Goal: Information Seeking & Learning: Check status

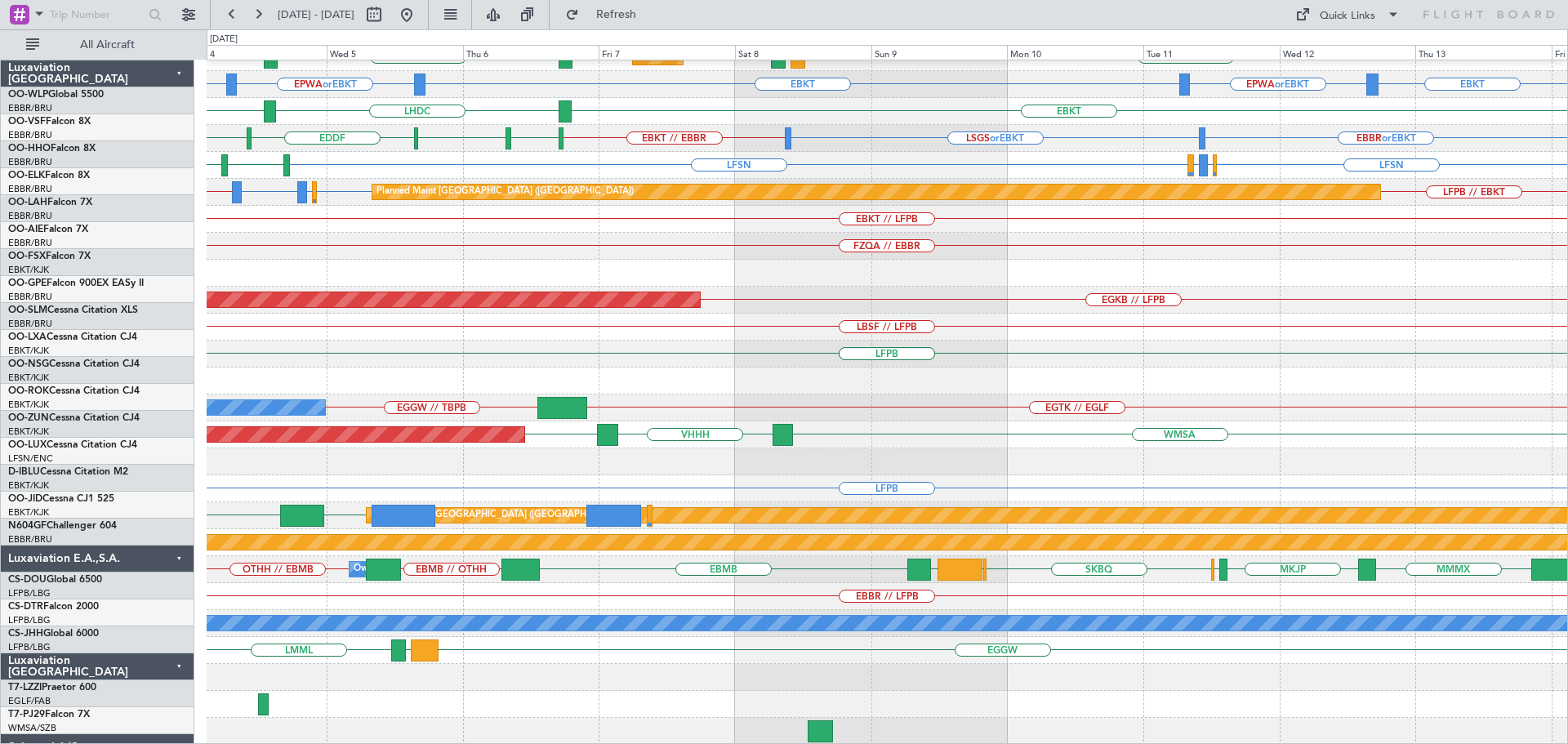
scroll to position [286, 0]
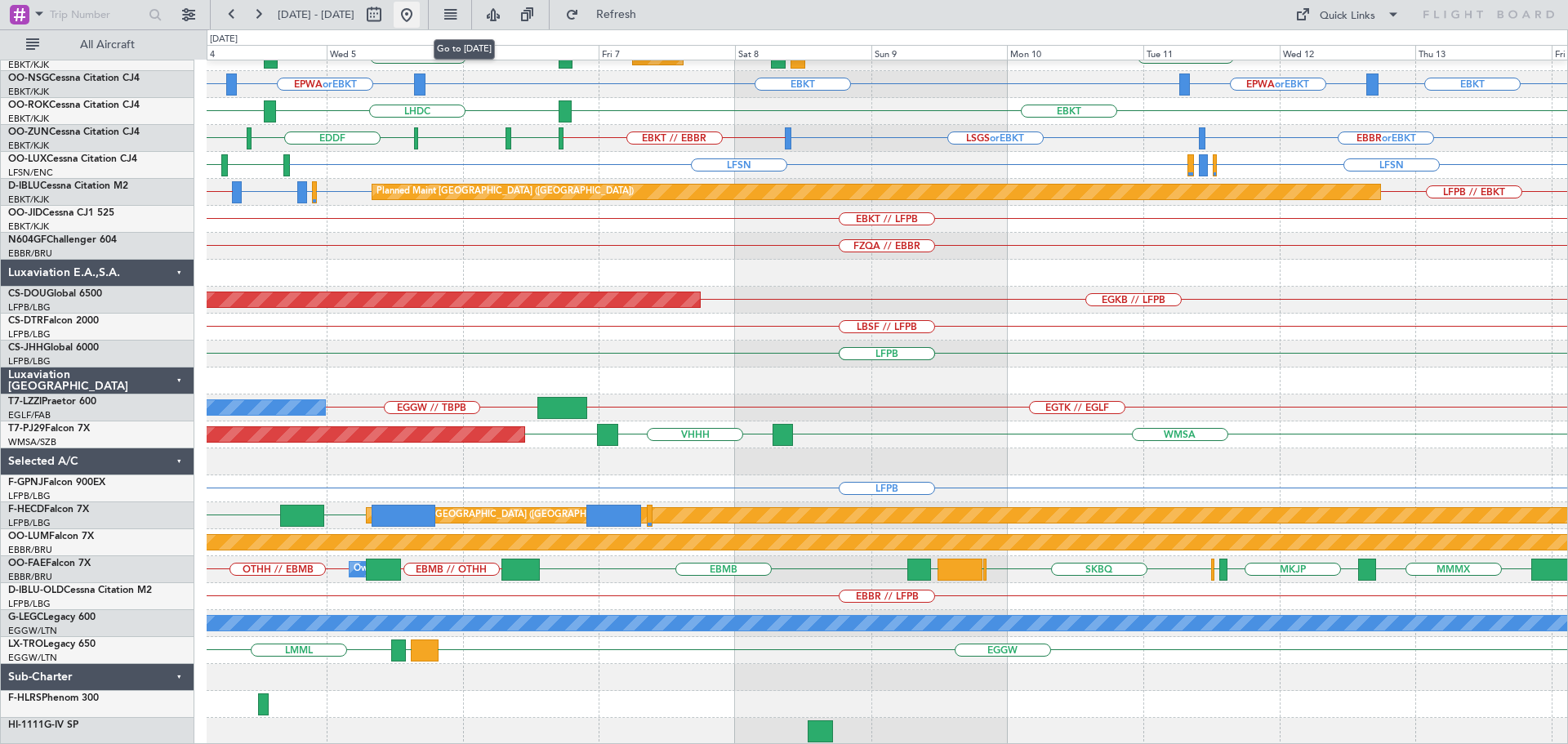
click at [419, 16] on button at bounding box center [407, 15] width 27 height 27
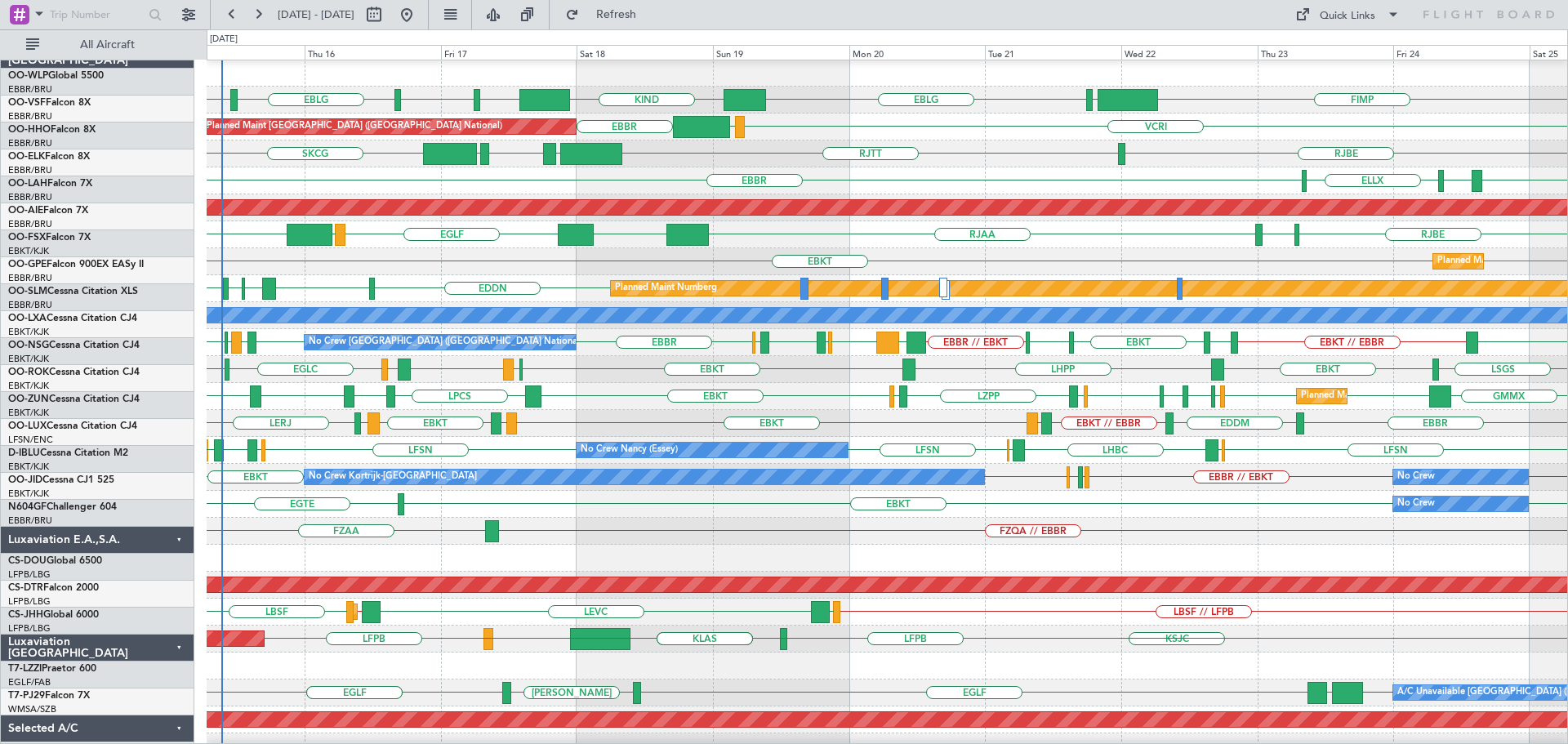
scroll to position [0, 0]
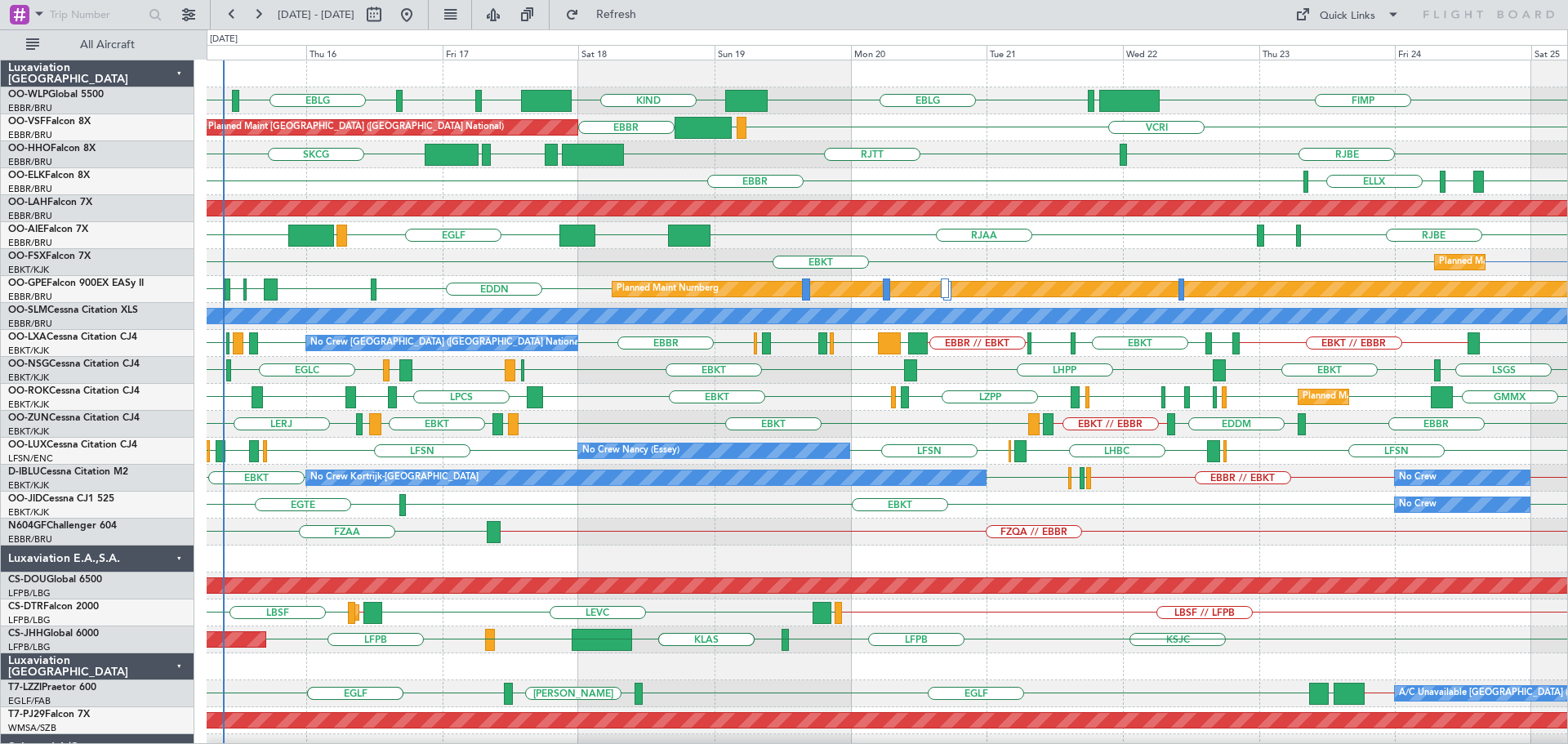
click at [650, 338] on div "FIMP EBLG LIML EBLG KIND EBLG LIML EBLG LIML VCRI VRMU EBBR Planned Maint Bruss…" at bounding box center [887, 558] width 1361 height 997
click at [277, 366] on div "LHPP EBKT [GEOGRAPHIC_DATA] LFML EGPH [GEOGRAPHIC_DATA] EBKT LSGS EBKT" at bounding box center [887, 370] width 1361 height 27
click at [938, 149] on div "RJBE [GEOGRAPHIC_DATA] LROP [GEOGRAPHIC_DATA] EGGD SKCG" at bounding box center [887, 155] width 1361 height 27
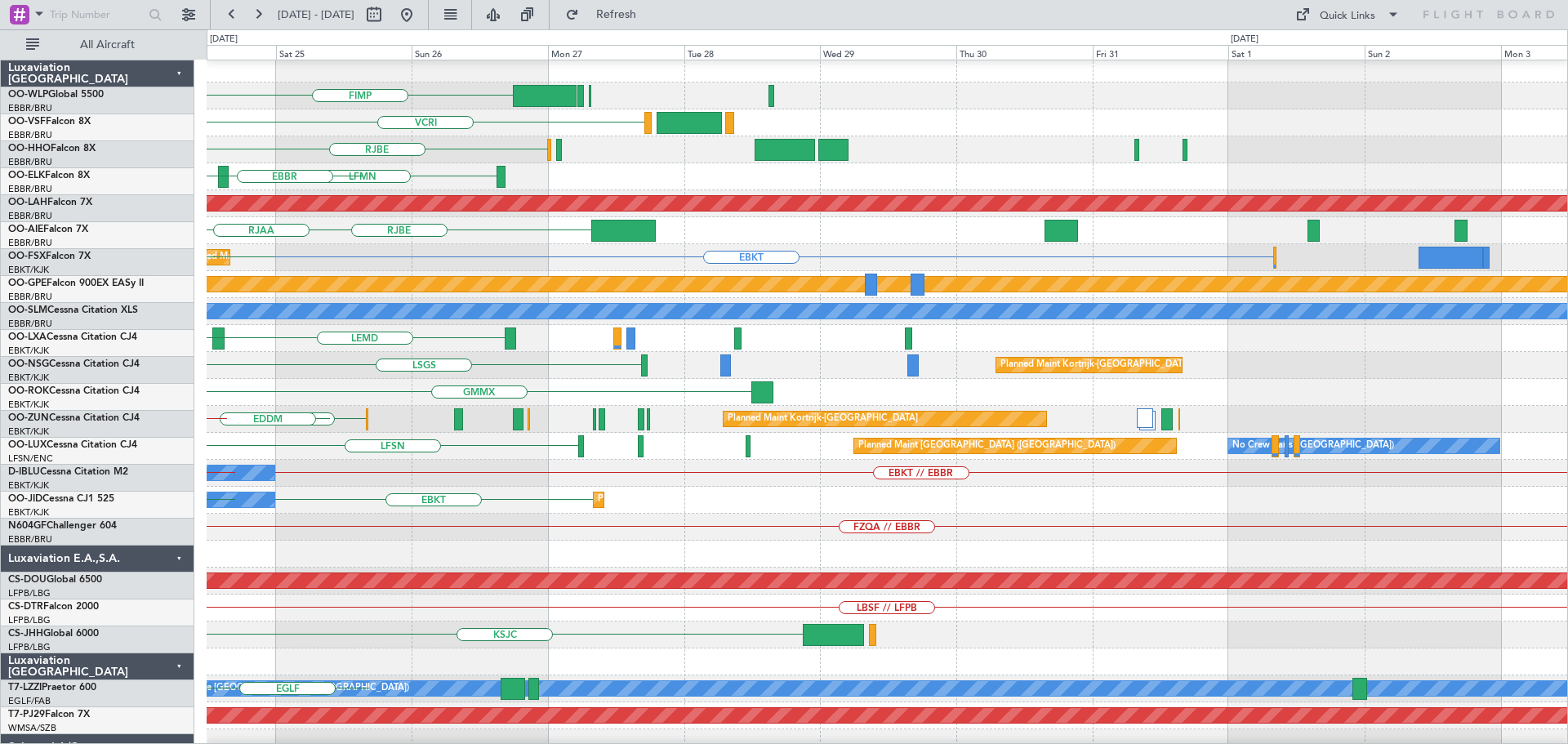
click at [284, 433] on div "LFSN Planned Maint Paris (Le Bourget) No Crew Paris (Le Bourget) ELLX LHBC" at bounding box center [887, 446] width 1361 height 27
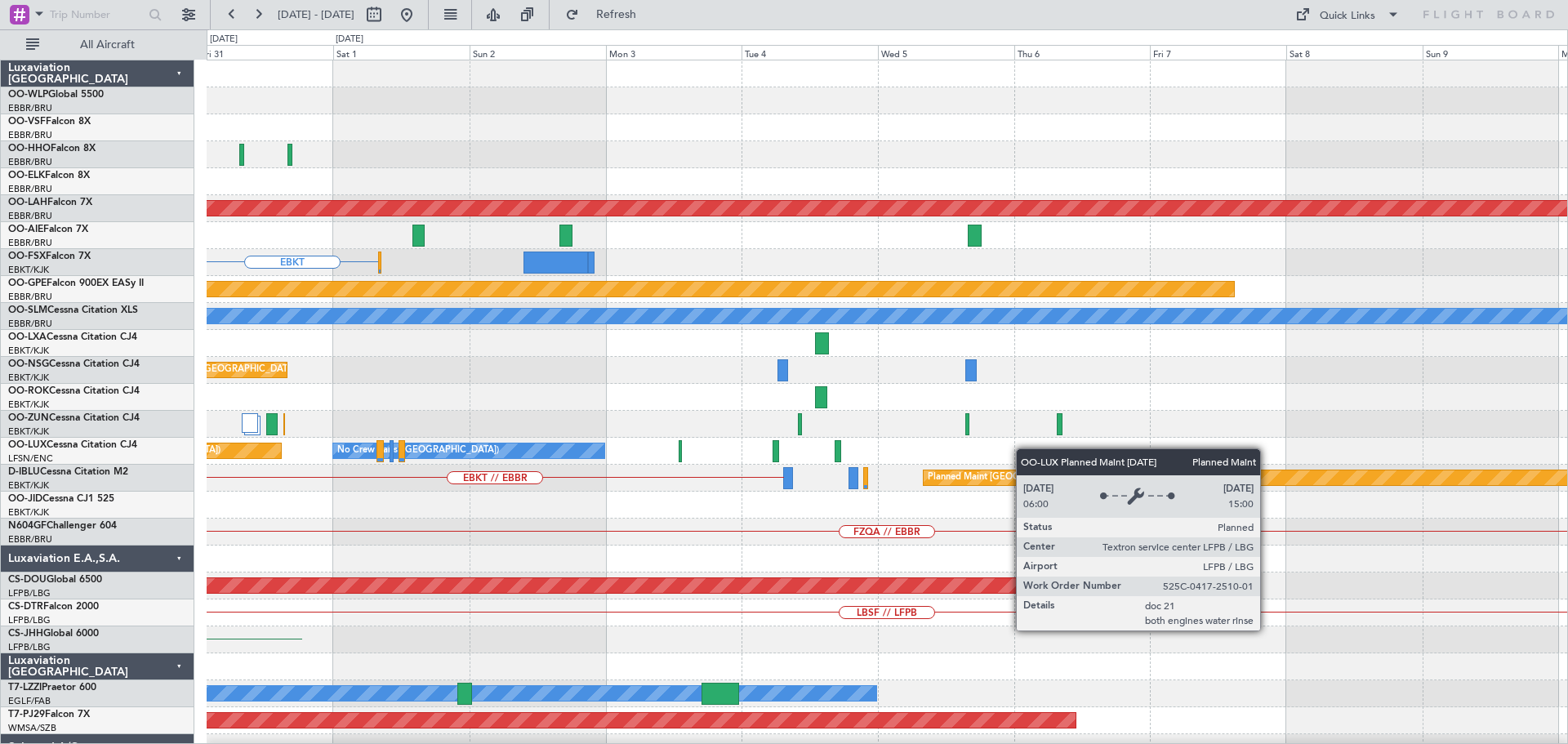
click at [272, 450] on div "Planned Maint Paris (Le Bourget) No Crew Paris (Le Bourget)" at bounding box center [887, 451] width 1361 height 27
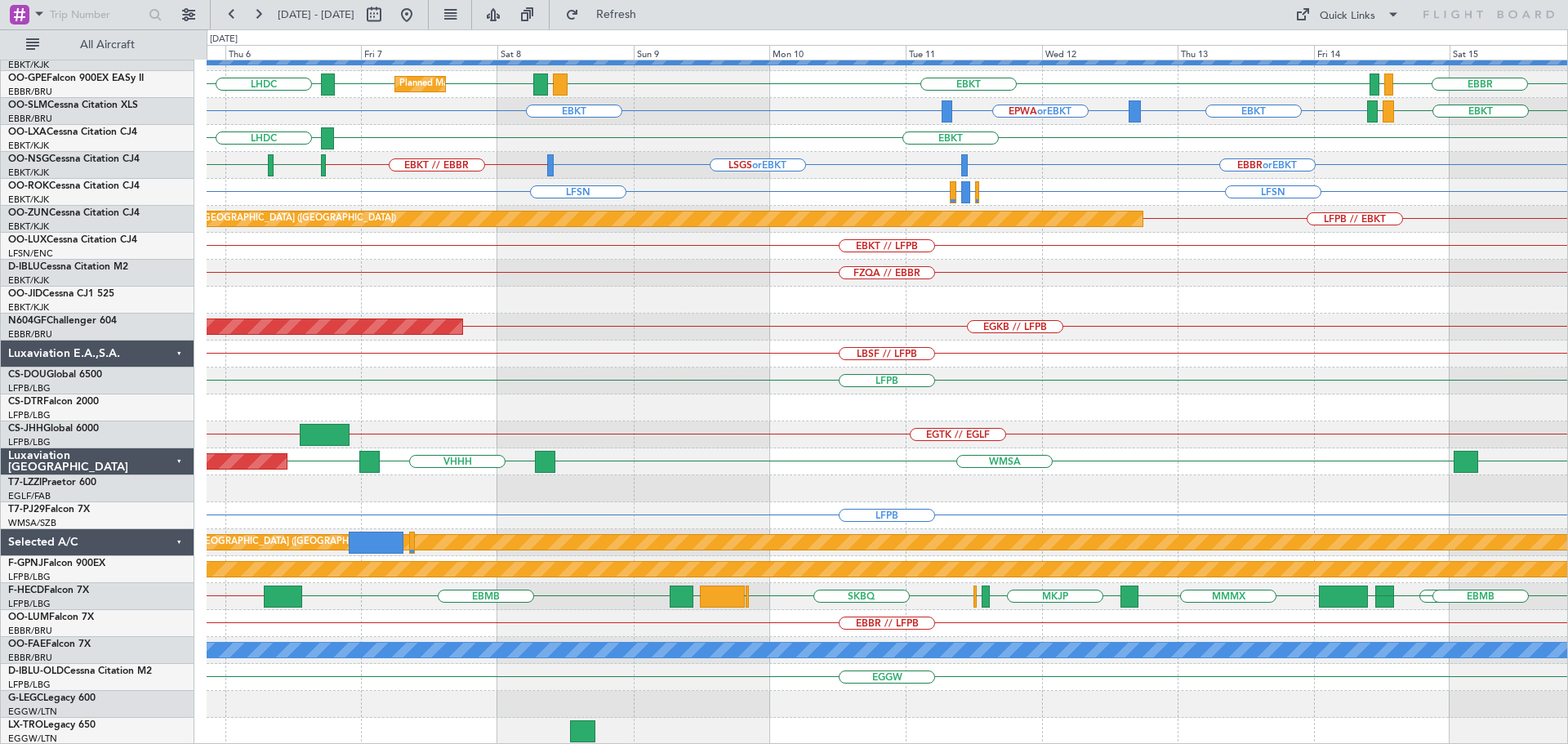
scroll to position [259, 0]
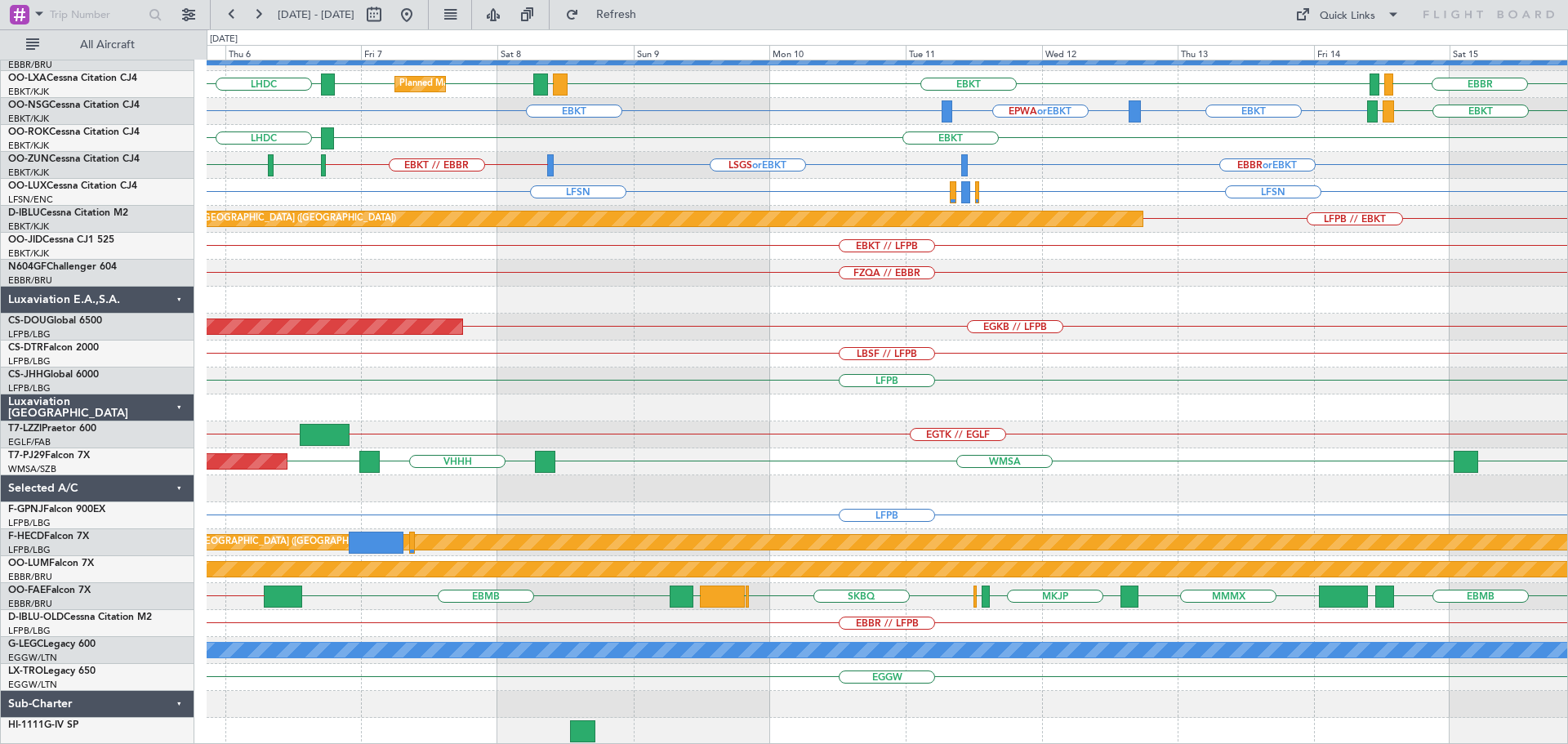
click at [1118, 378] on div "LFPB" at bounding box center [887, 380] width 1361 height 27
click at [419, 14] on button at bounding box center [407, 15] width 27 height 27
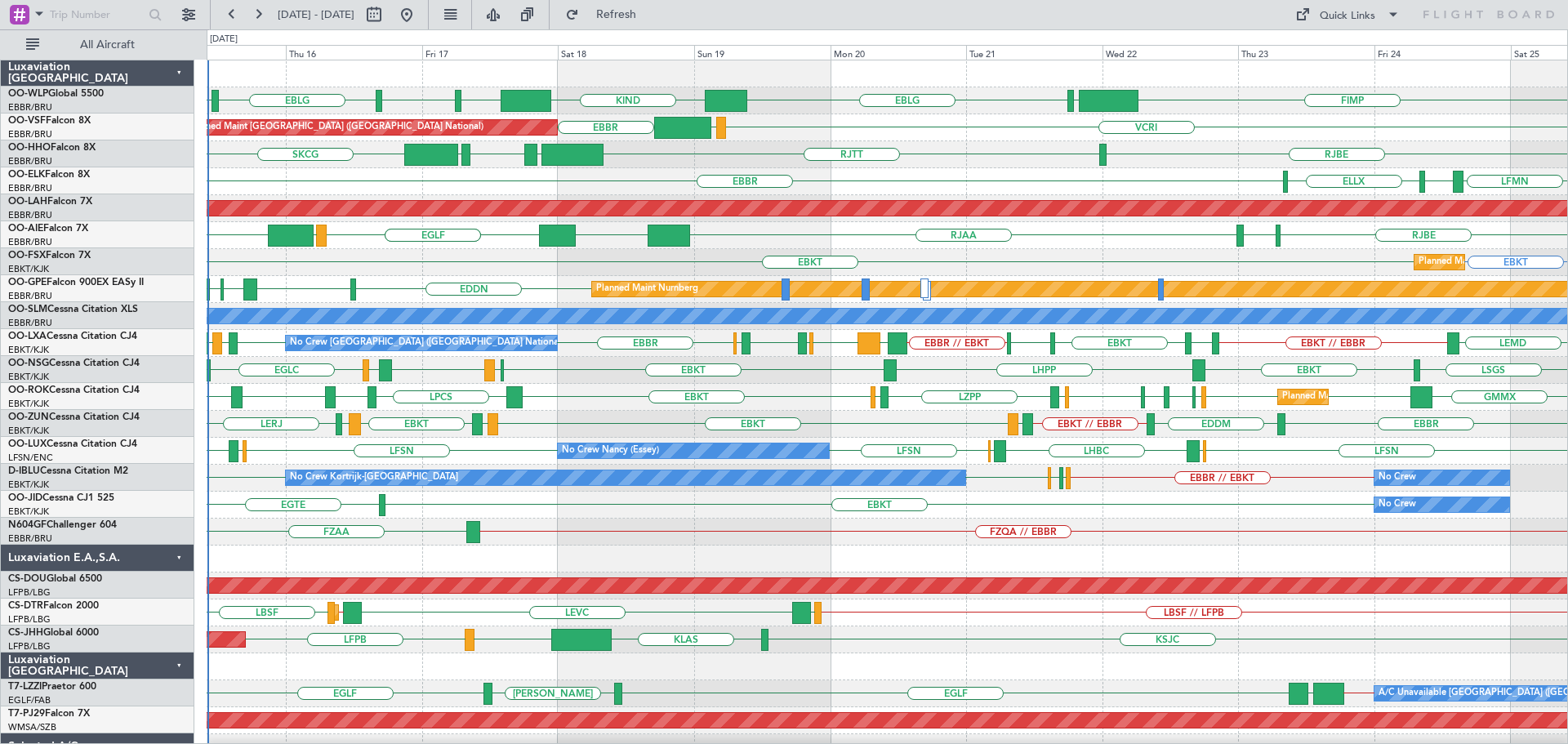
scroll to position [0, 0]
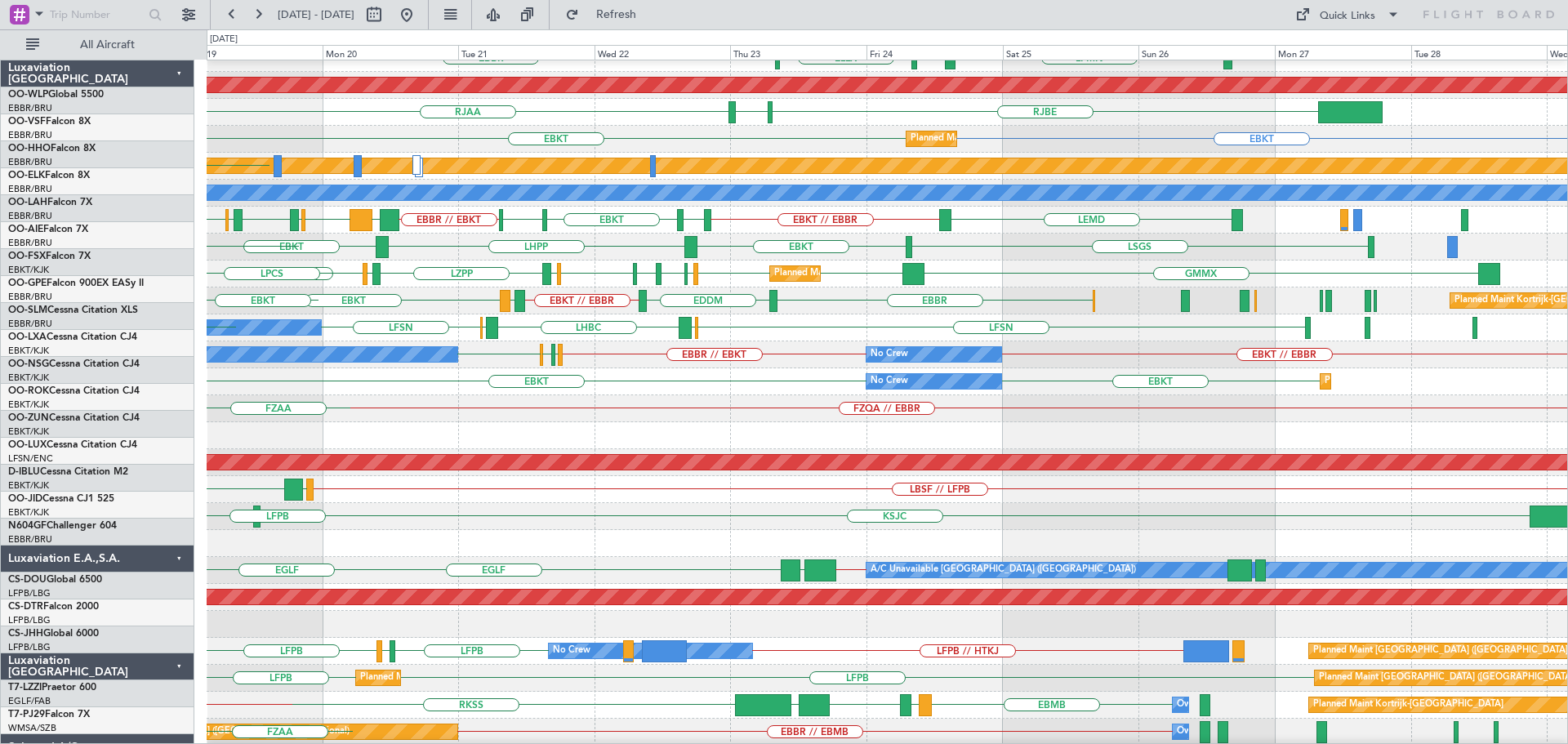
click at [708, 403] on div "FZQA // EBBR FZAA" at bounding box center [887, 409] width 1361 height 27
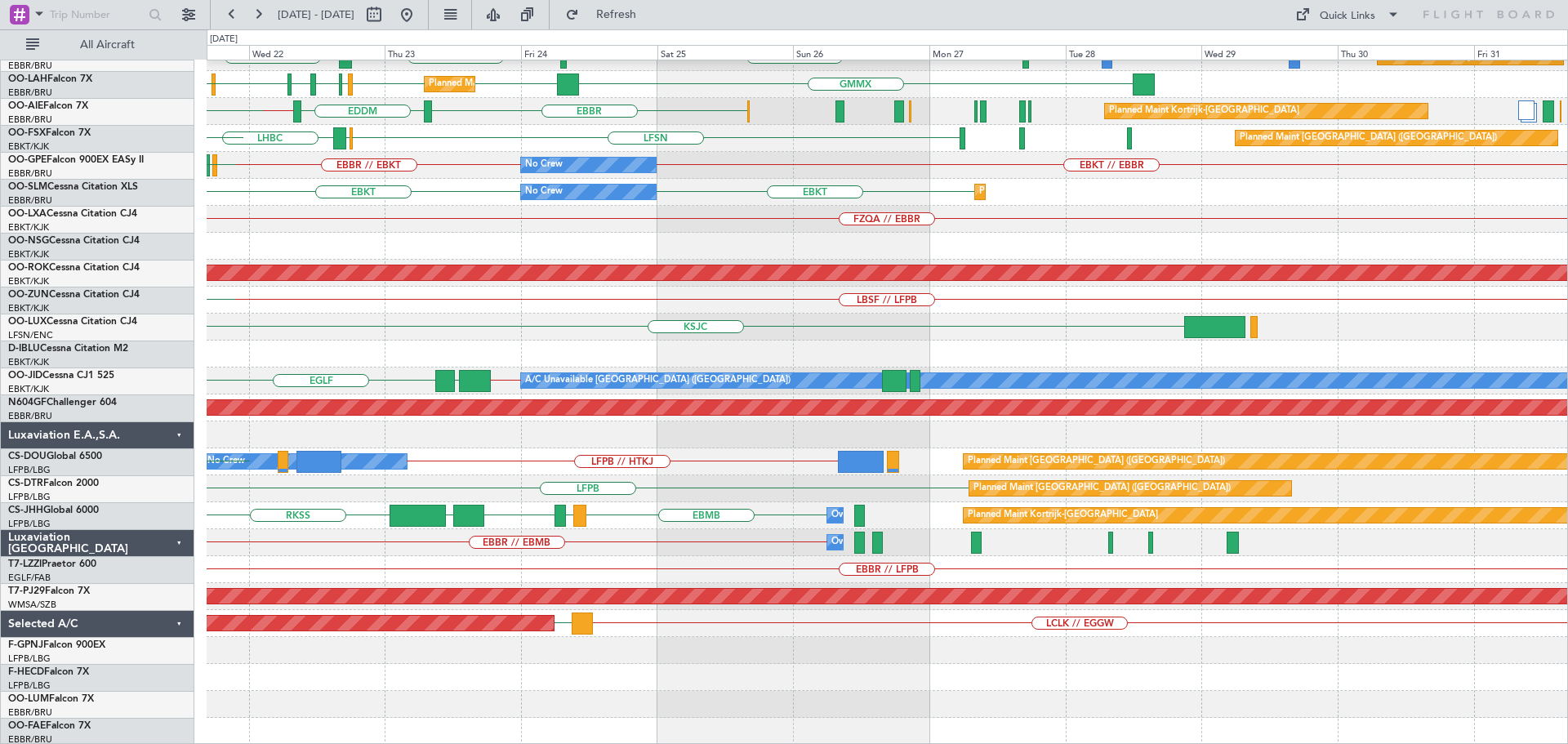
scroll to position [312, 0]
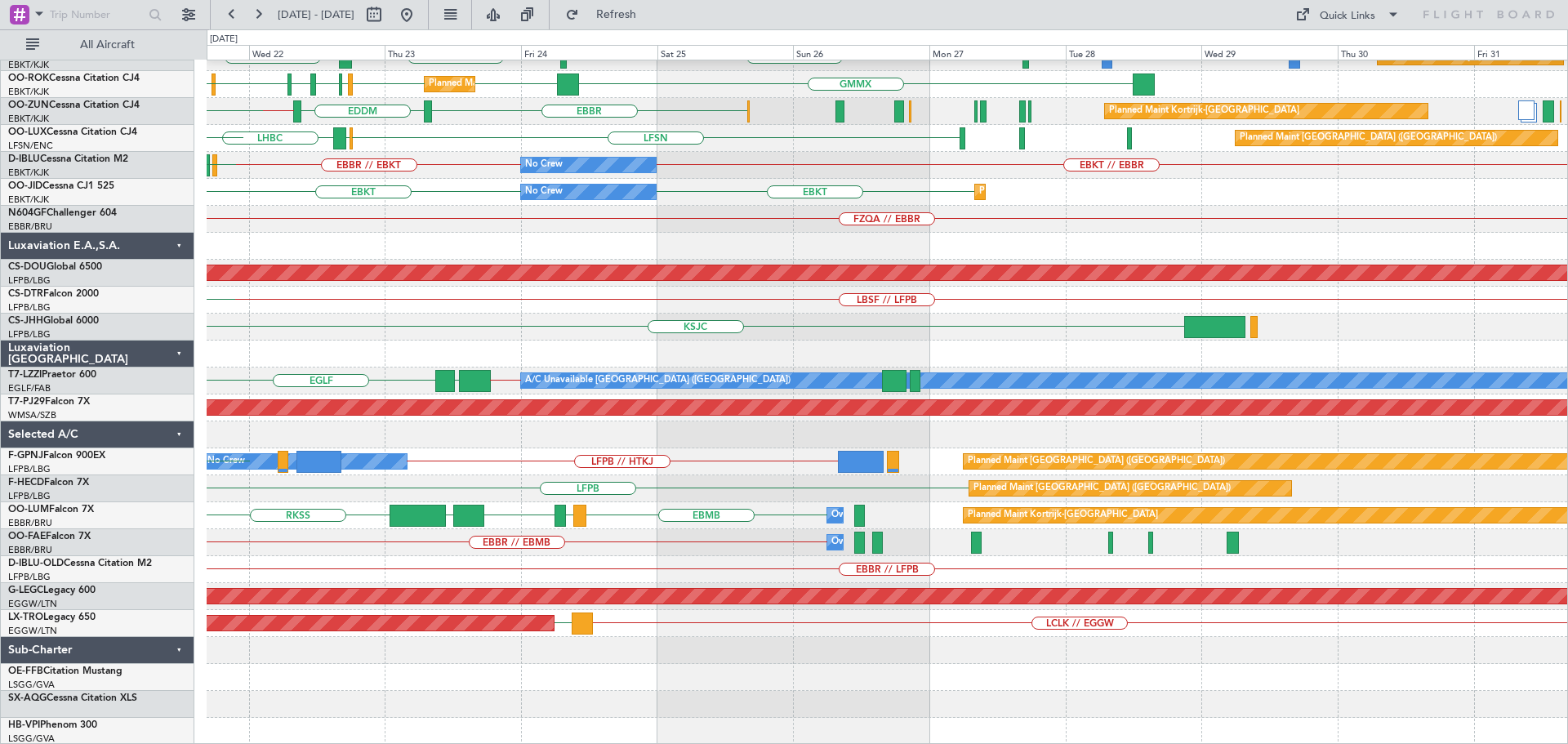
click at [404, 120] on div "EBKT LEMD EBKT // EBBR EDDM EGBE EBBR // EBKT GMMX EBBR LFSN LFBO LFSN EBBR LSG…" at bounding box center [887, 246] width 1361 height 997
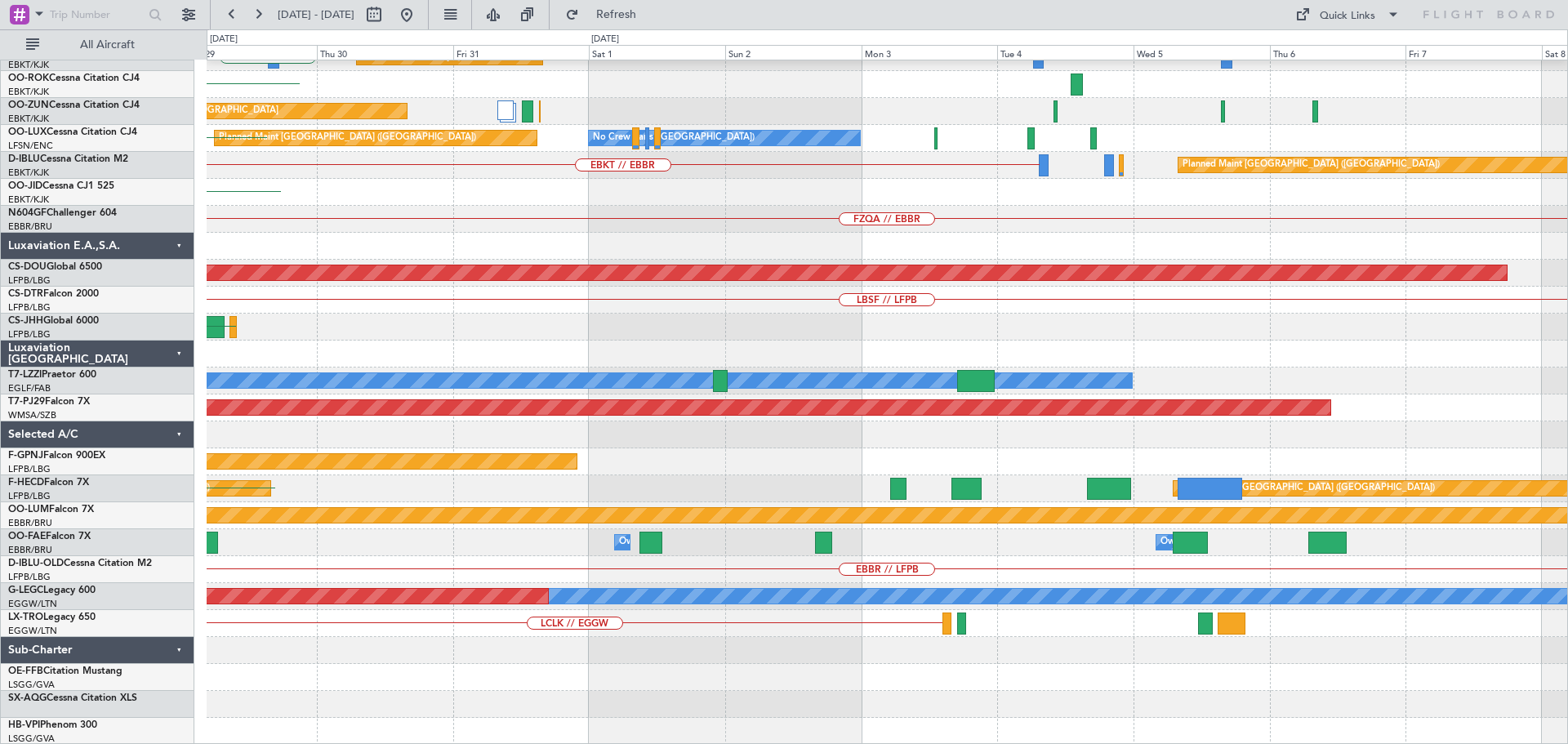
click at [556, 210] on div "Planned Maint Kortrijk-Wevelgem LSGS GMMX Planned Maint Kortrijk-Wevelgem Plann…" at bounding box center [887, 246] width 1361 height 997
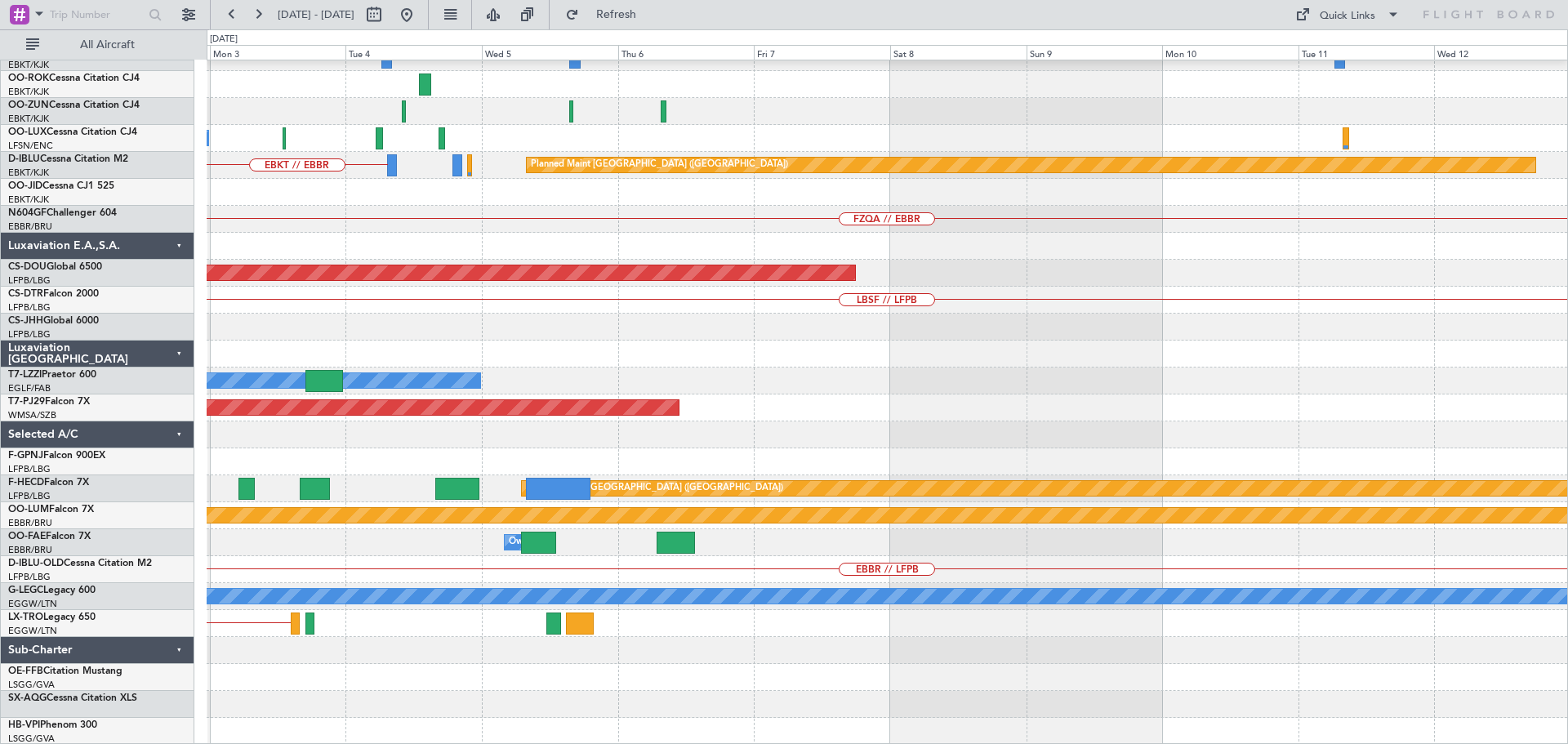
click at [499, 249] on div "Planned Maint Kortrijk-Wevelgem No Crew Paris (Le Bourget) Planned Maint Paris …" at bounding box center [887, 246] width 1361 height 997
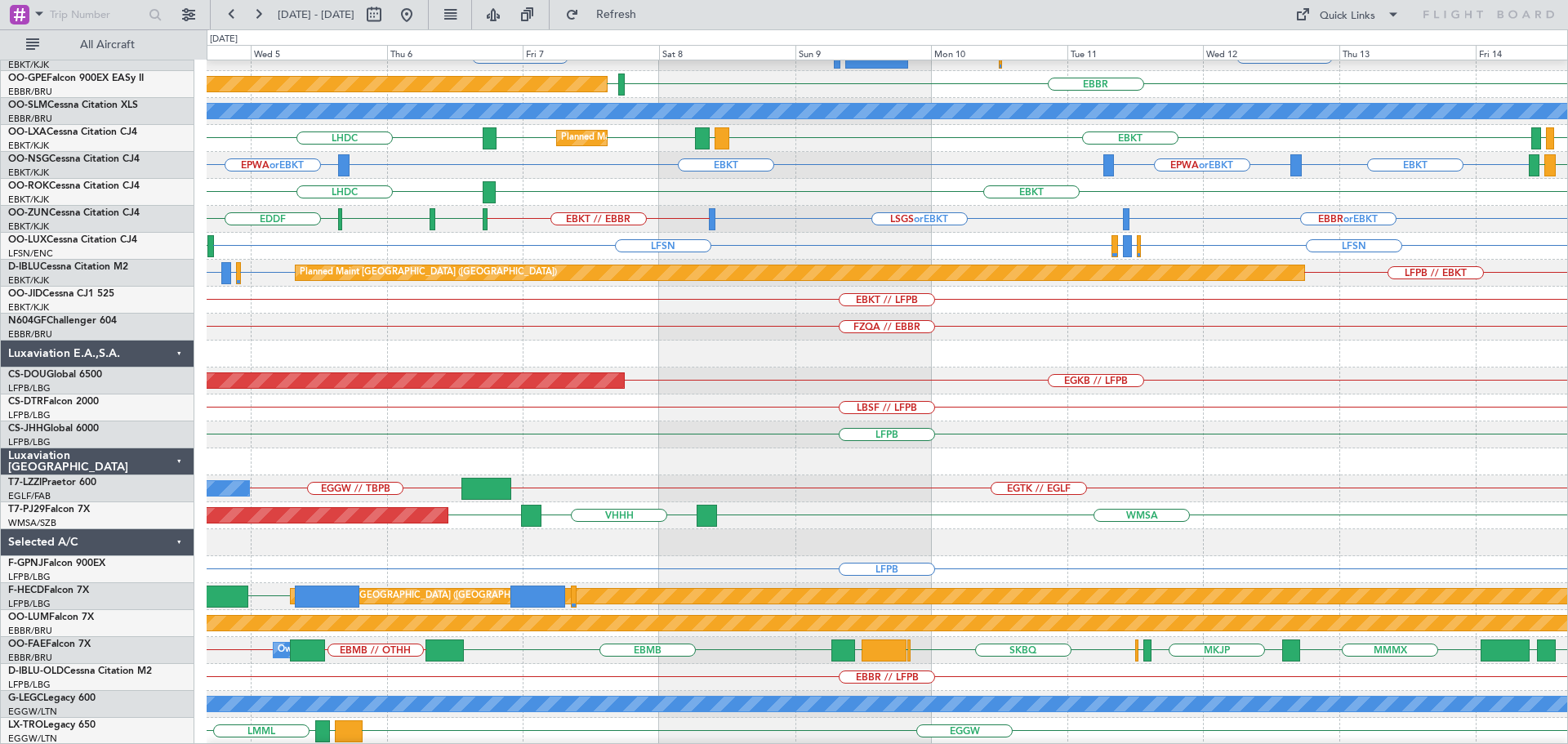
scroll to position [259, 0]
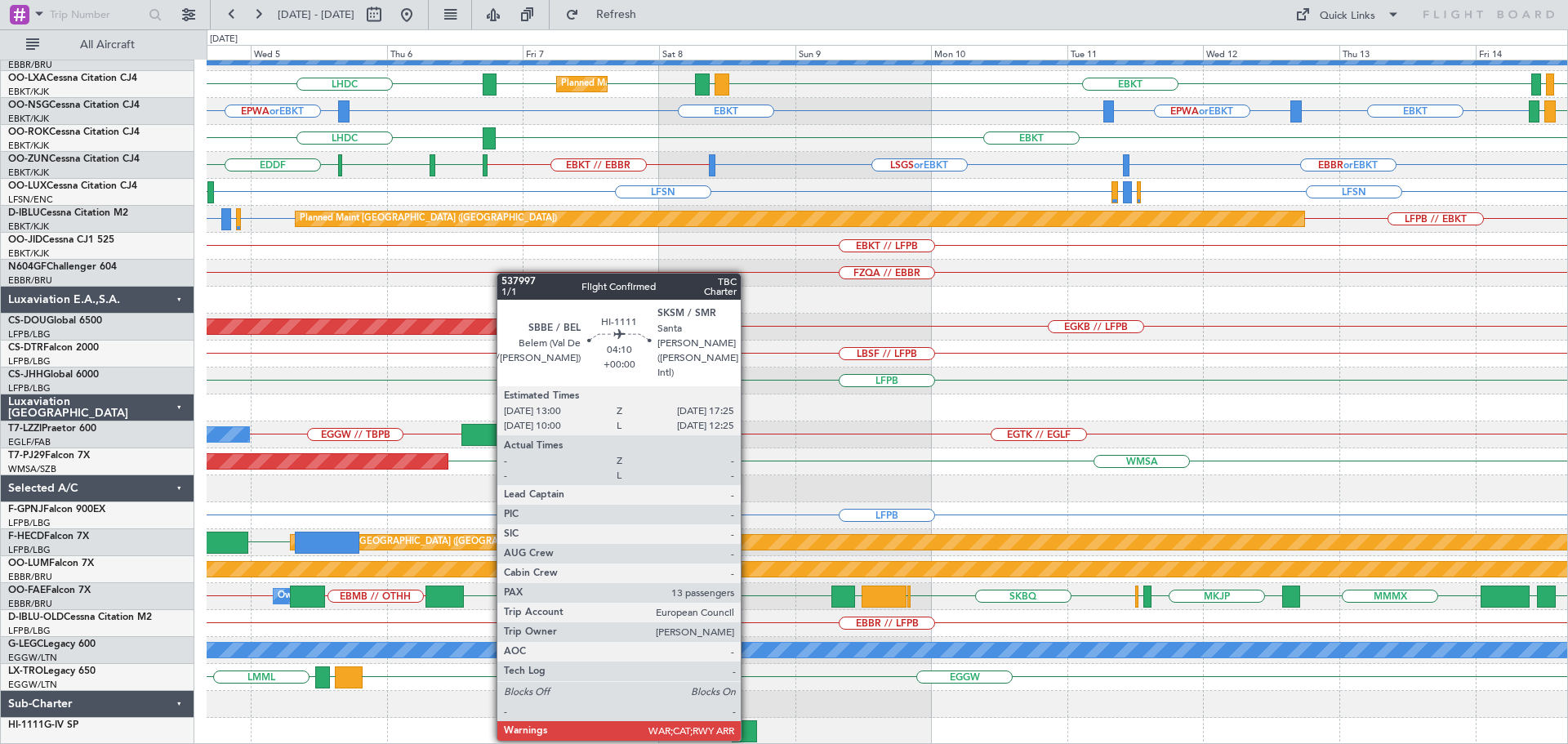
click at [748, 725] on div at bounding box center [744, 731] width 26 height 22
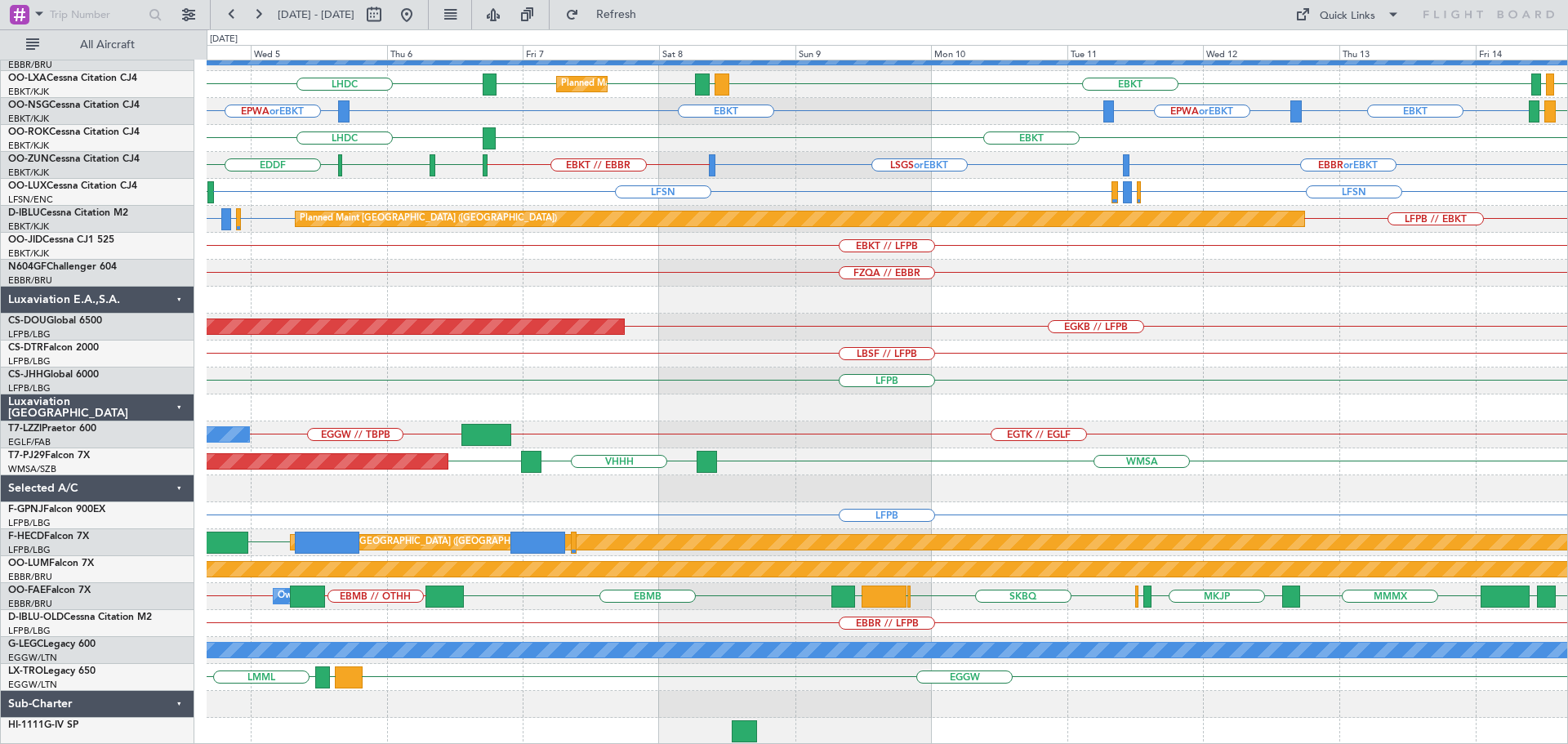
click at [778, 365] on div "LBSF // LFPB" at bounding box center [887, 354] width 1361 height 27
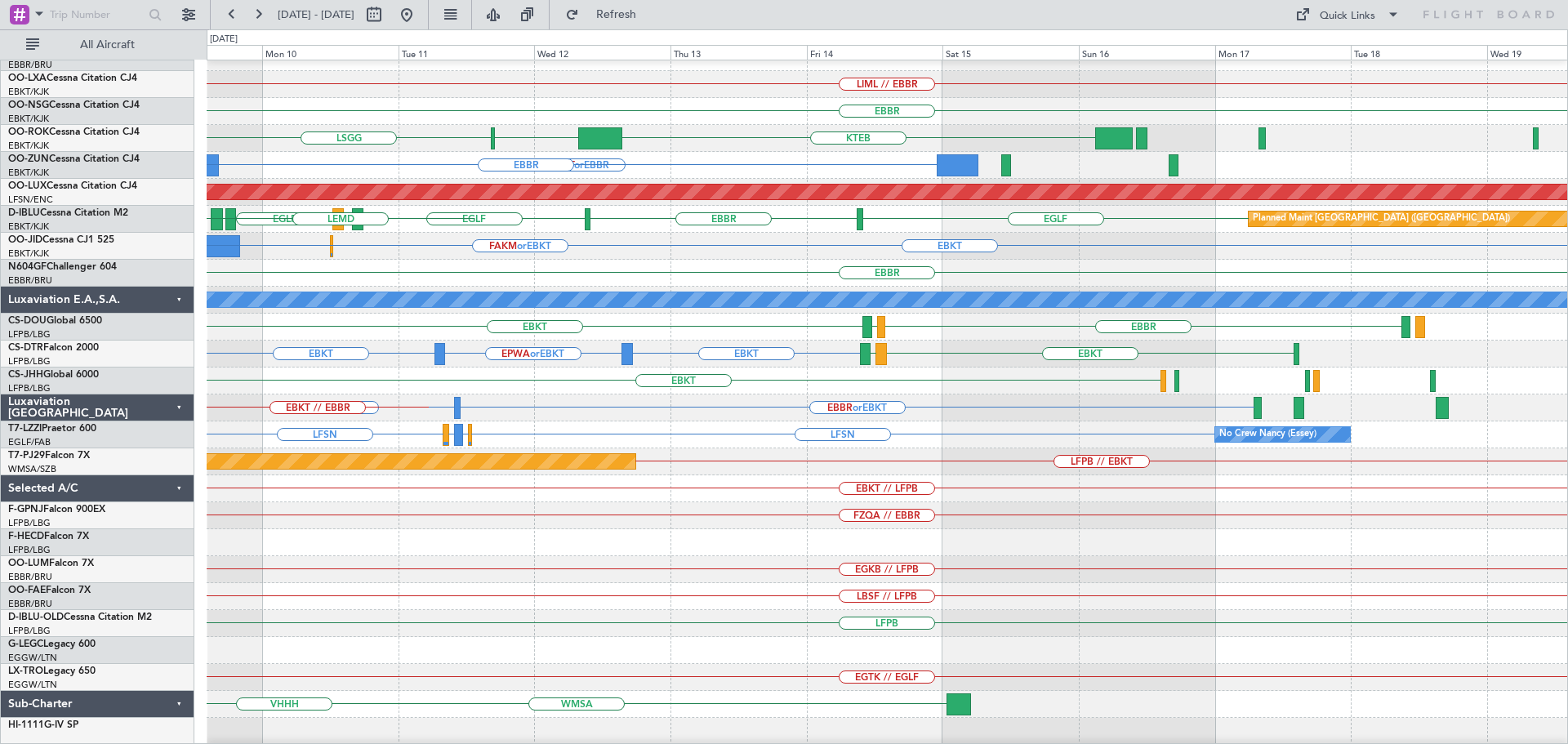
scroll to position [16, 0]
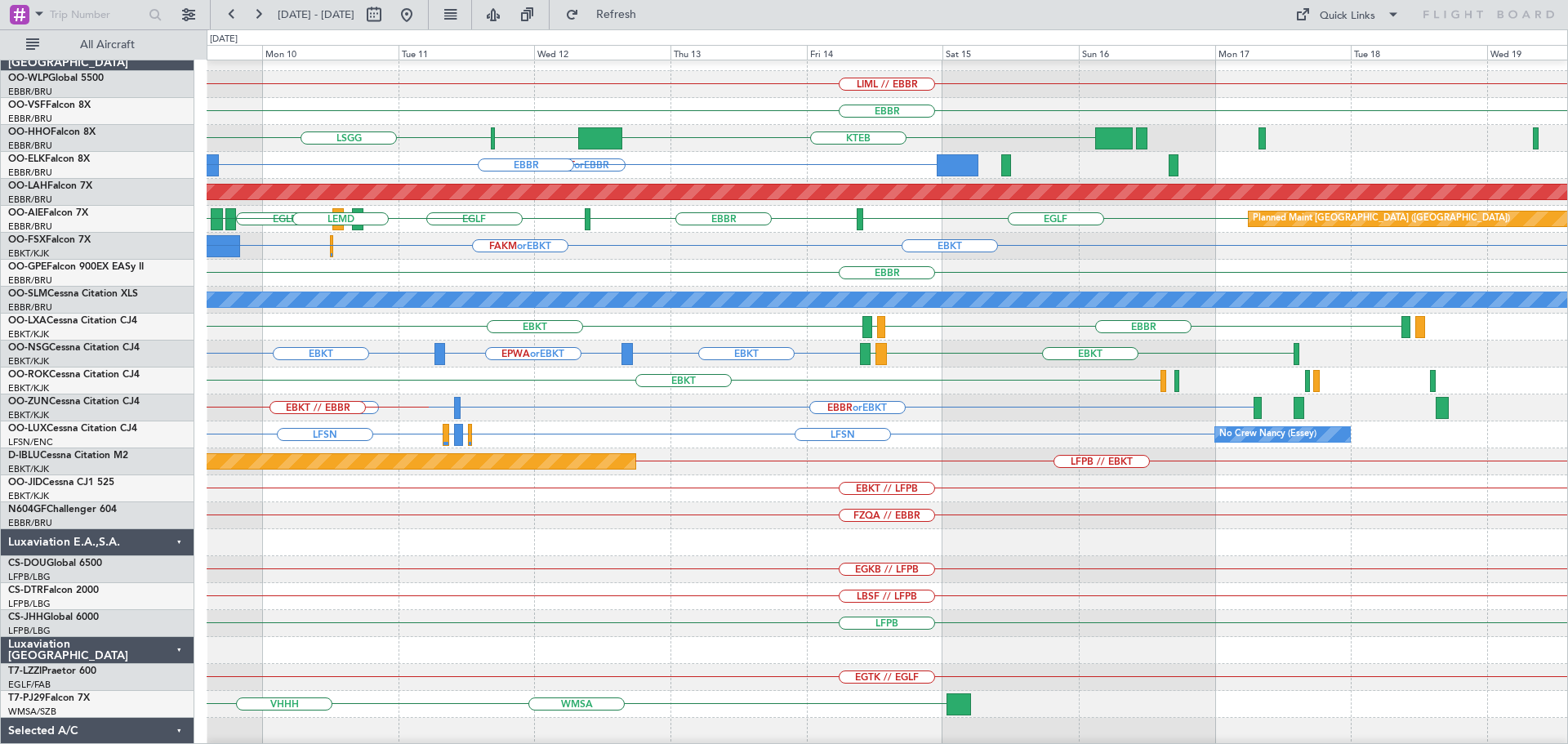
click at [587, 525] on div "FZQA // EBBR" at bounding box center [887, 516] width 1361 height 27
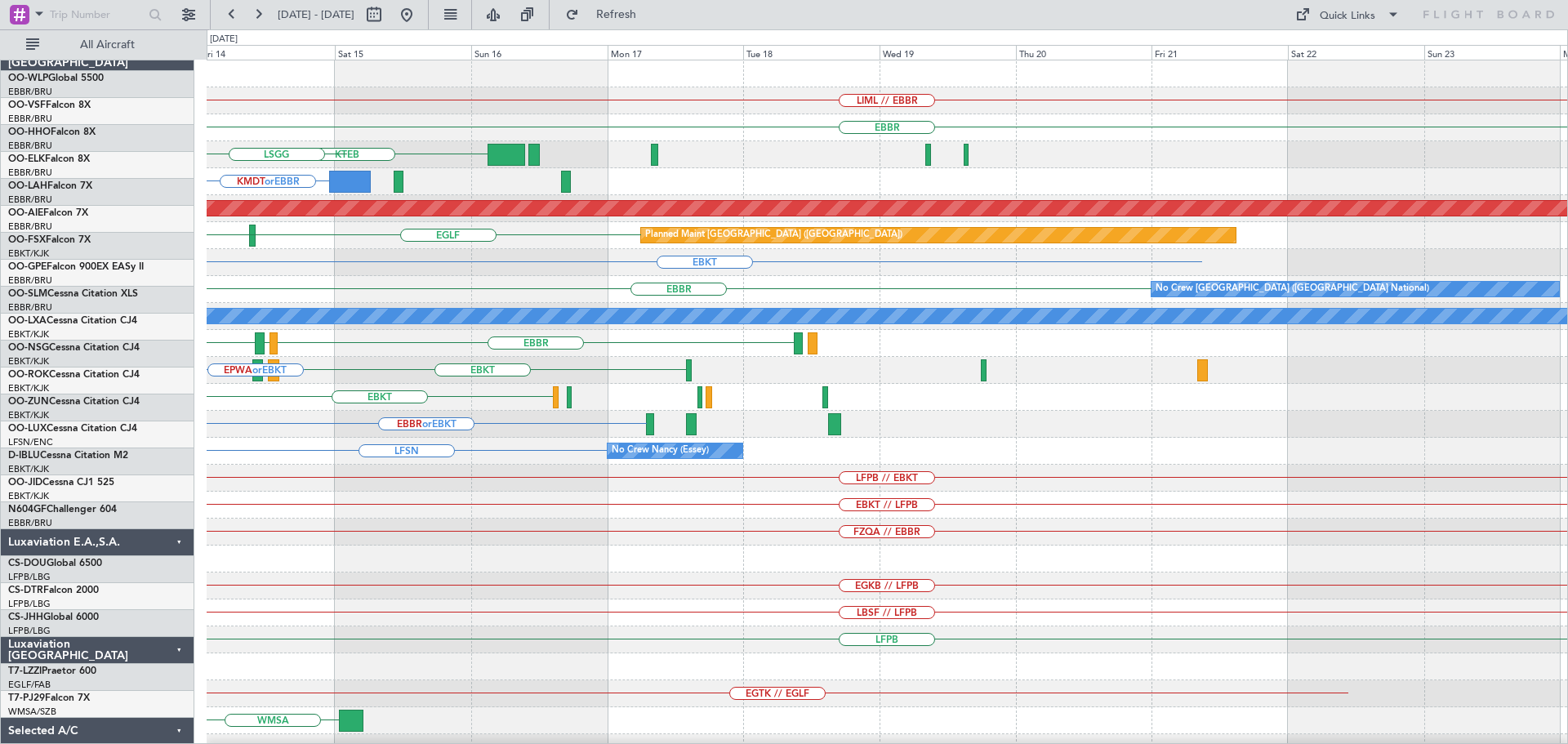
scroll to position [0, 0]
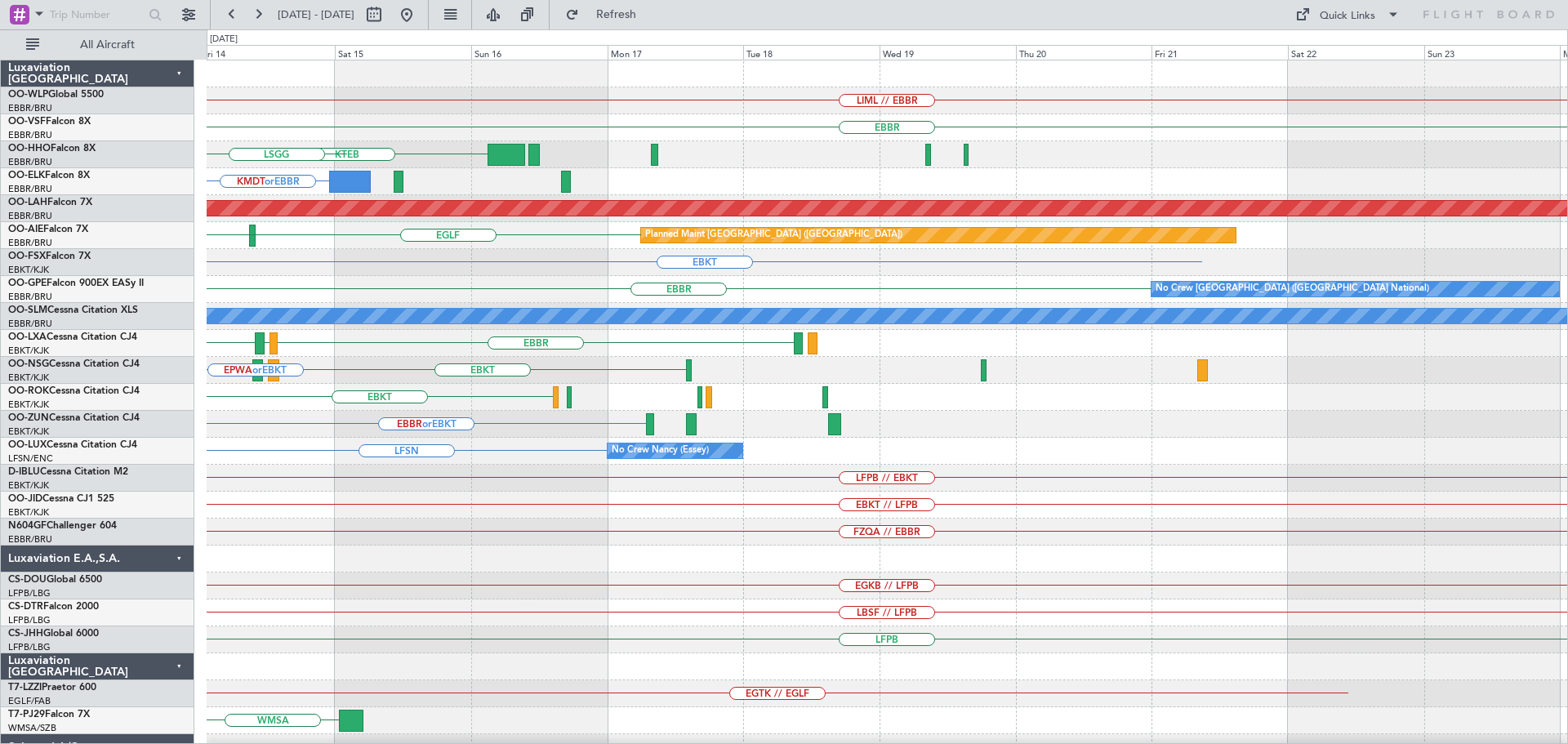
click at [450, 442] on div "LIML // EBBR EBBR KTEB LSZH LSGG KMDT or EBBR Planned Maint Alton-st Louis (St …" at bounding box center [887, 532] width 1361 height 943
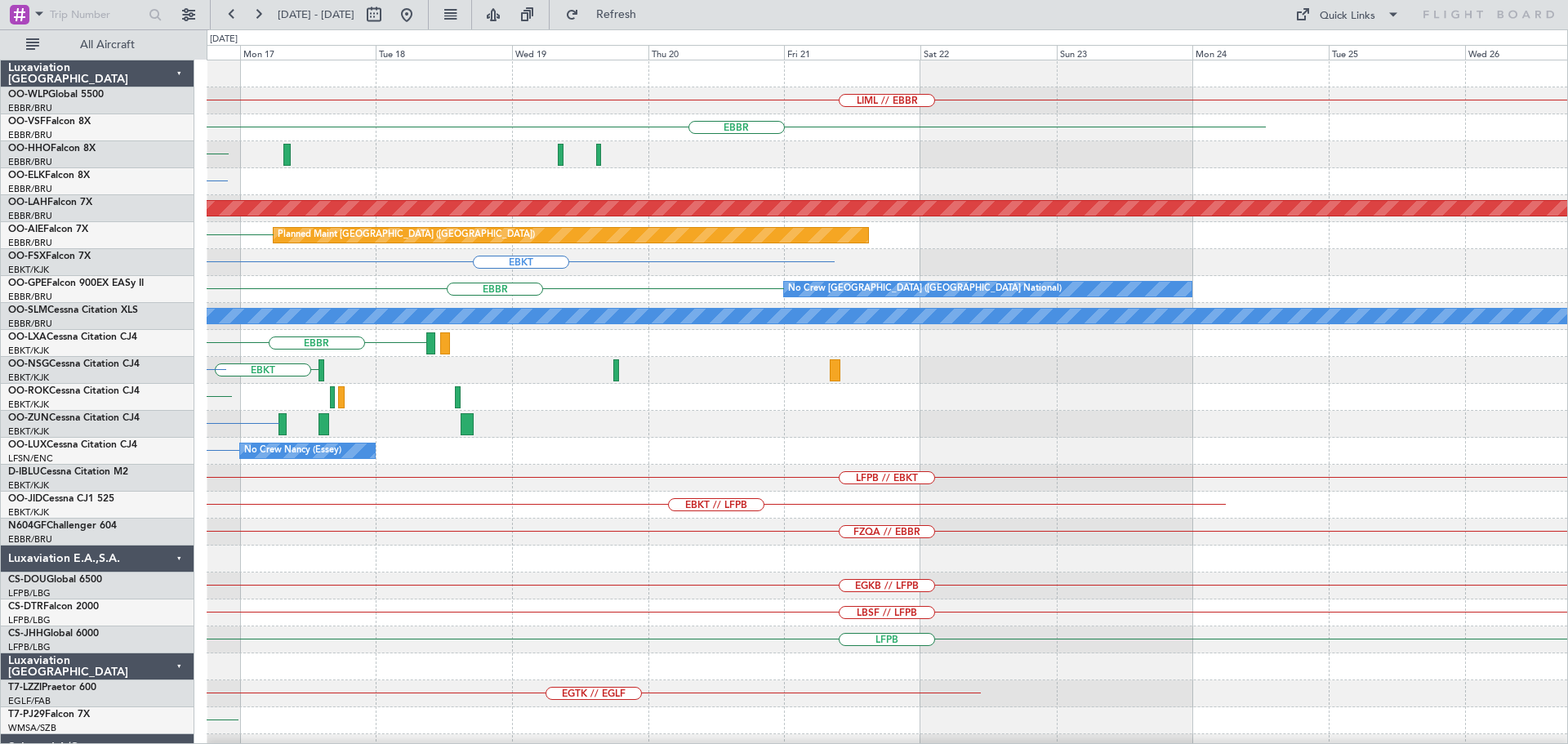
click at [711, 499] on div "LIML // EBBR EBBR KTEB KMDT or EBBR Planned Maint Alton-st Louis (St Louis Regl…" at bounding box center [887, 532] width 1361 height 943
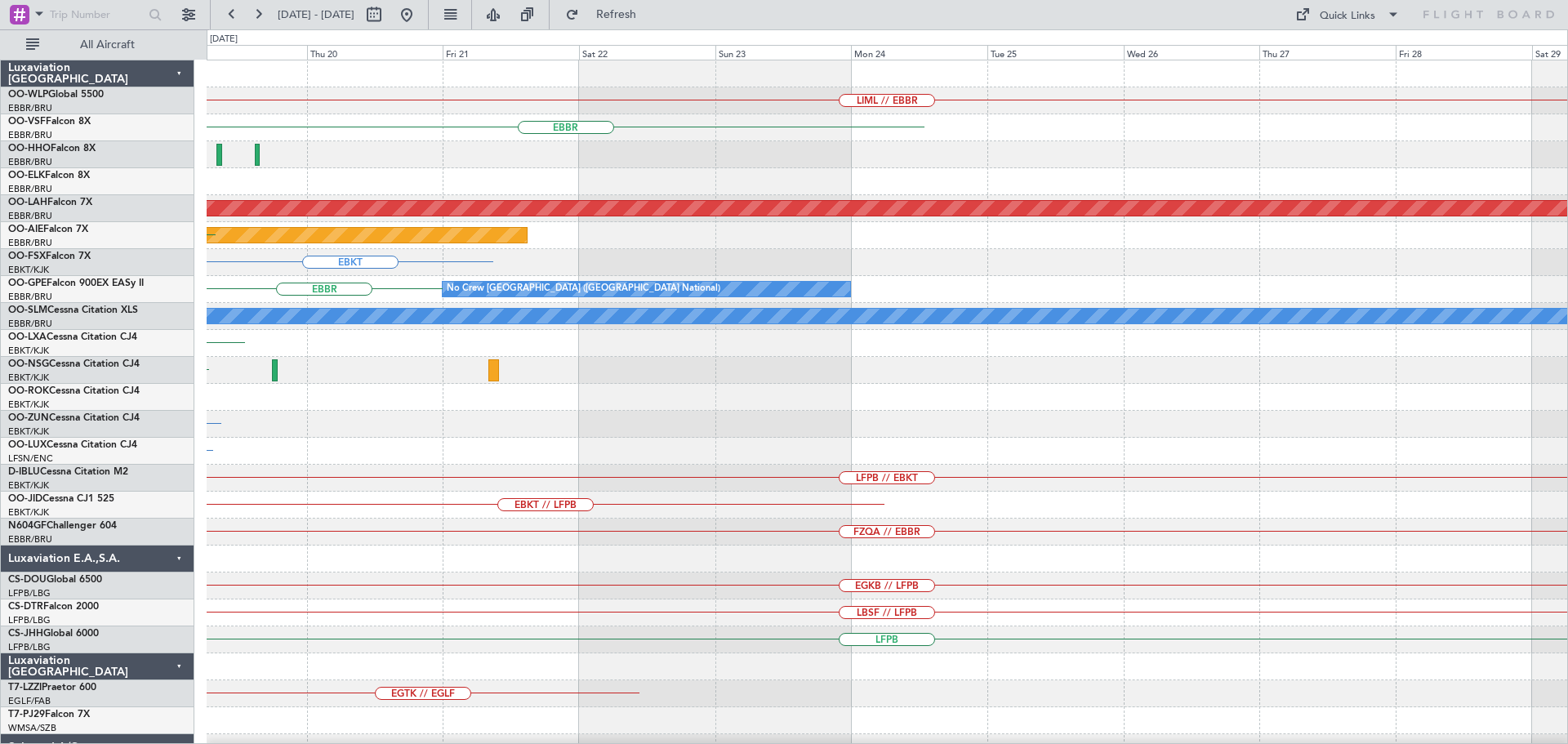
click at [874, 494] on div "LIML // EBBR EBBR Planned Maint Alton-st Louis (St Louis Regl) Planned Maint Lo…" at bounding box center [887, 532] width 1361 height 943
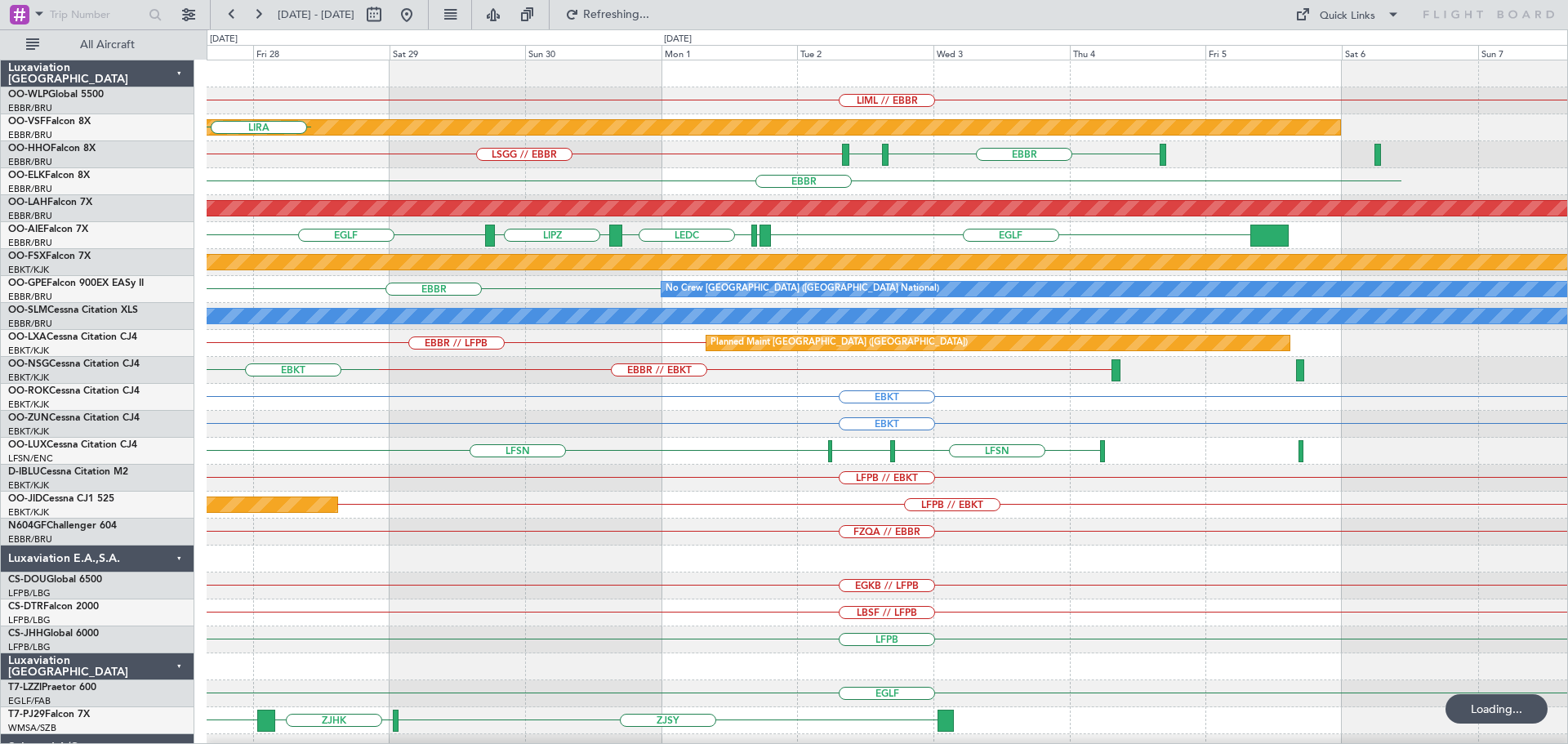
click at [569, 455] on div "LIML // EBBR Planned Maint Geneva (Cointrin) EBBR LSGG LIRA LSGG // EBBR EBBR L…" at bounding box center [887, 504] width 1361 height 889
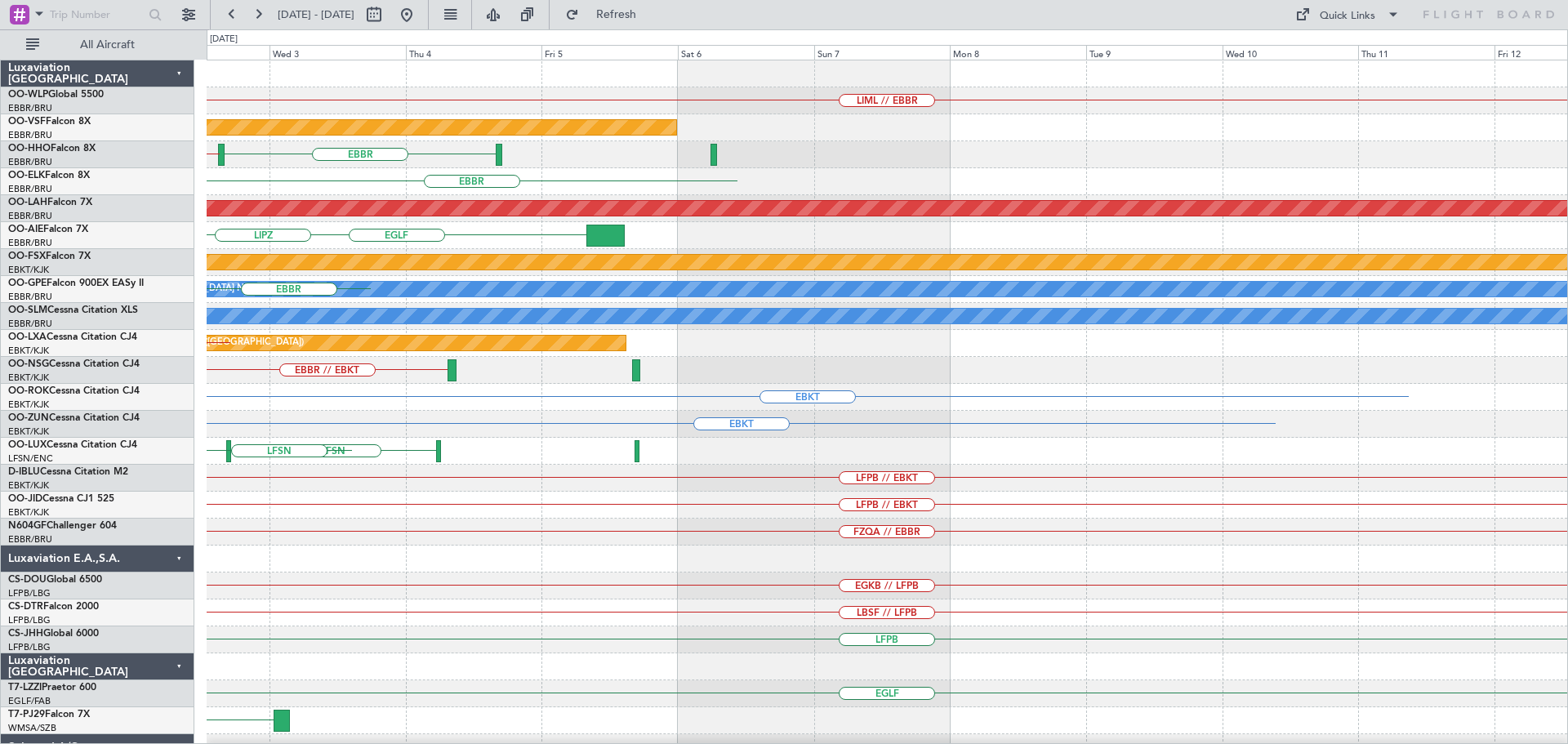
click at [538, 602] on div "LIML // EBBR Planned Maint Geneva (Cointrin) EBBR LSGG LSGG // EBBR EBBR Planne…" at bounding box center [887, 504] width 1361 height 889
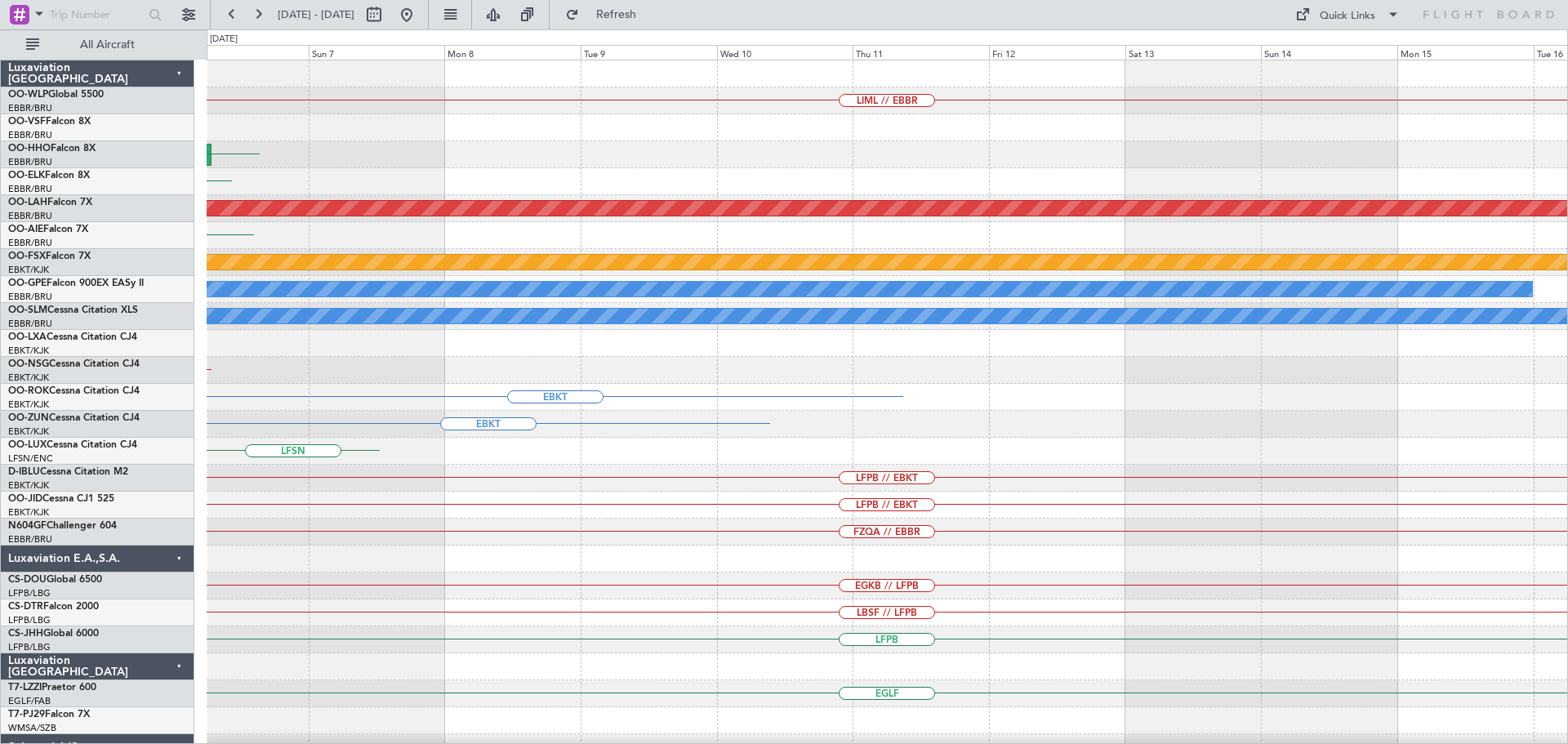
click at [637, 521] on div "LIML // EBBR Planned Maint Geneva (Cointrin) EBBR EBBR Planned Maint Alton-st L…" at bounding box center [887, 504] width 1361 height 889
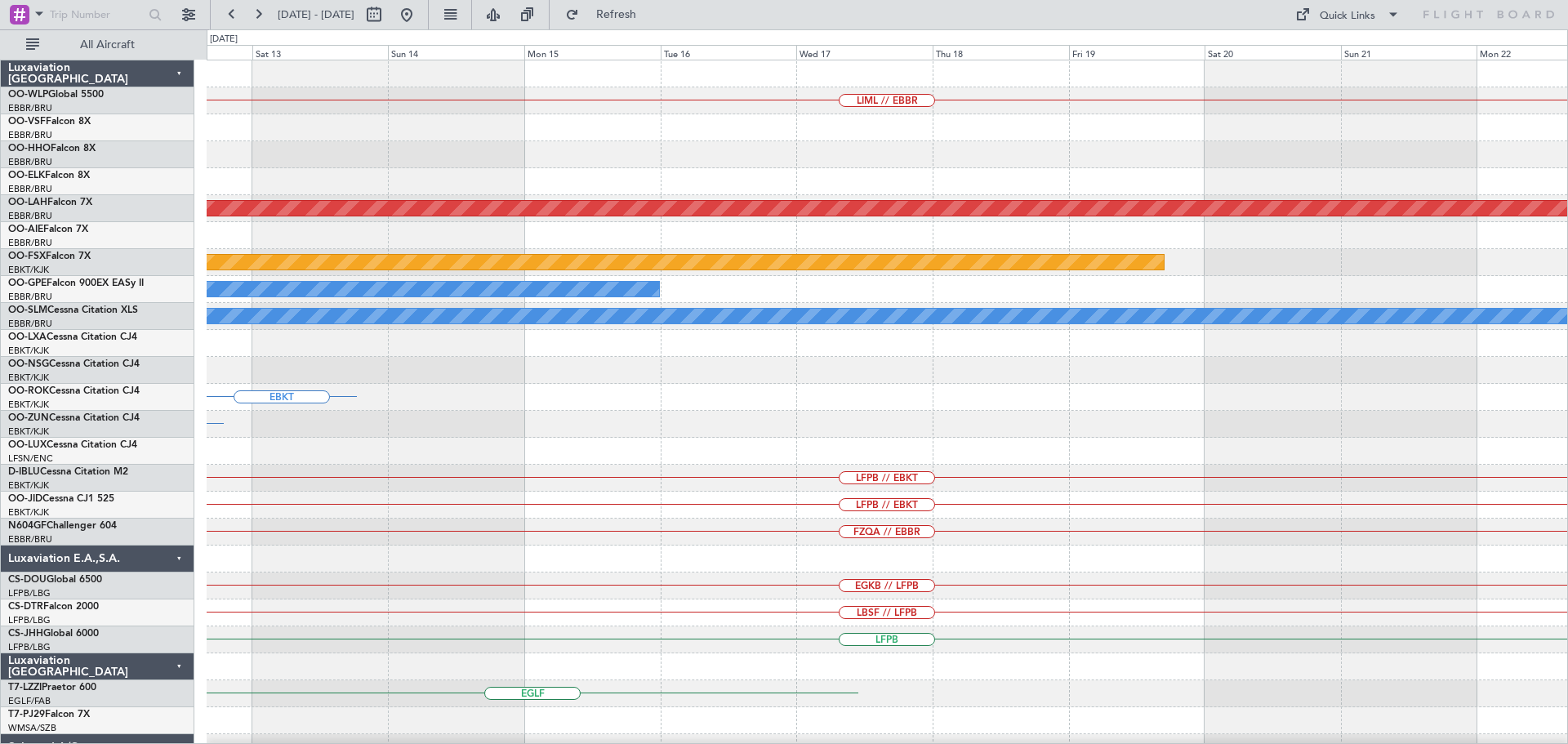
click at [868, 516] on div "LFPB // EBKT" at bounding box center [887, 505] width 1361 height 27
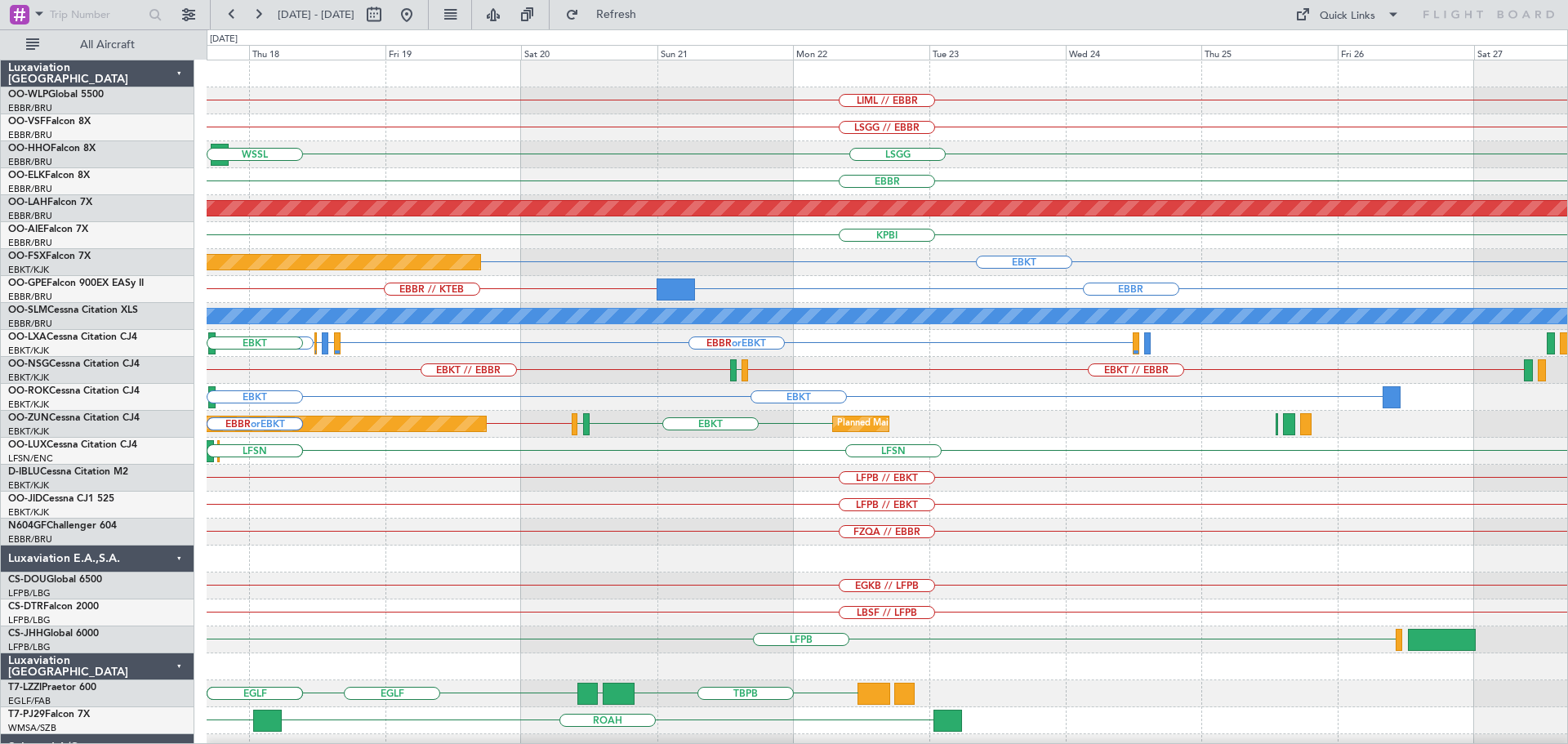
click at [926, 472] on div "LIML // EBBR LSGG // EBBR LSGG LTFM WSSL EBBR Planned Maint Alton-st Louis (St …" at bounding box center [887, 504] width 1361 height 889
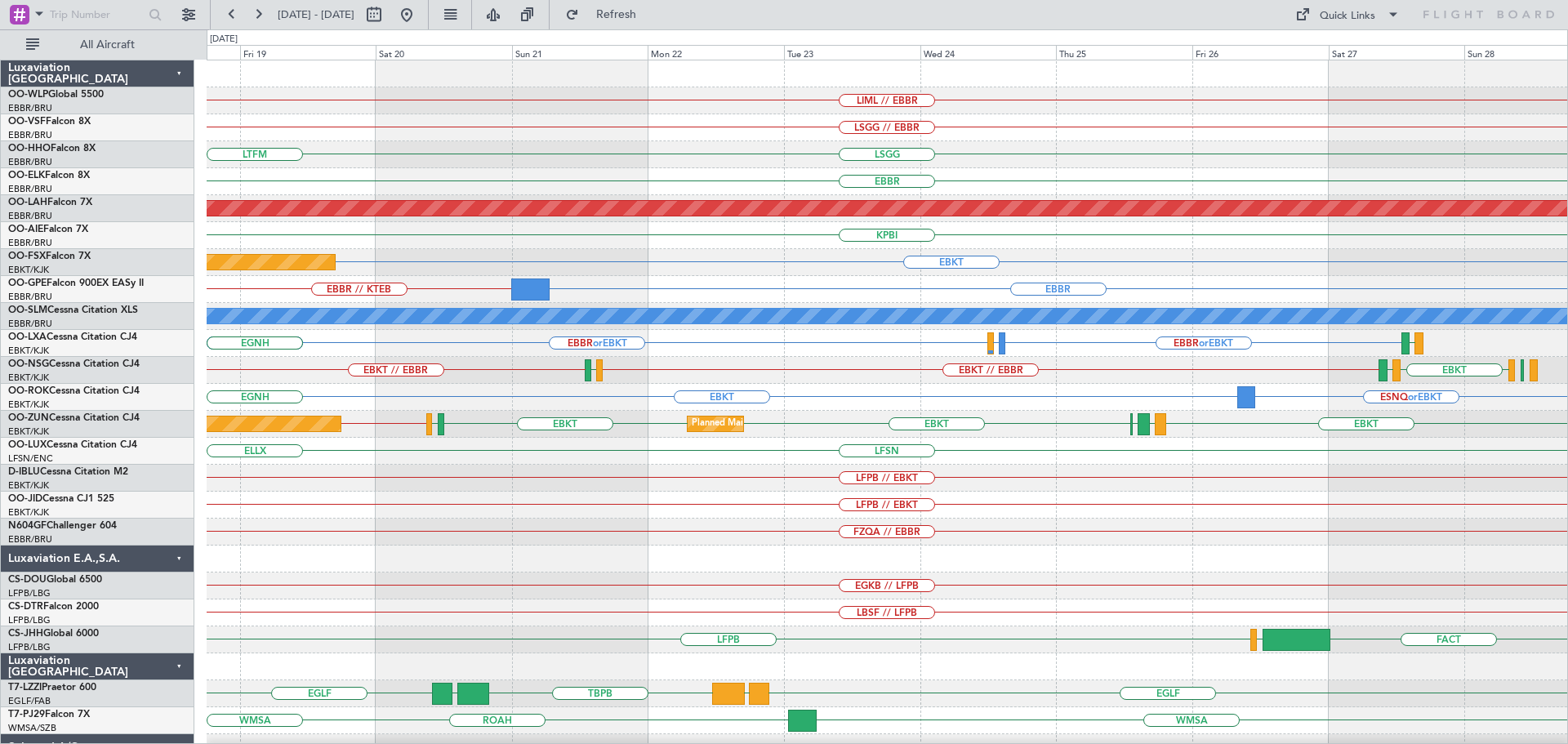
click at [980, 457] on div "LIML // EBBR LSGG // EBBR LSGG LTFM EBBR Planned Maint Alton-st Louis (St Louis…" at bounding box center [887, 504] width 1361 height 889
click at [1340, 20] on div "Quick Links" at bounding box center [1347, 16] width 56 height 16
click at [1337, 57] on button "Trip Builder" at bounding box center [1348, 54] width 122 height 39
click at [637, 15] on span "Refresh" at bounding box center [617, 14] width 69 height 12
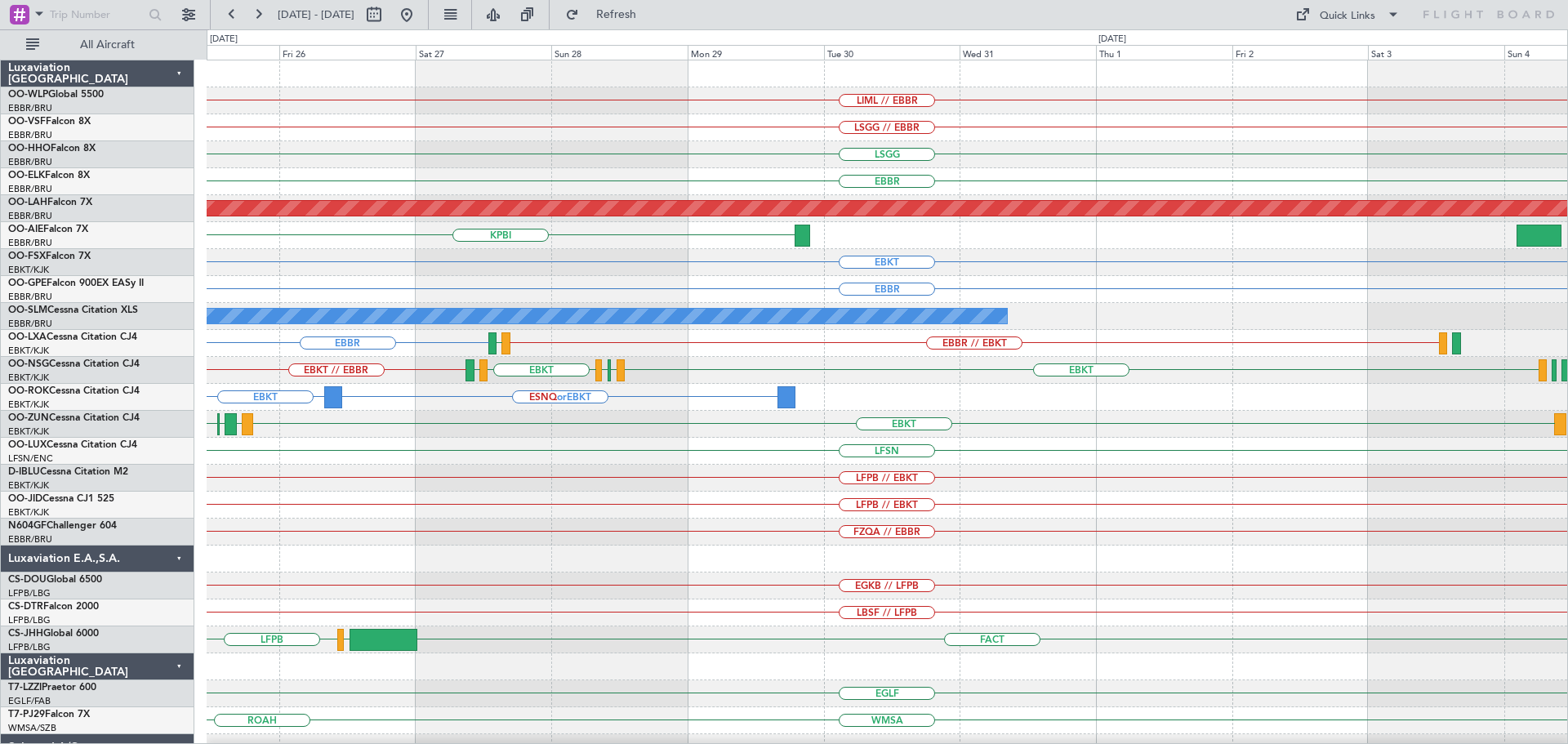
click at [418, 456] on div "LIML // EBBR LSGG // EBBR LSGG EBBR Planned Maint Alton-st Louis (St Louis Regl…" at bounding box center [887, 504] width 1361 height 889
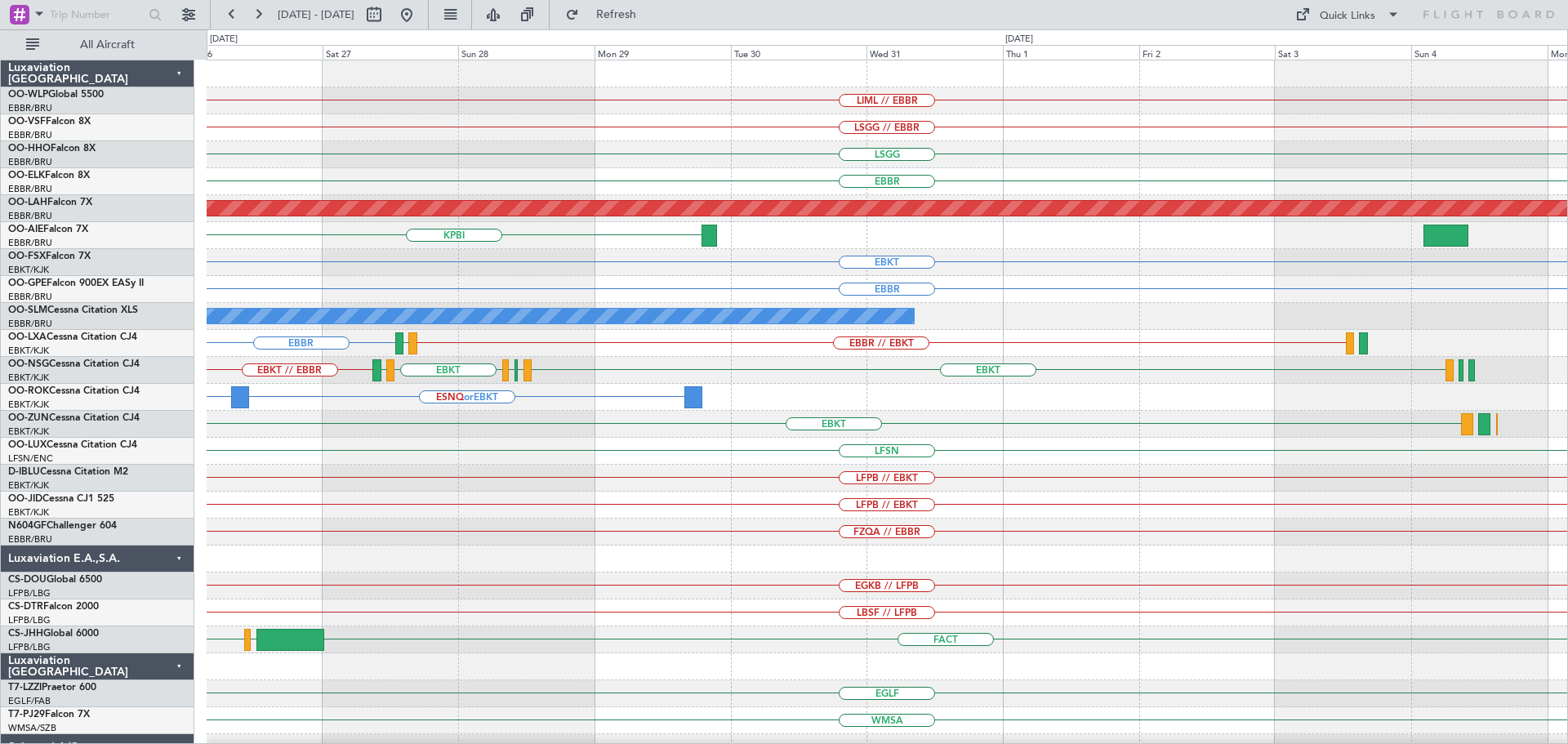
click at [394, 567] on div "LIML // EBBR LSGG // EBBR LSGG EBBR Planned Maint Alton-st Louis (St Louis Regl…" at bounding box center [887, 504] width 1361 height 889
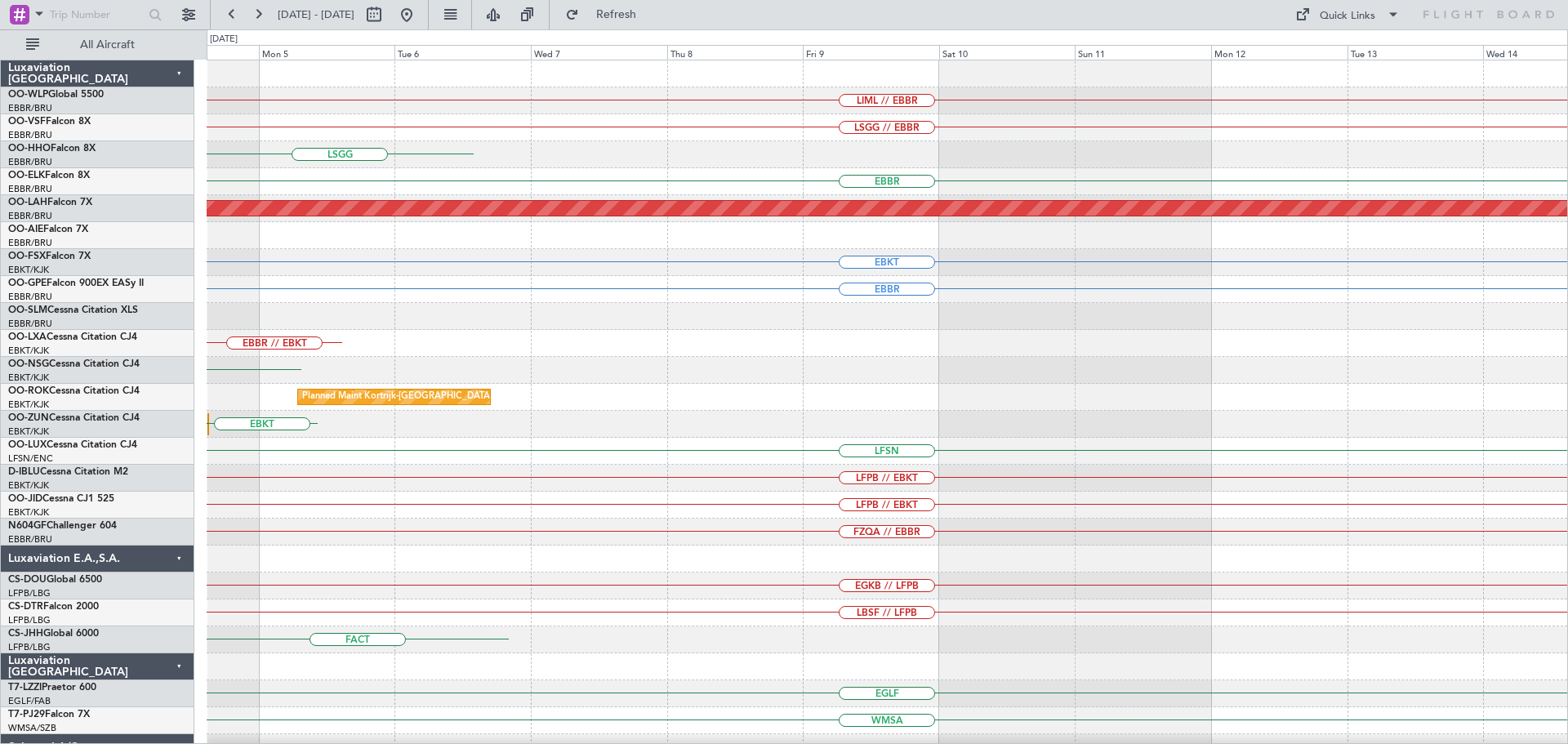
click at [338, 571] on div "LIML // EBBR LSGG // EBBR LSGG EBBR Planned Maint Alton-st Louis (St Louis Regl…" at bounding box center [887, 504] width 1361 height 889
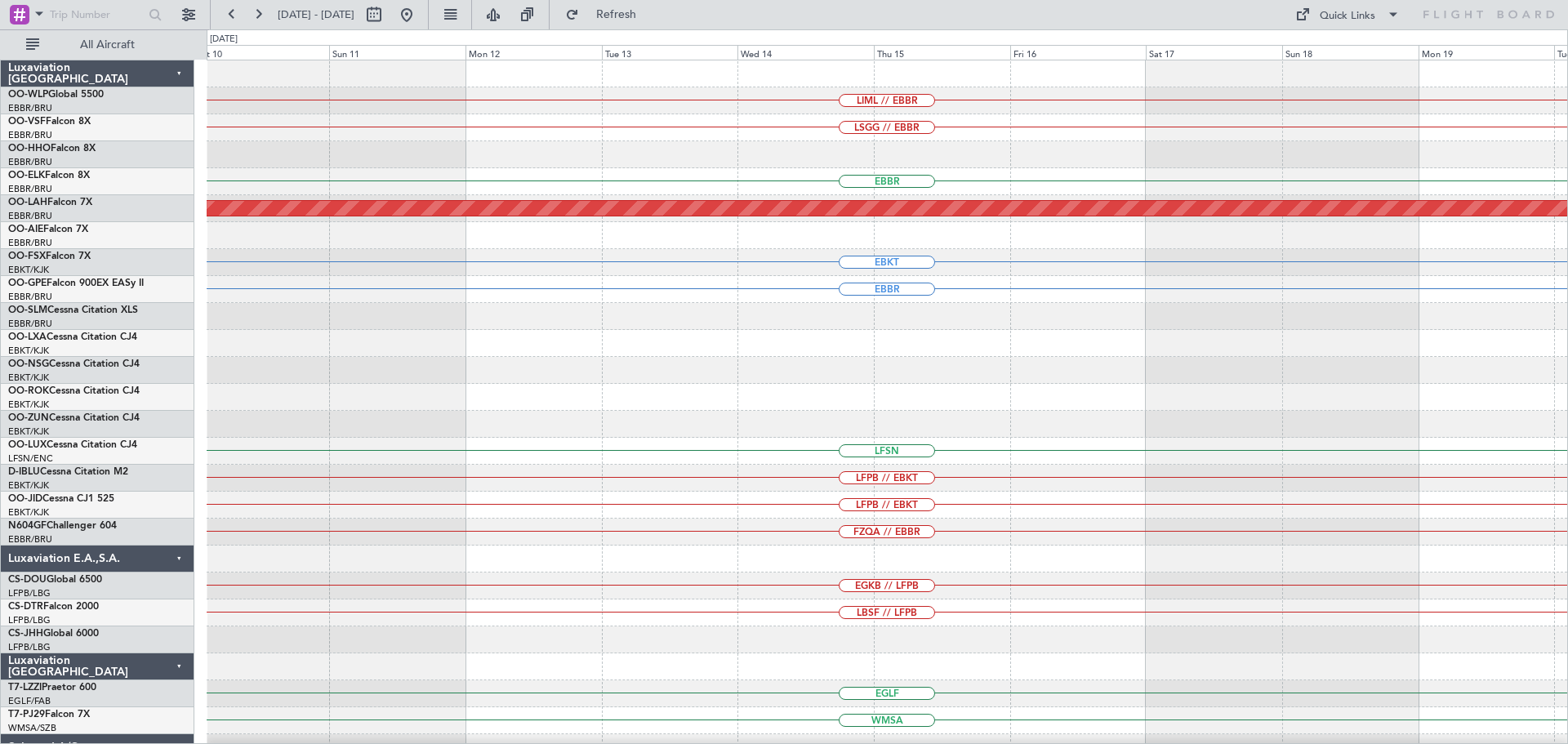
click at [319, 592] on div "LIML // EBBR LSGG // EBBR EBBR Planned Maint Alton-st Louis (St Louis Regl) EBK…" at bounding box center [887, 504] width 1361 height 889
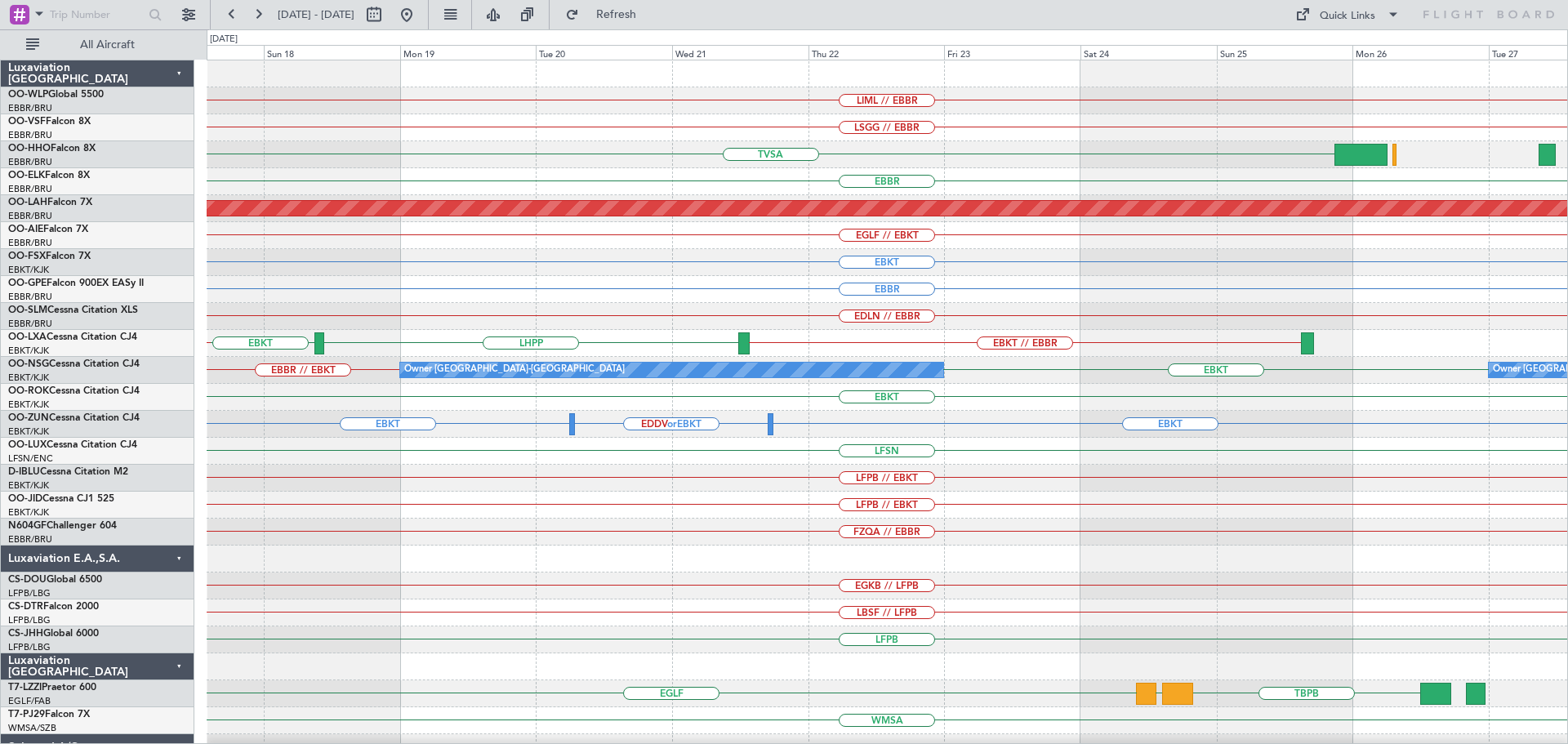
click at [726, 571] on div "LIML // EBBR LSGG // EBBR TVSA EBBR Planned Maint Alton-st Louis (St Louis Regl…" at bounding box center [887, 504] width 1361 height 889
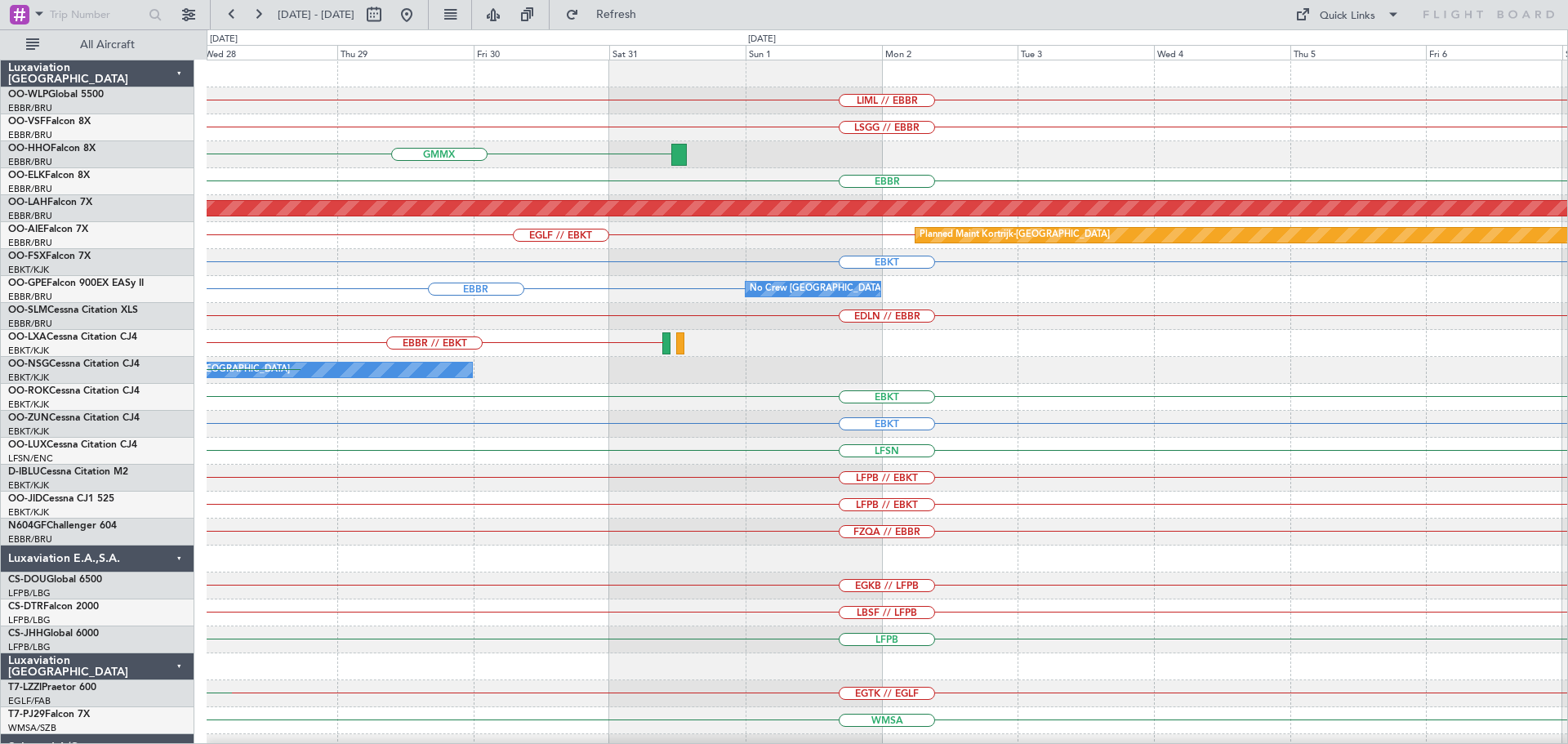
click at [268, 323] on div "LIML // EBBR LSGG // EBBR GMMX LIMC LSGG TVSA EBBR Planned Maint Alton-st Louis…" at bounding box center [887, 532] width 1361 height 943
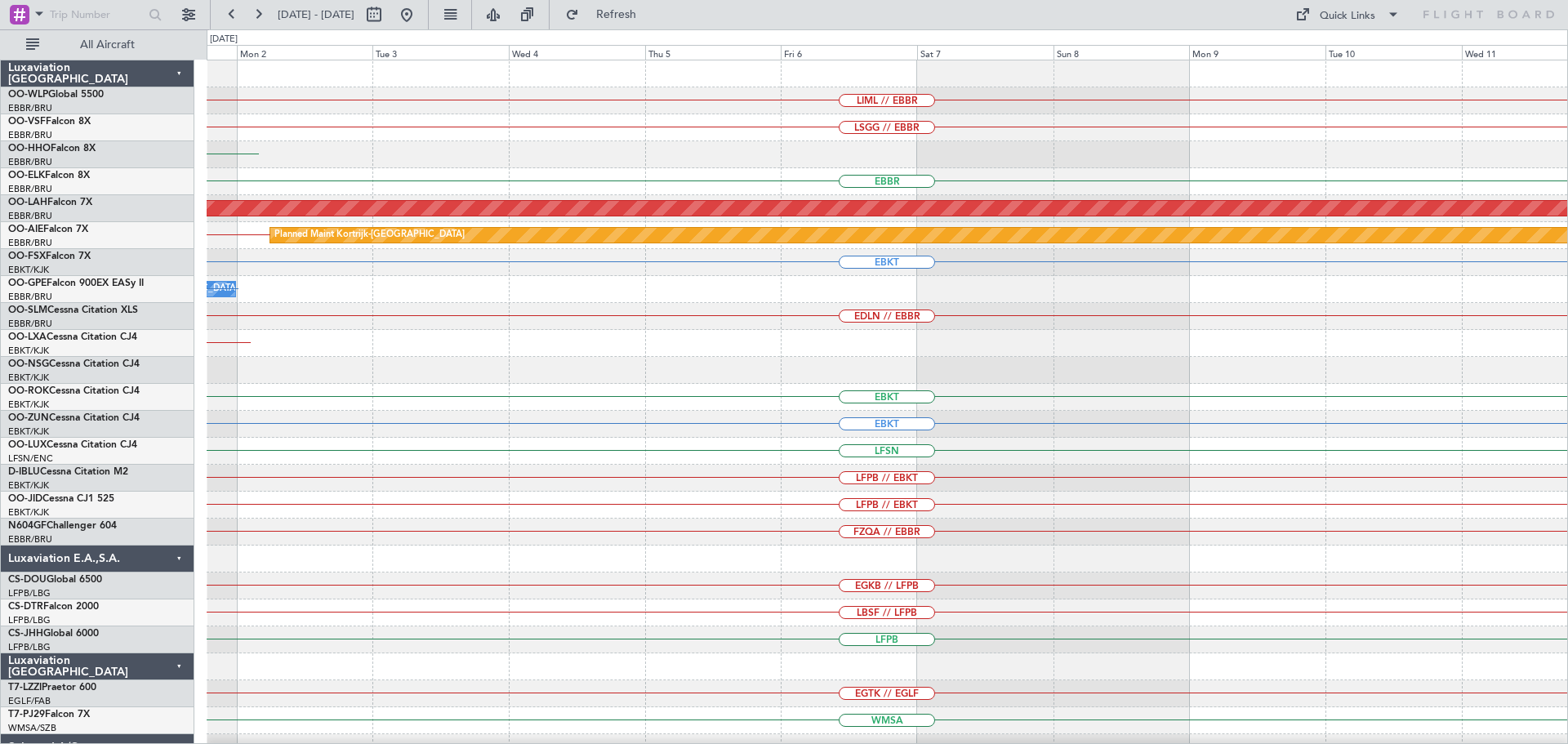
click at [371, 357] on div "LIML // EBBR LSGG // EBBR GMMX EBBR Planned Maint Alton-st Louis (St Louis Regl…" at bounding box center [887, 532] width 1361 height 943
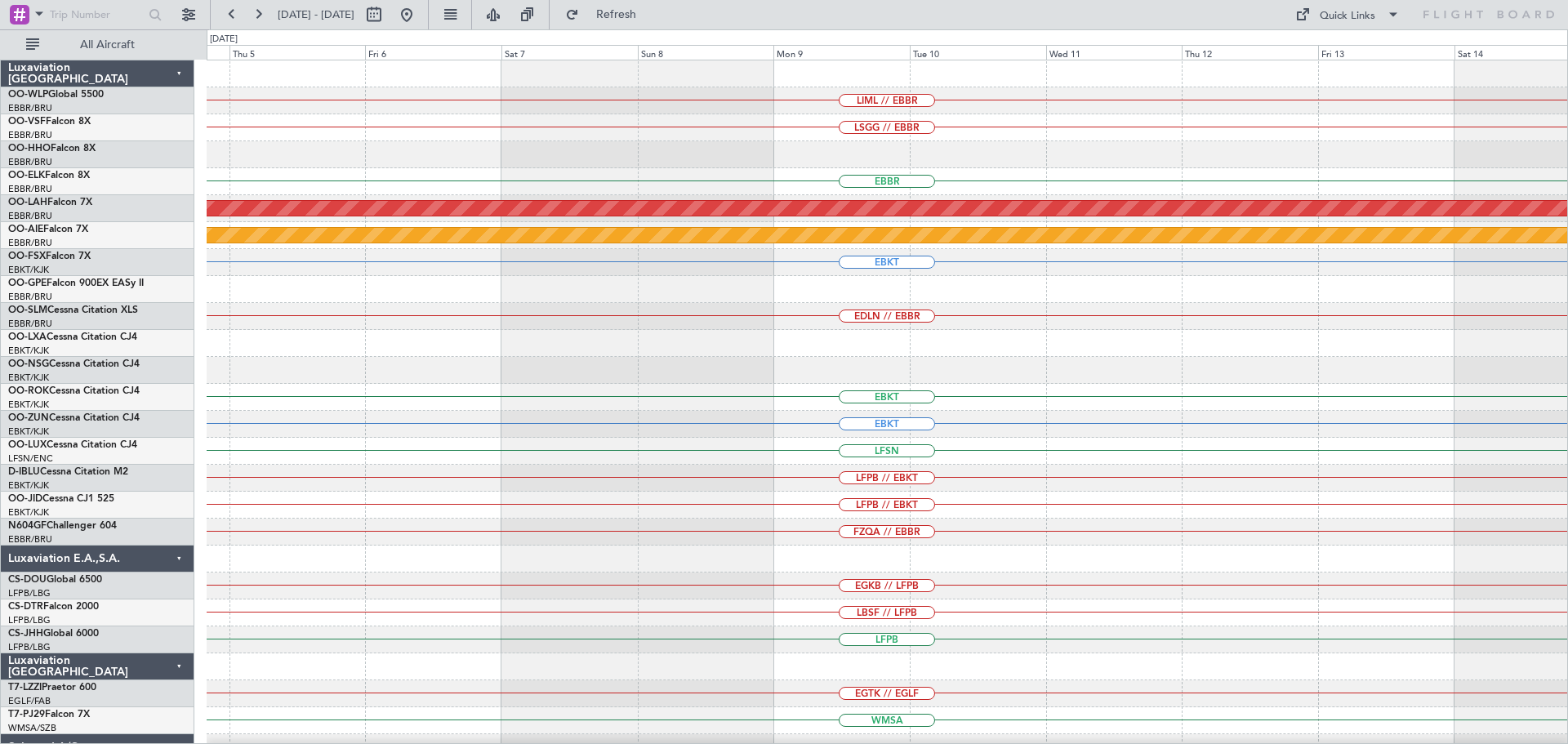
click at [506, 441] on div "LIML // EBBR LSGG // EBBR EBBR Planned Maint Alton-st Louis (St Louis Regl) Pla…" at bounding box center [887, 532] width 1361 height 943
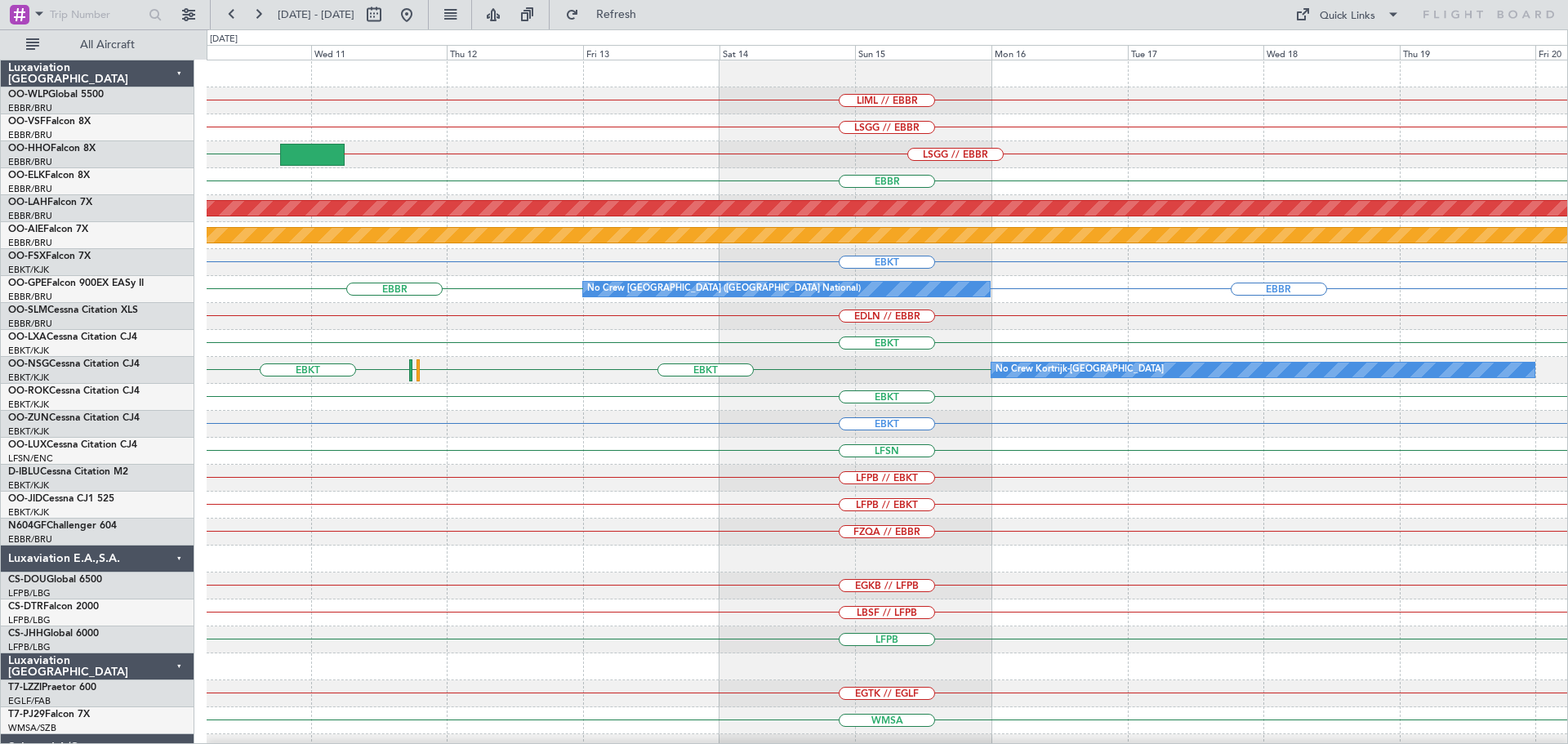
click at [528, 409] on div "LIML // EBBR LSGG // EBBR LSGG // EBBR KSJC EBBR Planned Maint Alton-st Louis (…" at bounding box center [887, 504] width 1361 height 889
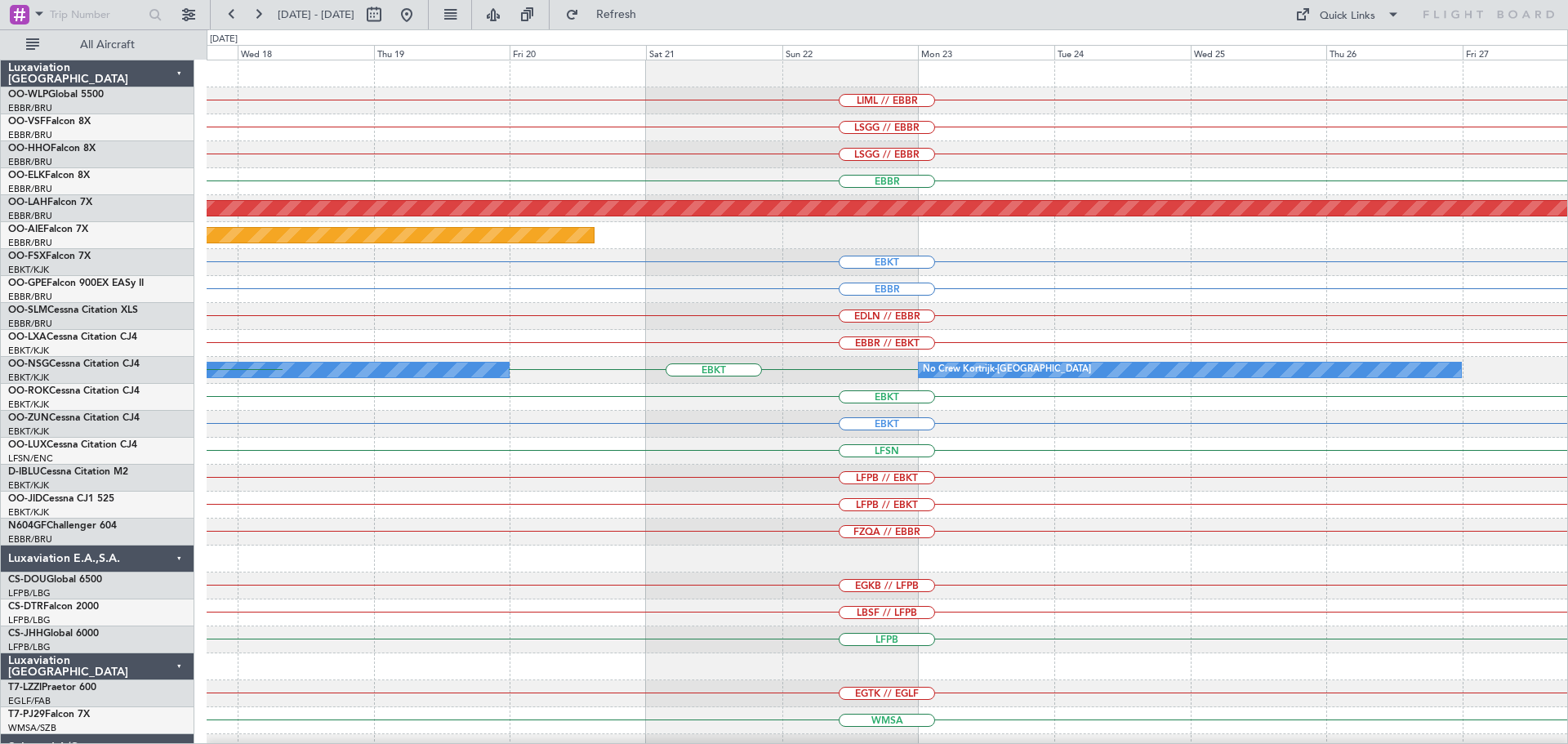
click at [429, 416] on div "LIML // EBBR LSGG // EBBR LSGG // EBBR EBBR Planned Maint Alton-st Louis (St Lo…" at bounding box center [887, 504] width 1361 height 889
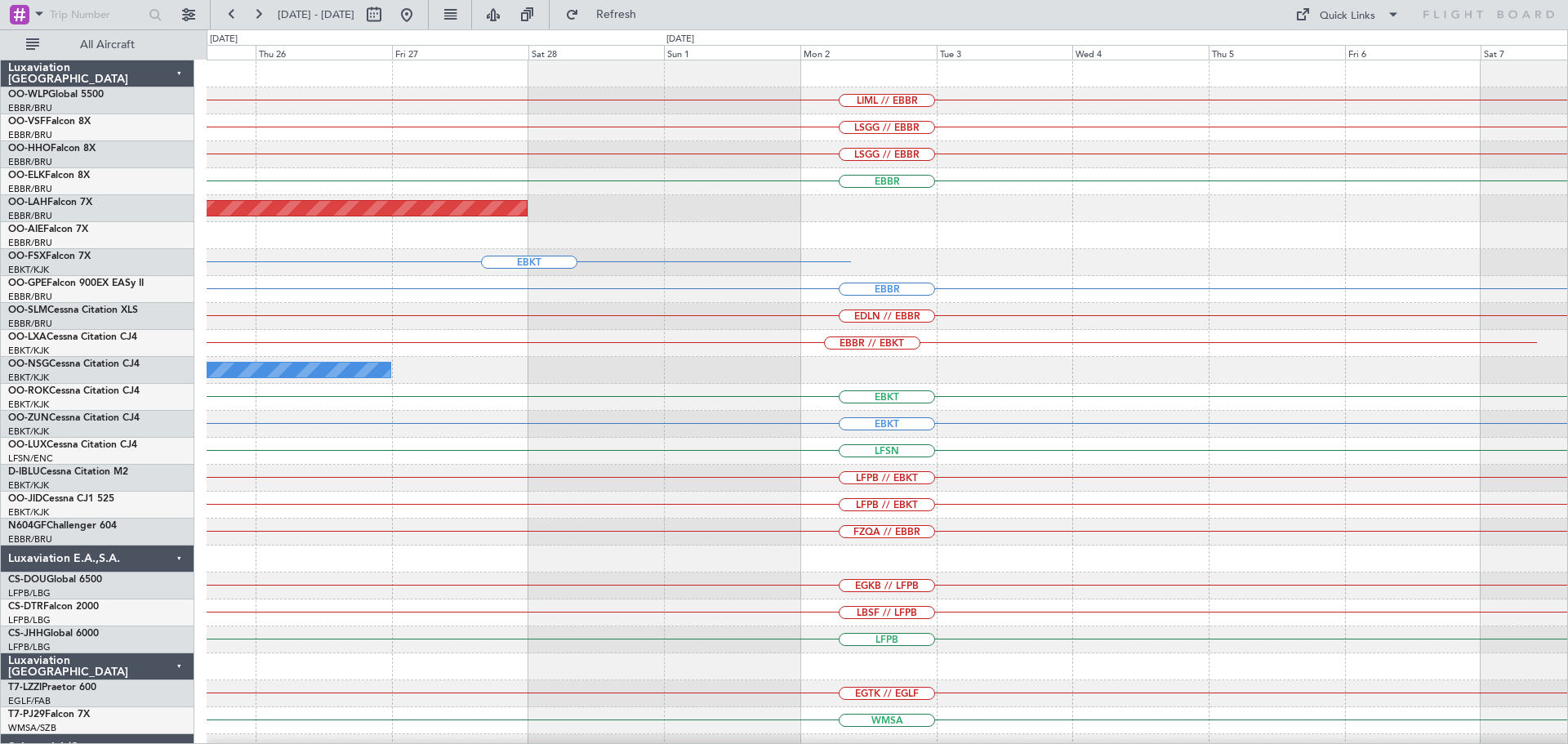
click at [379, 507] on div "LIML // EBBR LSGG // EBBR LSGG // EBBR EBBR Planned Maint Alton-st Louis (St Lo…" at bounding box center [887, 504] width 1361 height 889
click at [500, 626] on div "LFPB" at bounding box center [887, 640] width 1361 height 27
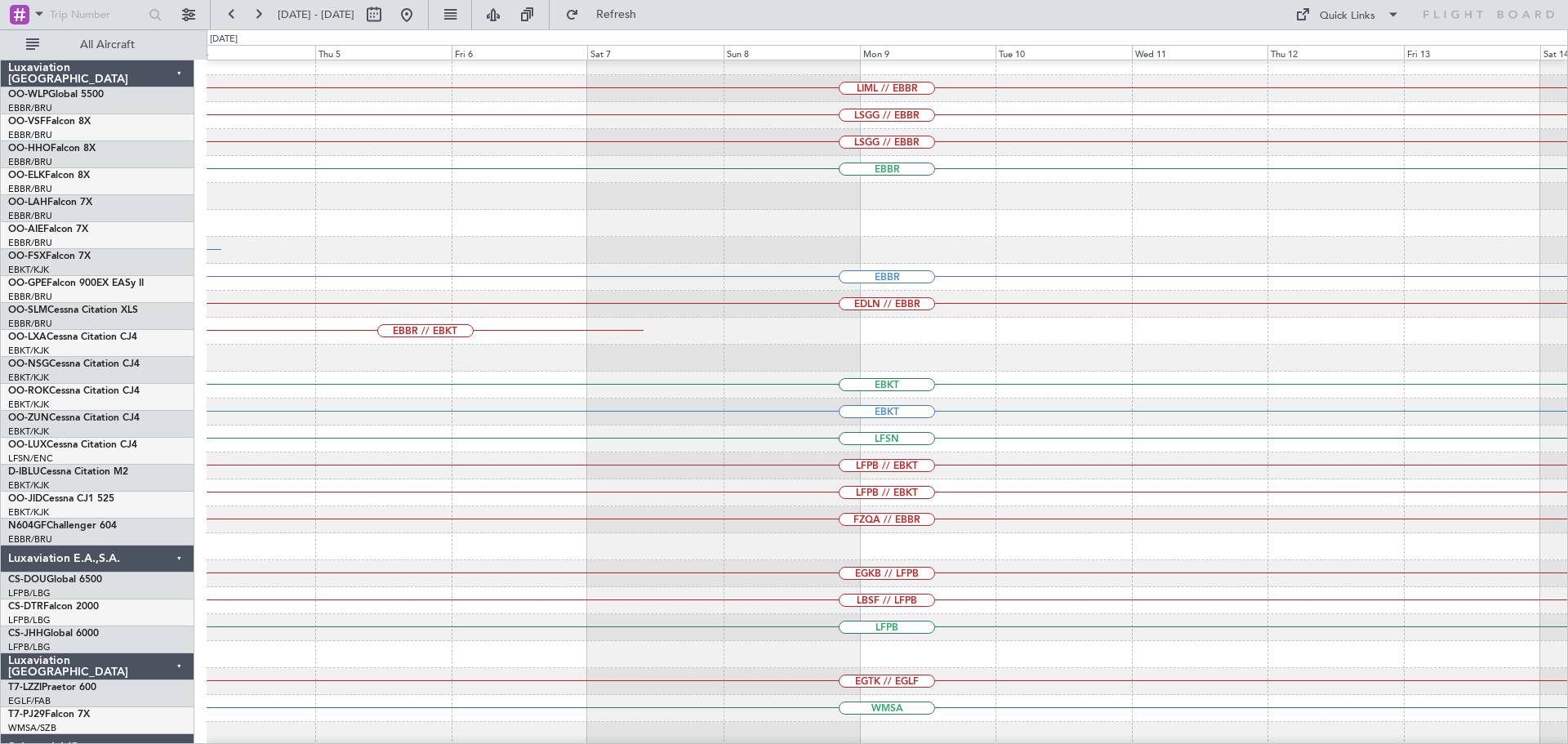
click at [811, 693] on div "LIML // EBBR LSGG // EBBR LSGG // EBBR EBBR EBKT EBBR EDLN // EBBR EBBR // EBKT…" at bounding box center [887, 492] width 1361 height 889
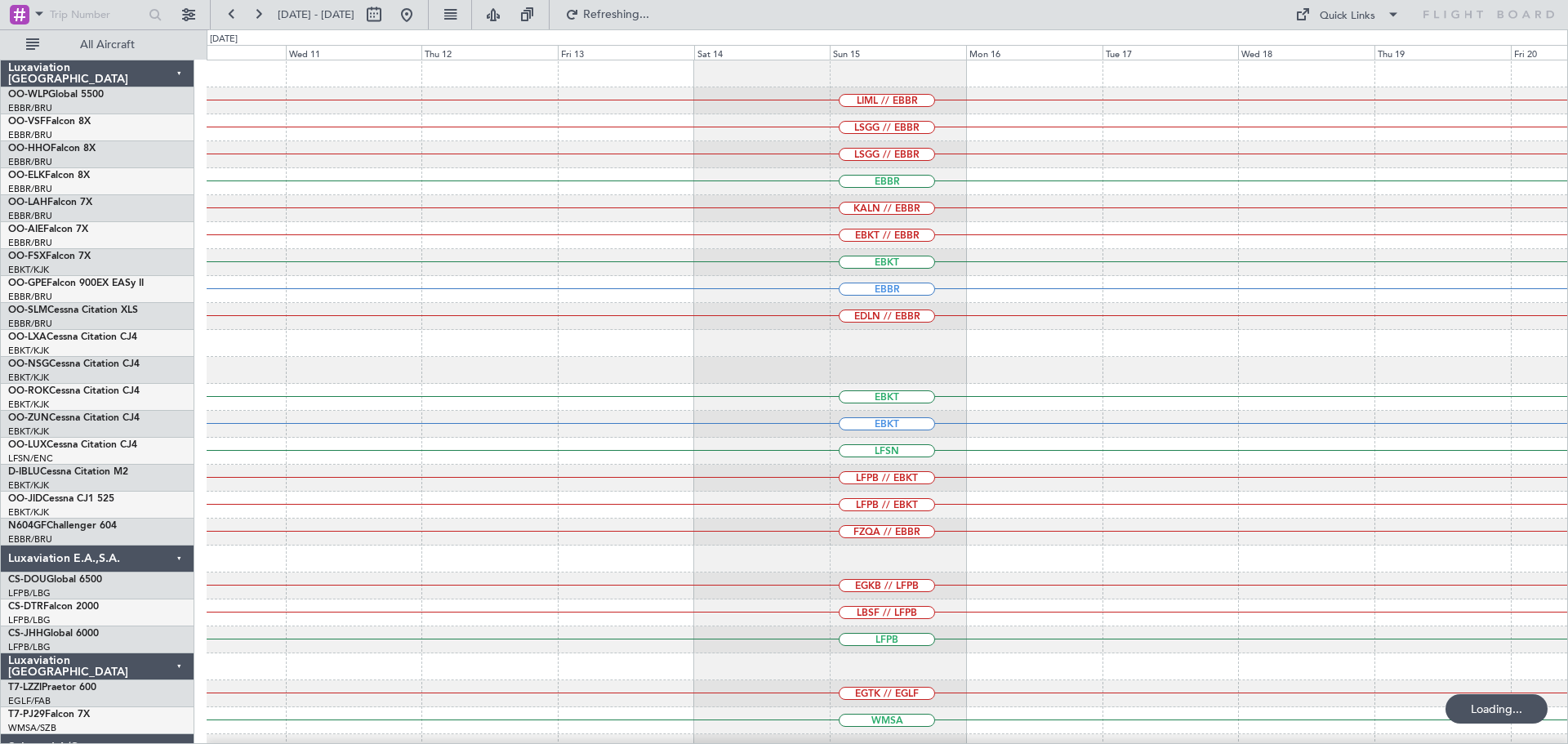
click at [683, 743] on html "08 Mar 2026 - 18 Mar 2026 Refreshing... Quick Links All Aircraft LIML // EBBR L…" at bounding box center [784, 372] width 1568 height 744
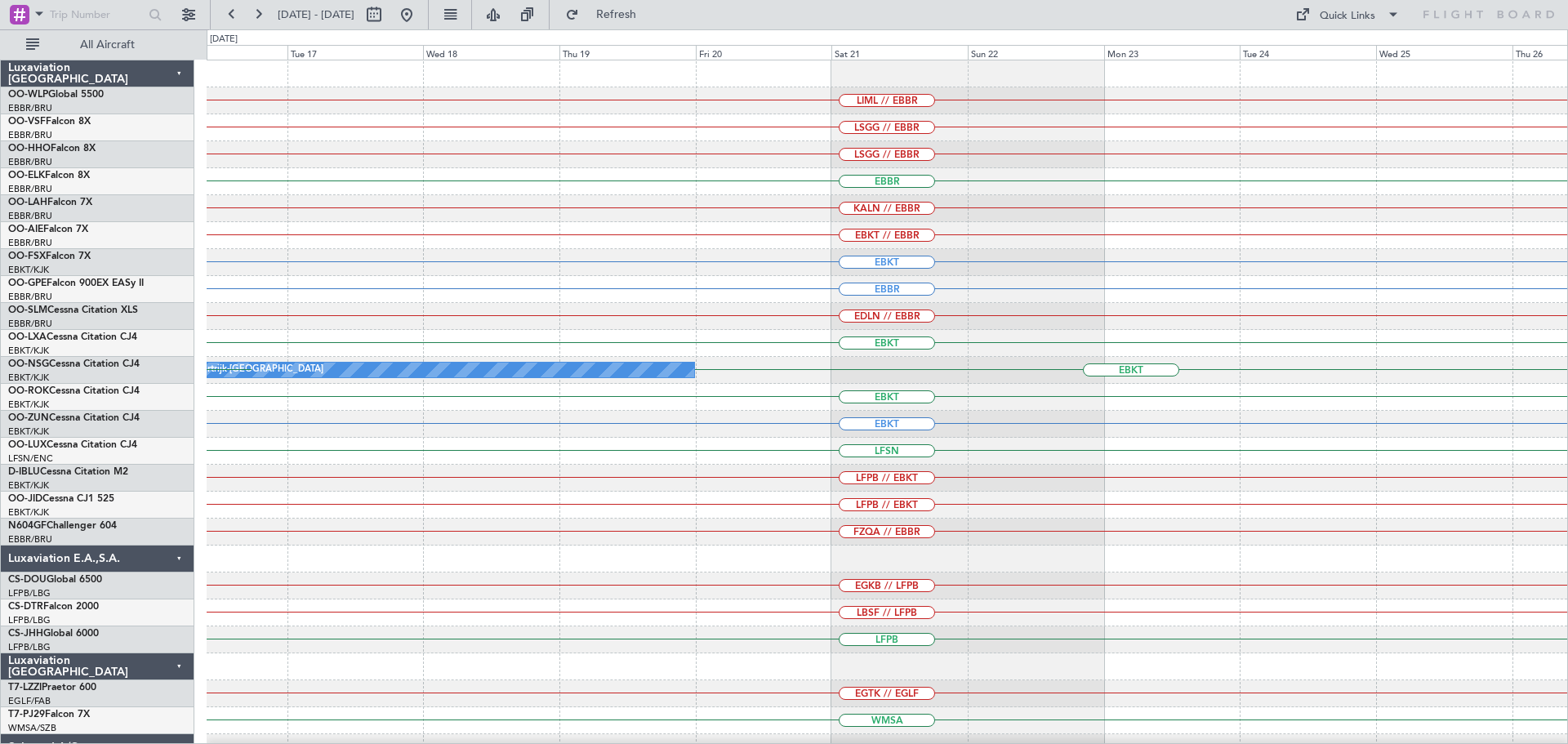
click at [644, 634] on div "LIML // EBBR LSGG // EBBR LSGG // EBBR EBBR KALN // EBBR EBKT // EBBR EBKT EBBR…" at bounding box center [887, 504] width 1361 height 889
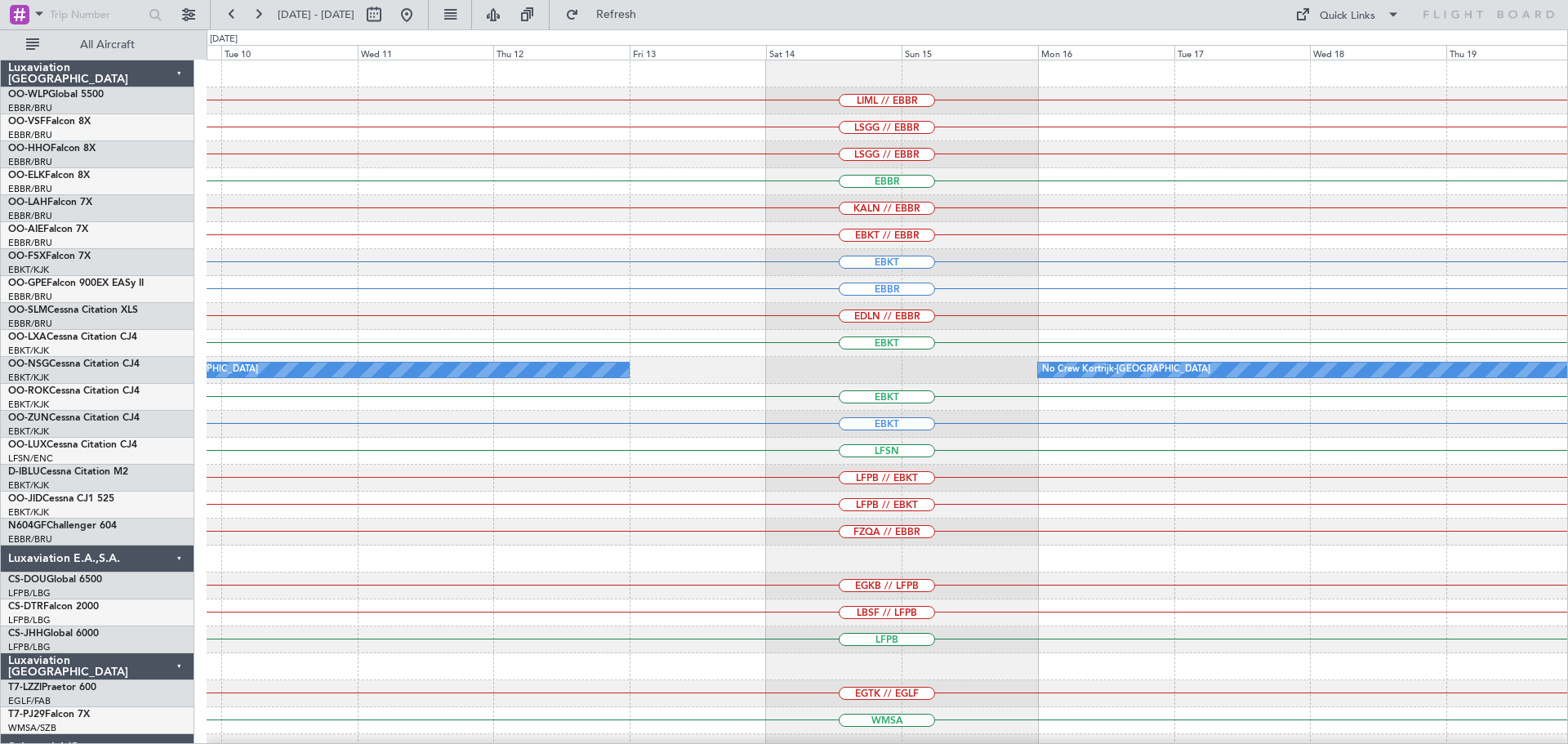
click at [1287, 409] on div "LIML // EBBR LSGG // EBBR LSGG // EBBR EBBR KALN // EBBR EBKT // EBBR EBKT EBBR…" at bounding box center [887, 504] width 1361 height 889
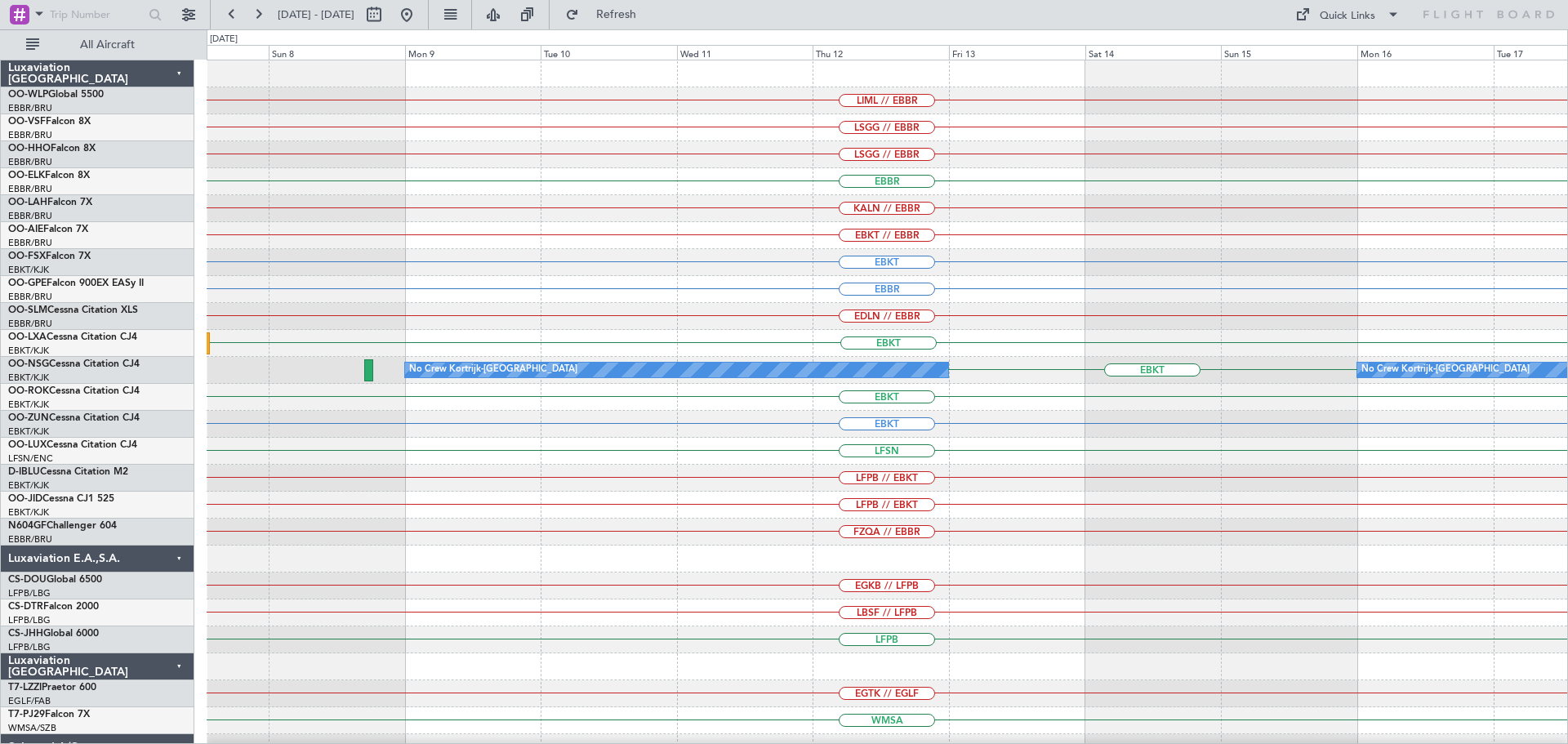
click at [1567, 461] on div "LIML // EBBR LSGG // EBBR LSGG // EBBR EBBR KALN // EBBR EBKT // EBBR EBKT EBBR…" at bounding box center [784, 387] width 1568 height 715
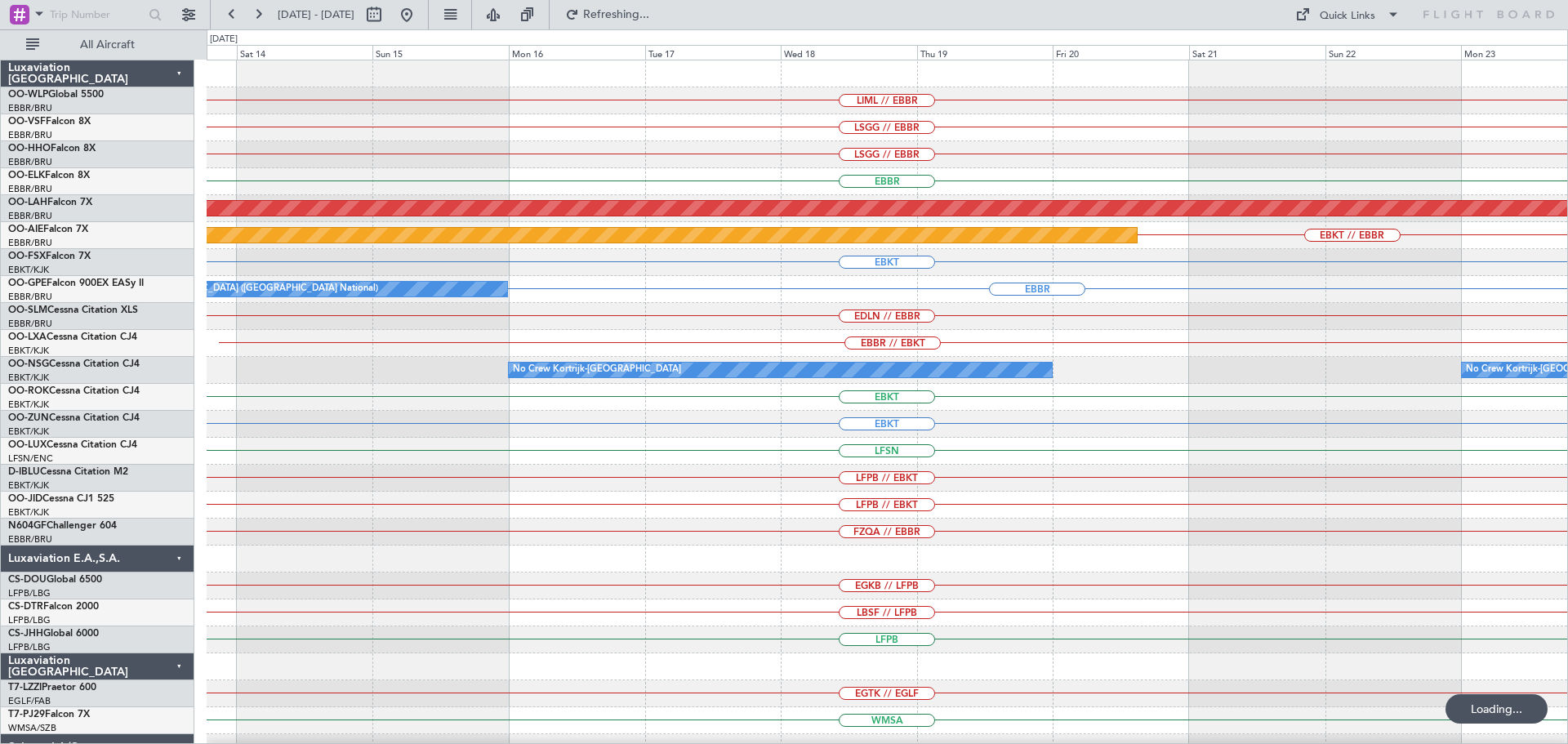
click at [1414, 605] on div "LIML // EBBR LSGG // EBBR LSGG // EBBR EBBR Planned Maint Alton-st Louis (St Lo…" at bounding box center [887, 504] width 1361 height 889
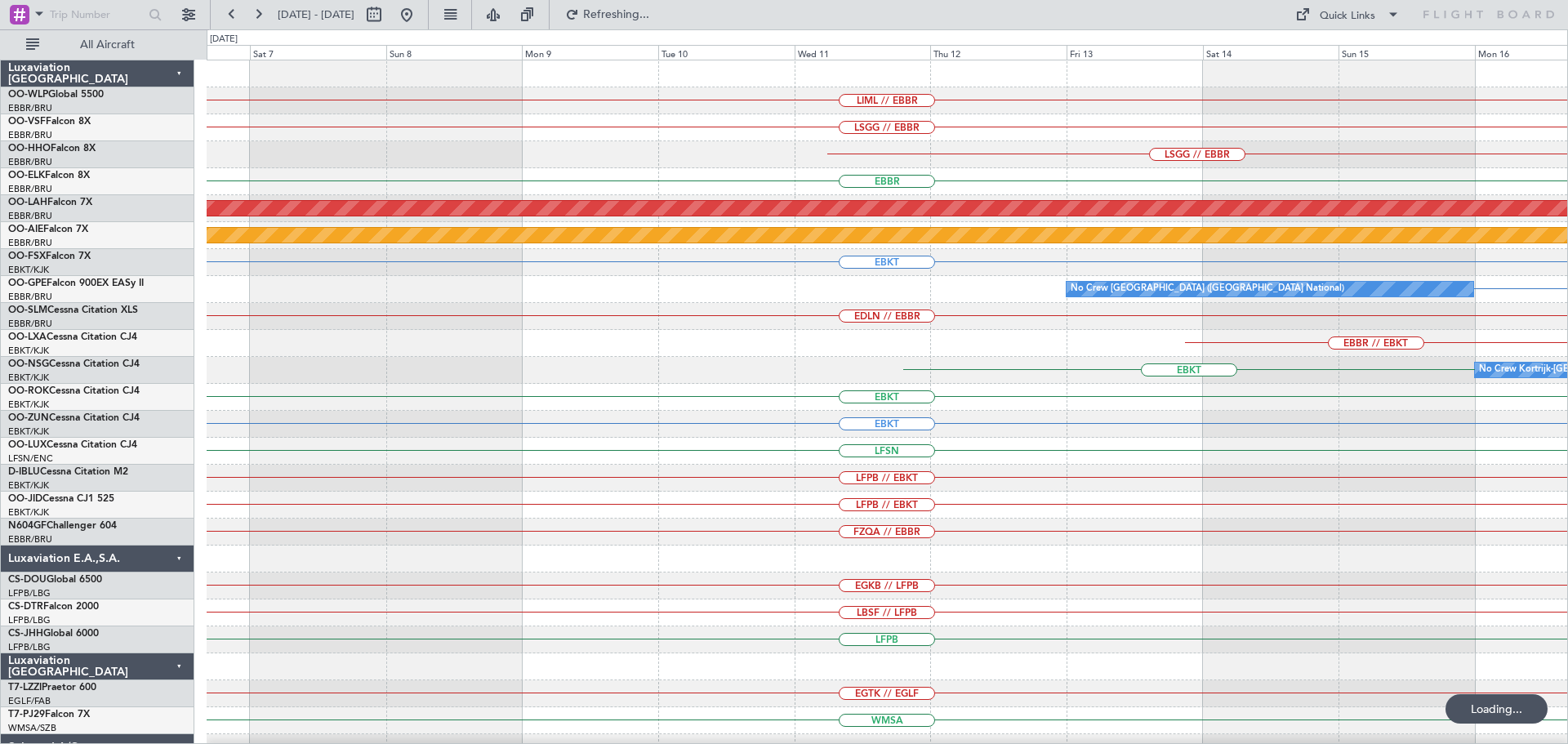
click at [1492, 679] on div "LIML // EBBR LSGG // EBBR LSGG // EBBR EBBR Planned Maint Alton-st Louis (St Lo…" at bounding box center [887, 504] width 1361 height 889
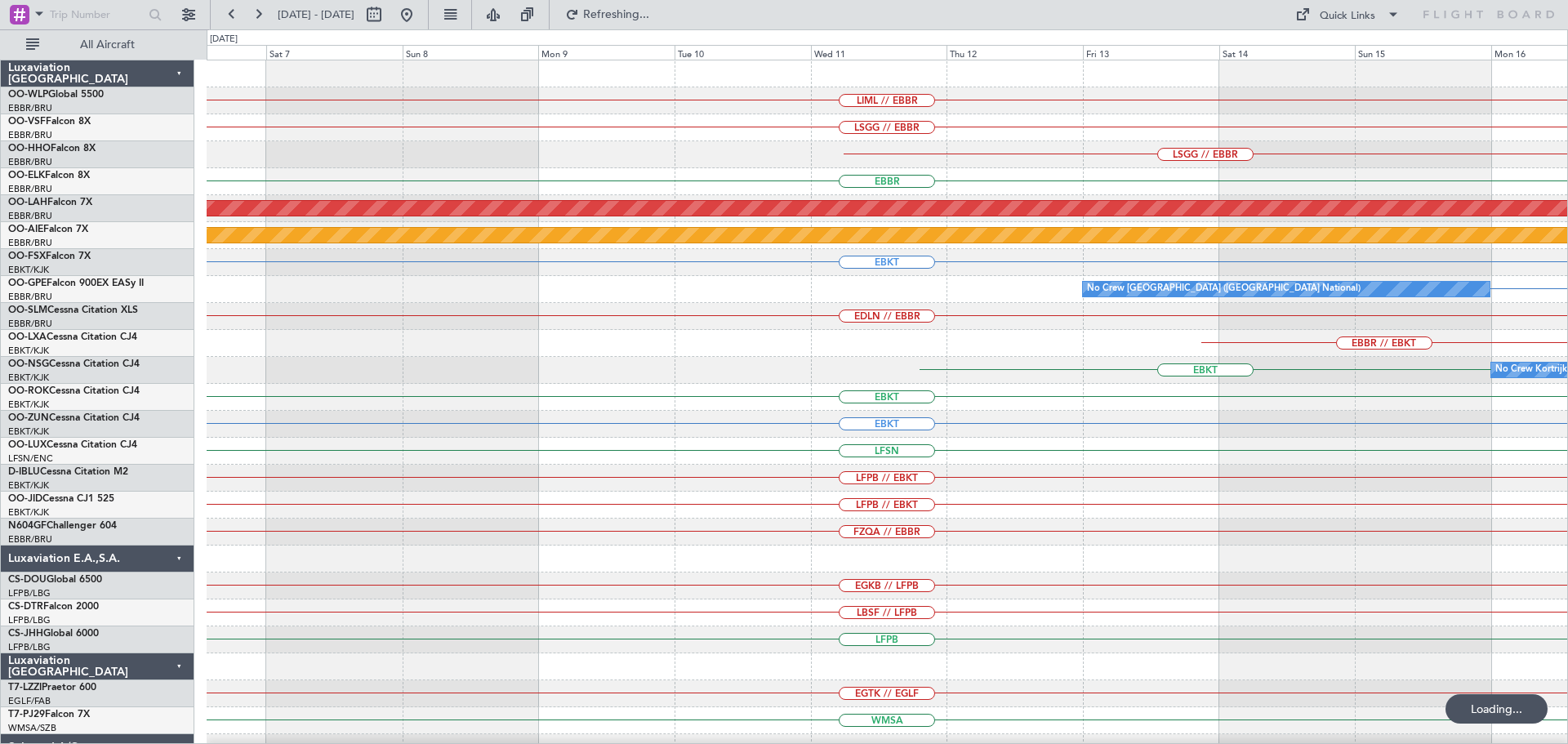
click at [1413, 637] on div "LIML // EBBR LSGG // EBBR LSGG // EBBR EBBR Planned Maint Alton-st Louis (St Lo…" at bounding box center [887, 504] width 1361 height 889
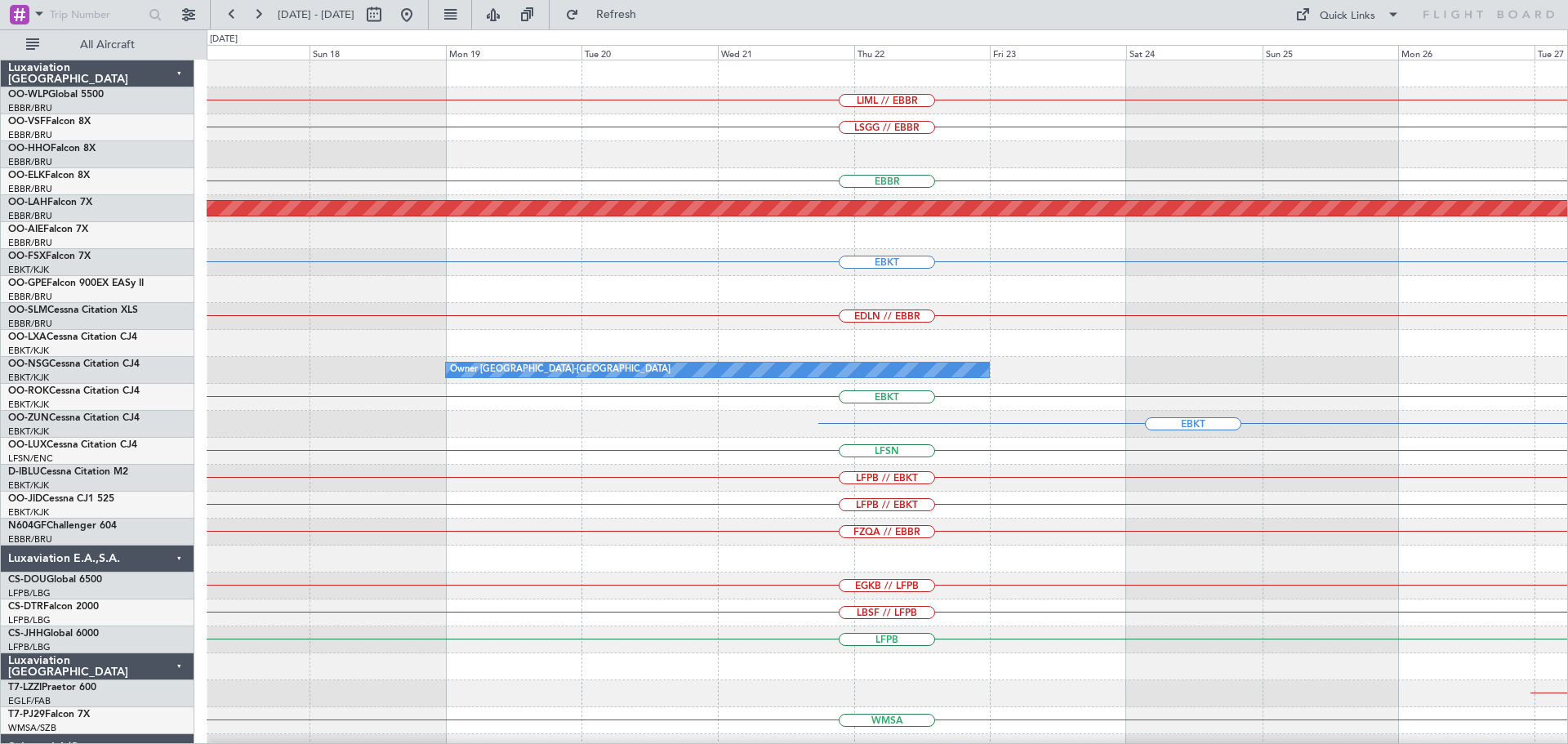
click at [1348, 670] on div "LIML // EBBR LSGG // EBBR EBBR Planned Maint Alton-st Louis (St Louis Regl) EBK…" at bounding box center [887, 504] width 1361 height 889
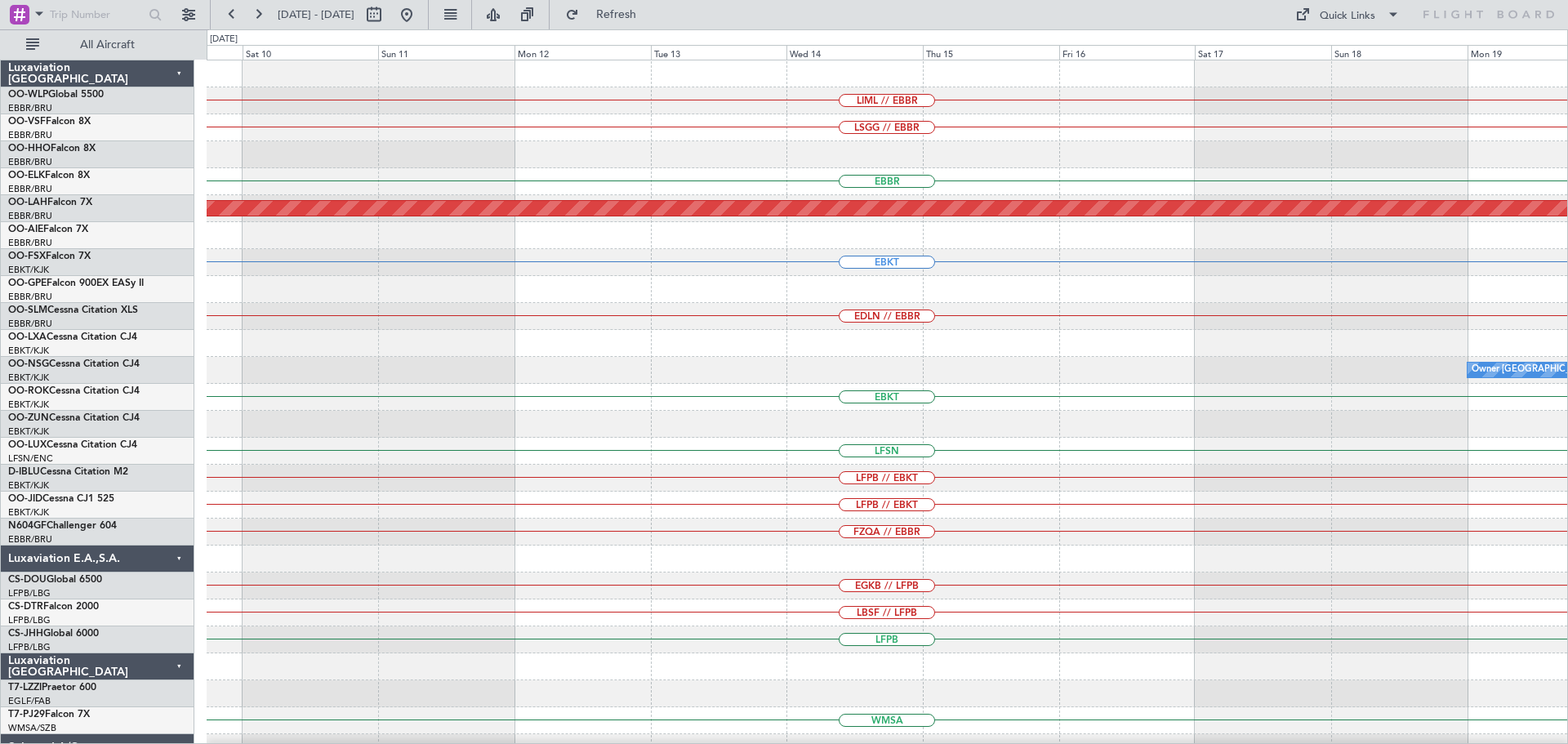
click at [1464, 636] on div "LIML // EBBR LSGG // EBBR EBBR Planned Maint Alton-st Louis (St Louis Regl) EBK…" at bounding box center [887, 504] width 1361 height 889
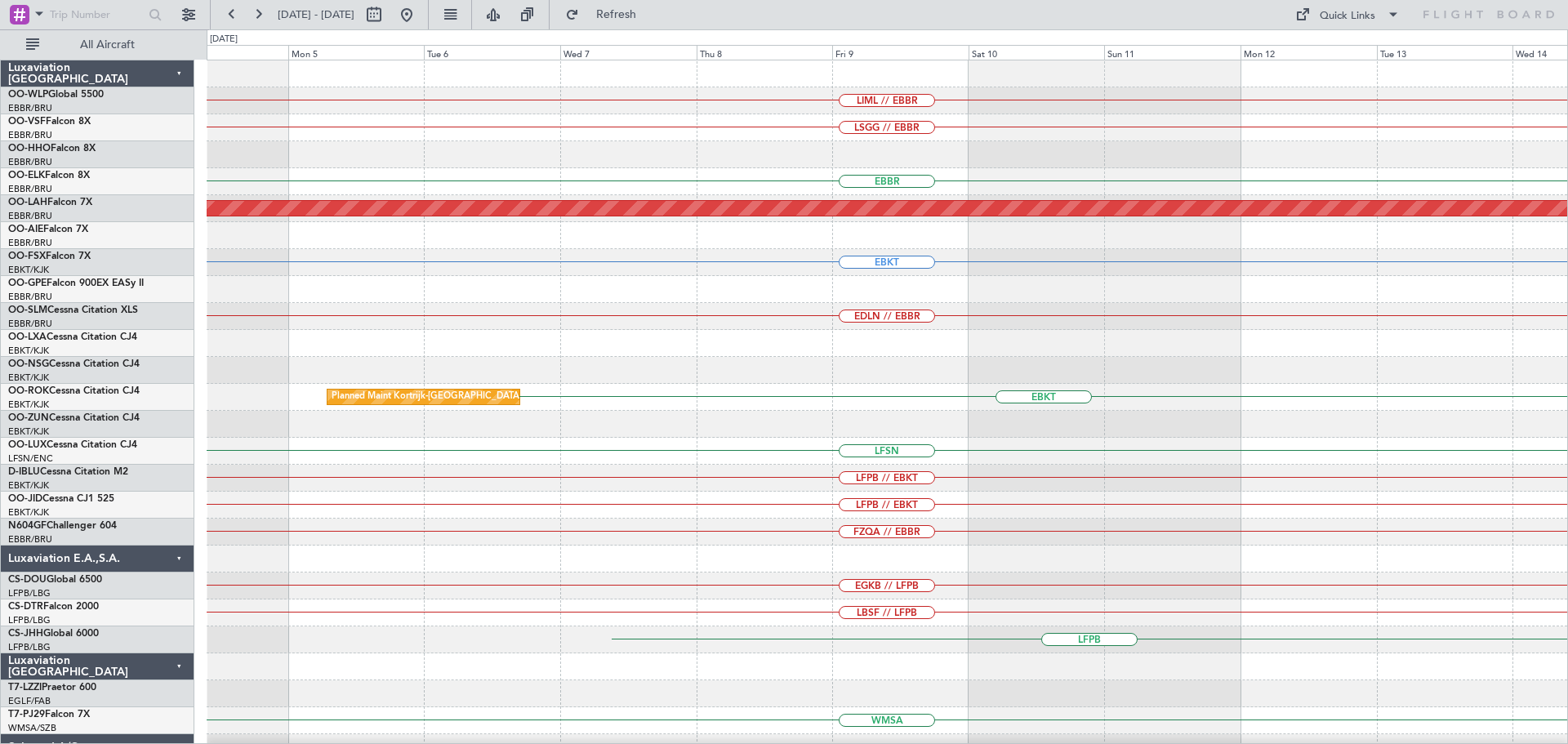
click at [1322, 601] on div "LIML // EBBR LSGG // EBBR EBBR Planned Maint Alton-st Louis (St Louis Regl) EBK…" at bounding box center [887, 504] width 1361 height 889
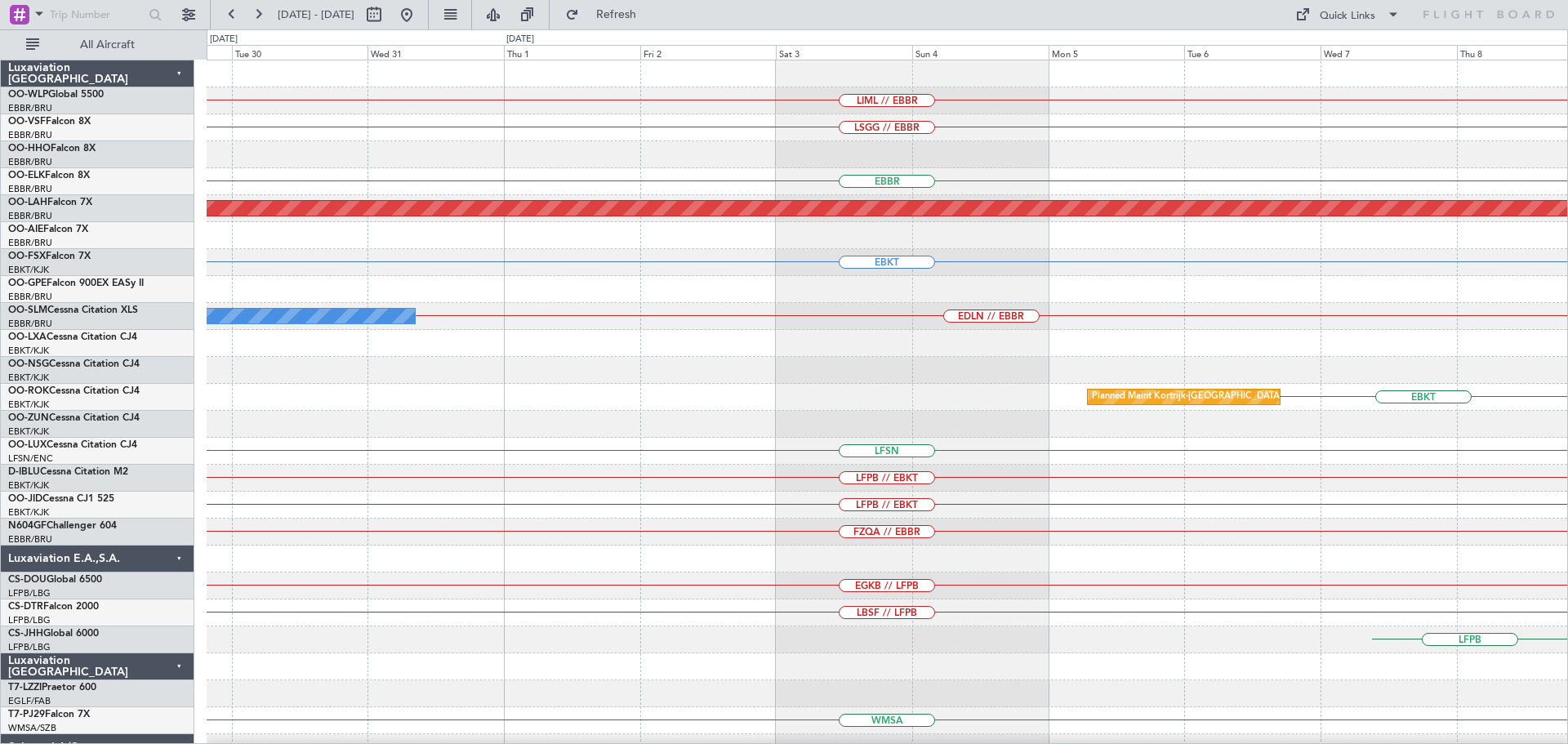
click at [1447, 642] on div "LIML // EBBR LSGG // EBBR EBBR Planned Maint Alton-st Louis (St Louis Regl) EBK…" at bounding box center [887, 504] width 1361 height 889
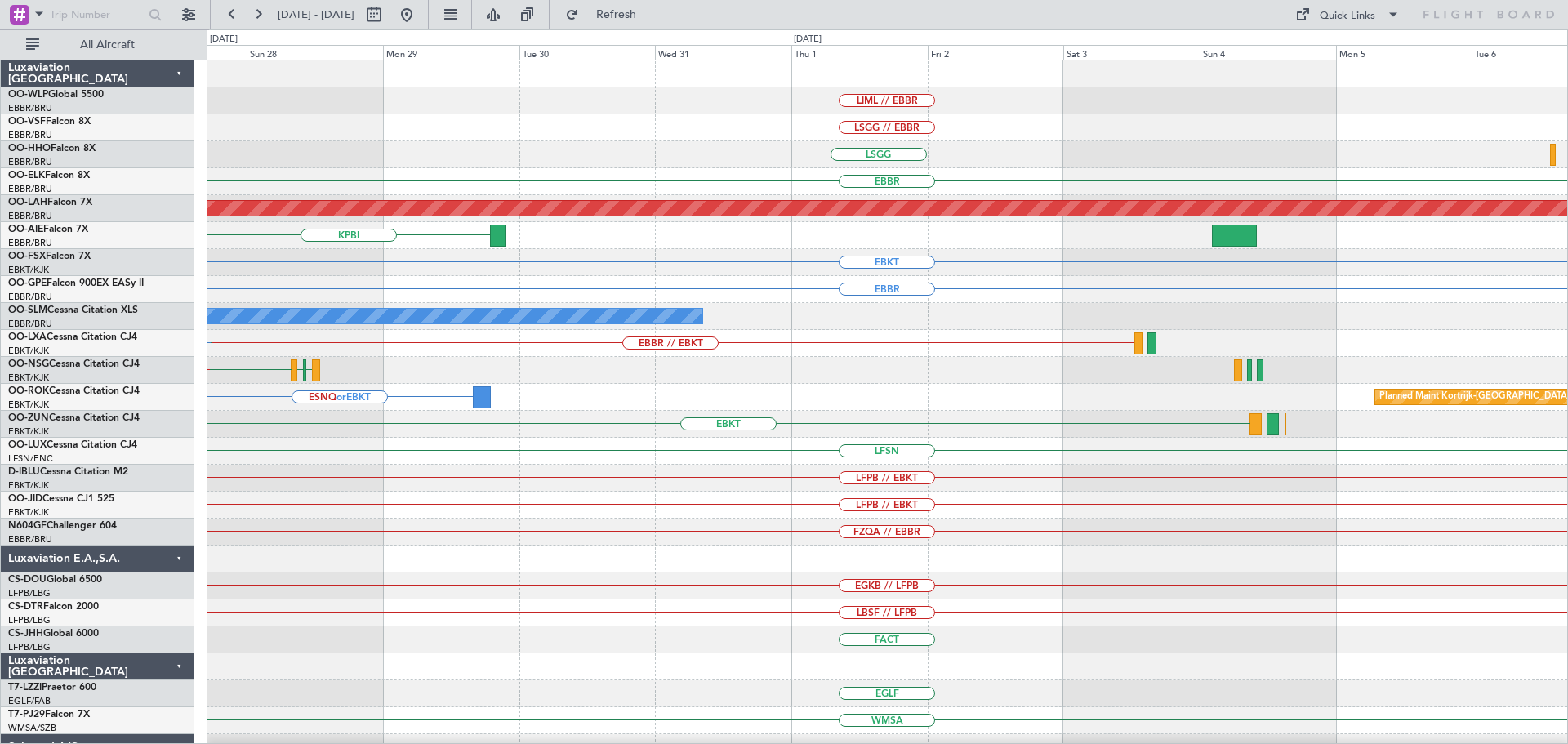
click at [919, 663] on div "LIML // EBBR LSGG // EBBR LSGG EBBR Planned Maint Alton-st Louis (St Louis Regl…" at bounding box center [784, 387] width 1568 height 715
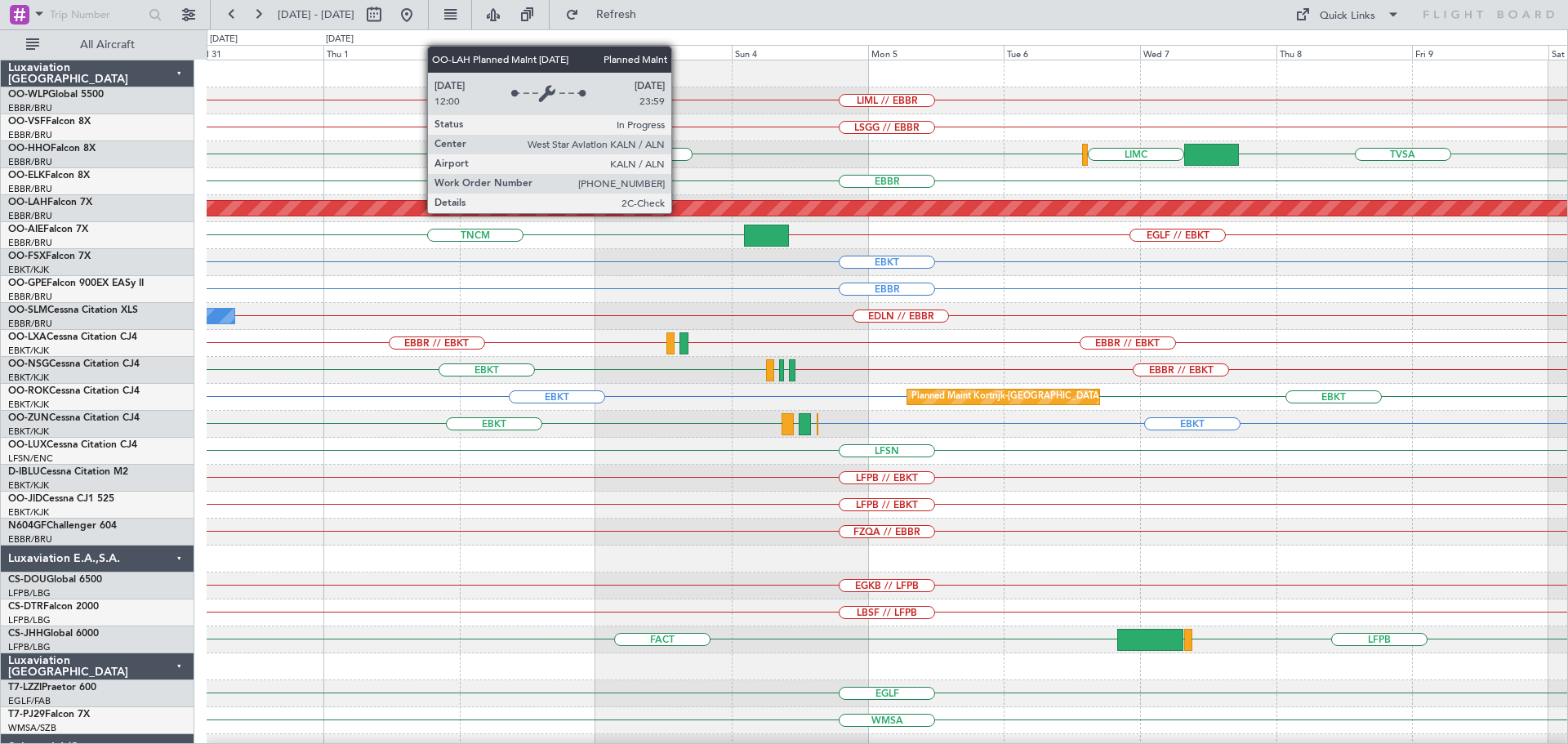
click at [747, 146] on div "LSGG TVSA LIMC" at bounding box center [887, 155] width 1361 height 27
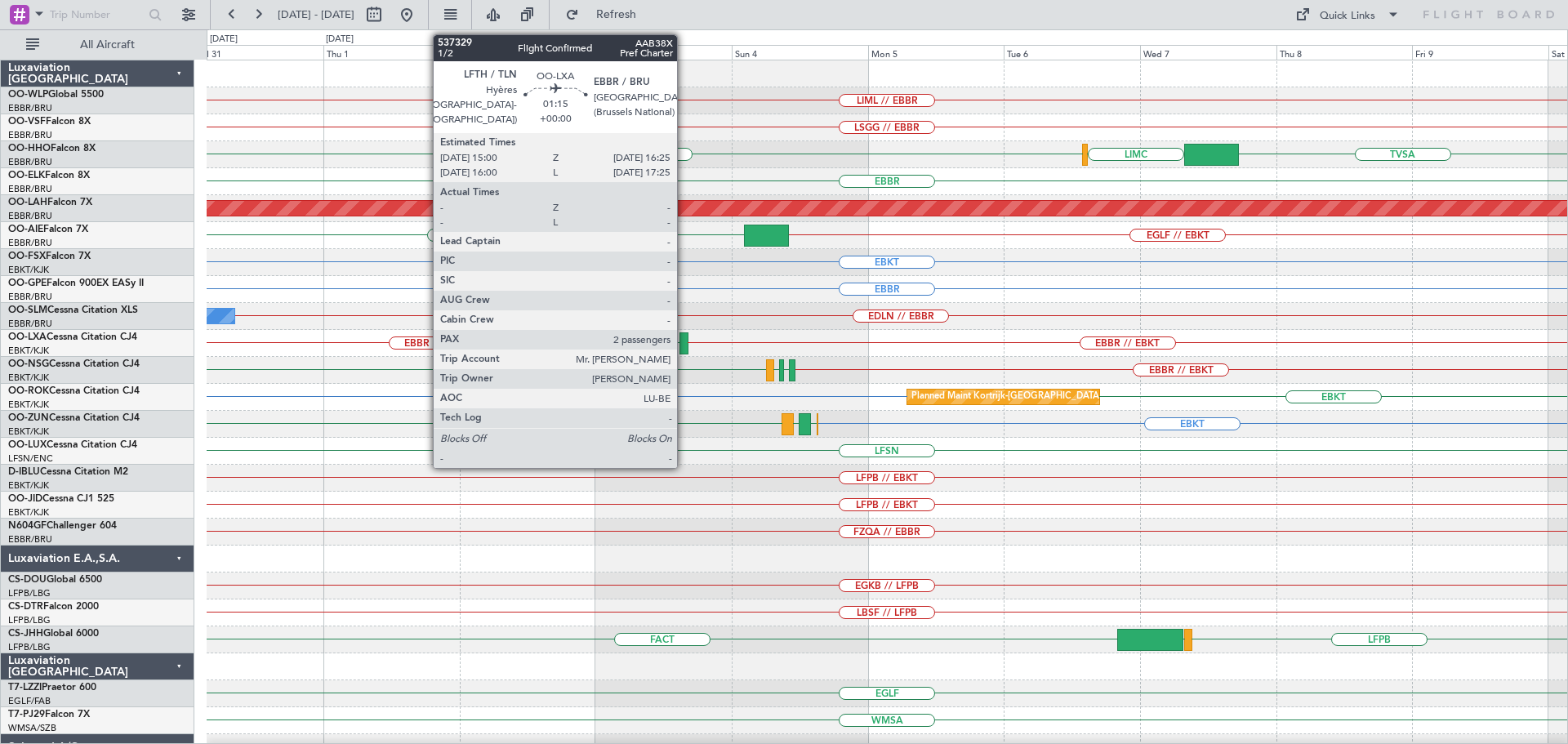
click at [684, 340] on div at bounding box center [683, 343] width 8 height 22
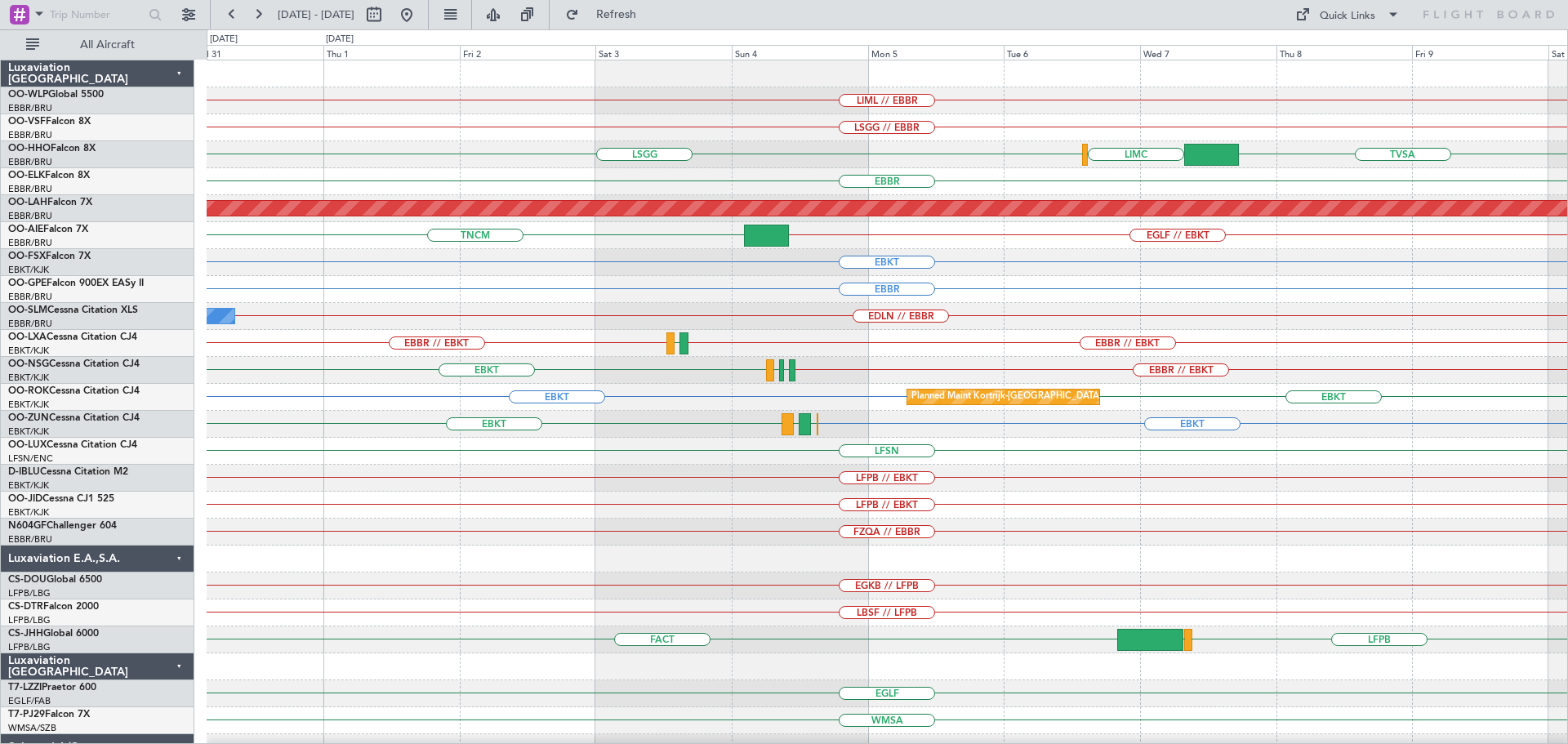
click at [630, 225] on div "TNCM EGLF // EBKT" at bounding box center [887, 235] width 1361 height 27
click at [1318, 16] on button "Quick Links" at bounding box center [1347, 15] width 121 height 27
click at [1329, 49] on button "Trip Builder" at bounding box center [1348, 54] width 122 height 39
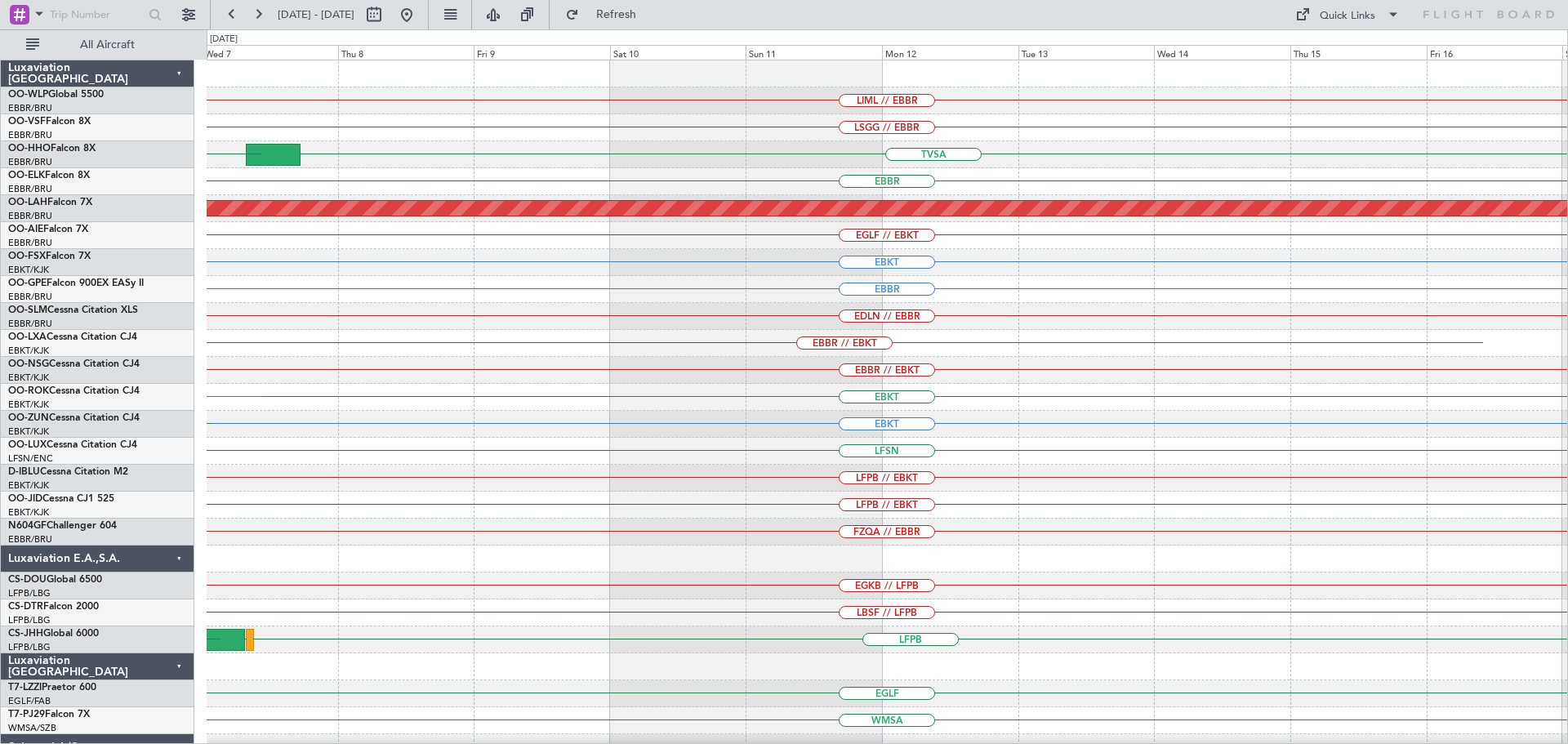
click at [289, 426] on div "LIML // EBBR LSGG // EBBR TVSA LIMC LSGG EBBR Planned Maint Alton-st Louis (St …" at bounding box center [887, 532] width 1361 height 943
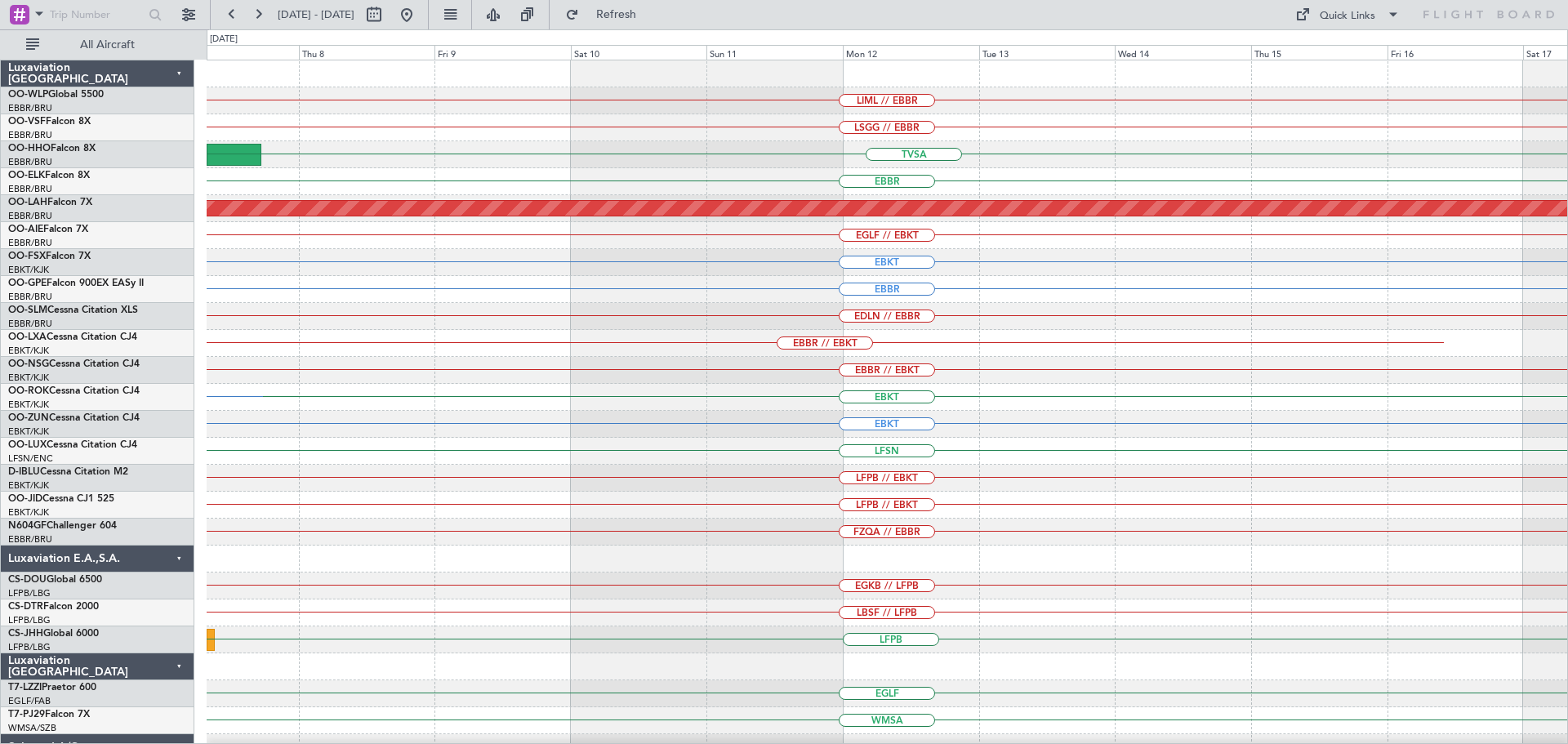
click at [432, 400] on div "LIML // EBBR LSGG // EBBR TVSA LIMC LSGG EBBR Planned Maint Alton-st Louis (St …" at bounding box center [887, 532] width 1361 height 943
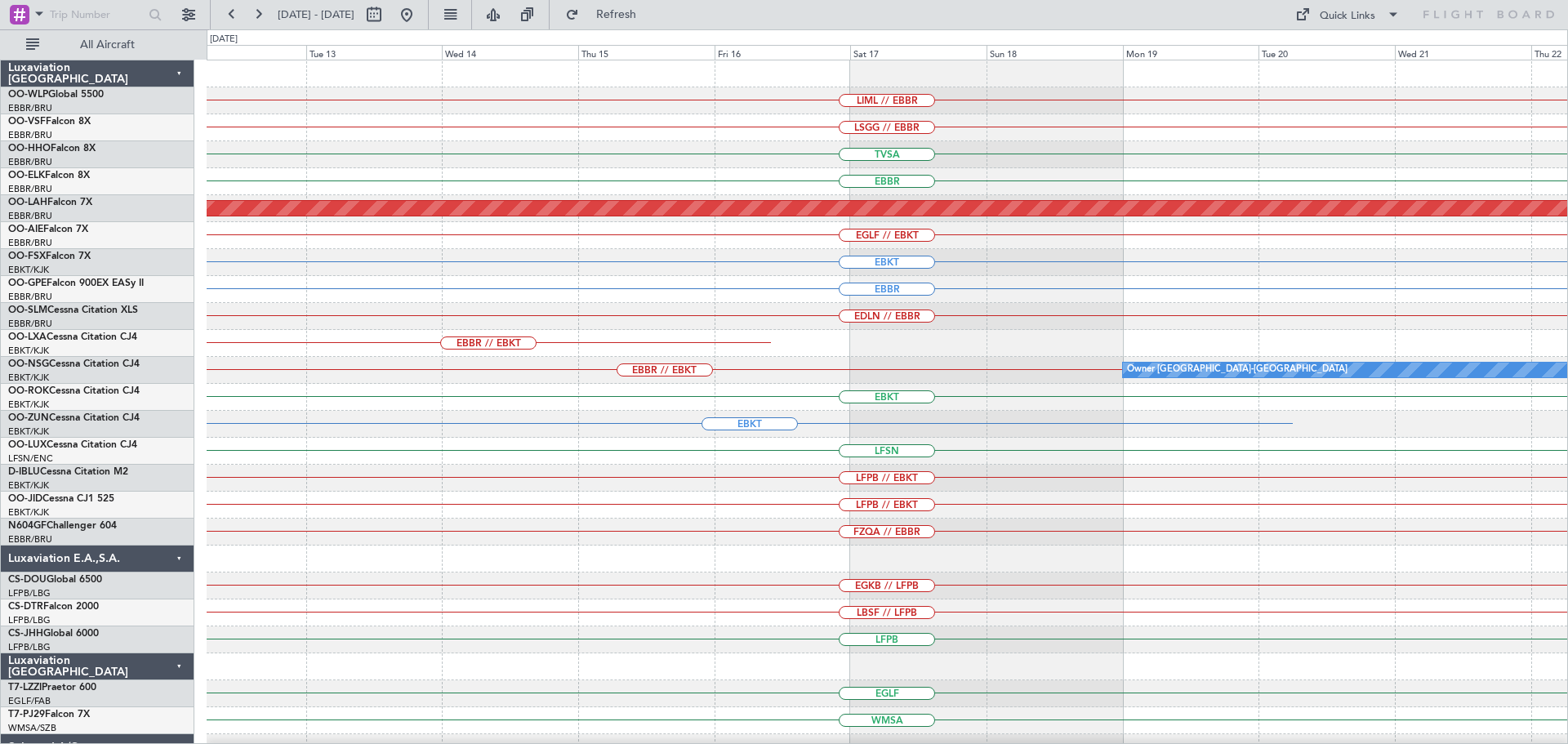
click at [796, 466] on div "LIML // EBBR LSGG // EBBR TVSA EBBR Planned Maint Alton-st Louis (St Louis Regl…" at bounding box center [887, 532] width 1361 height 943
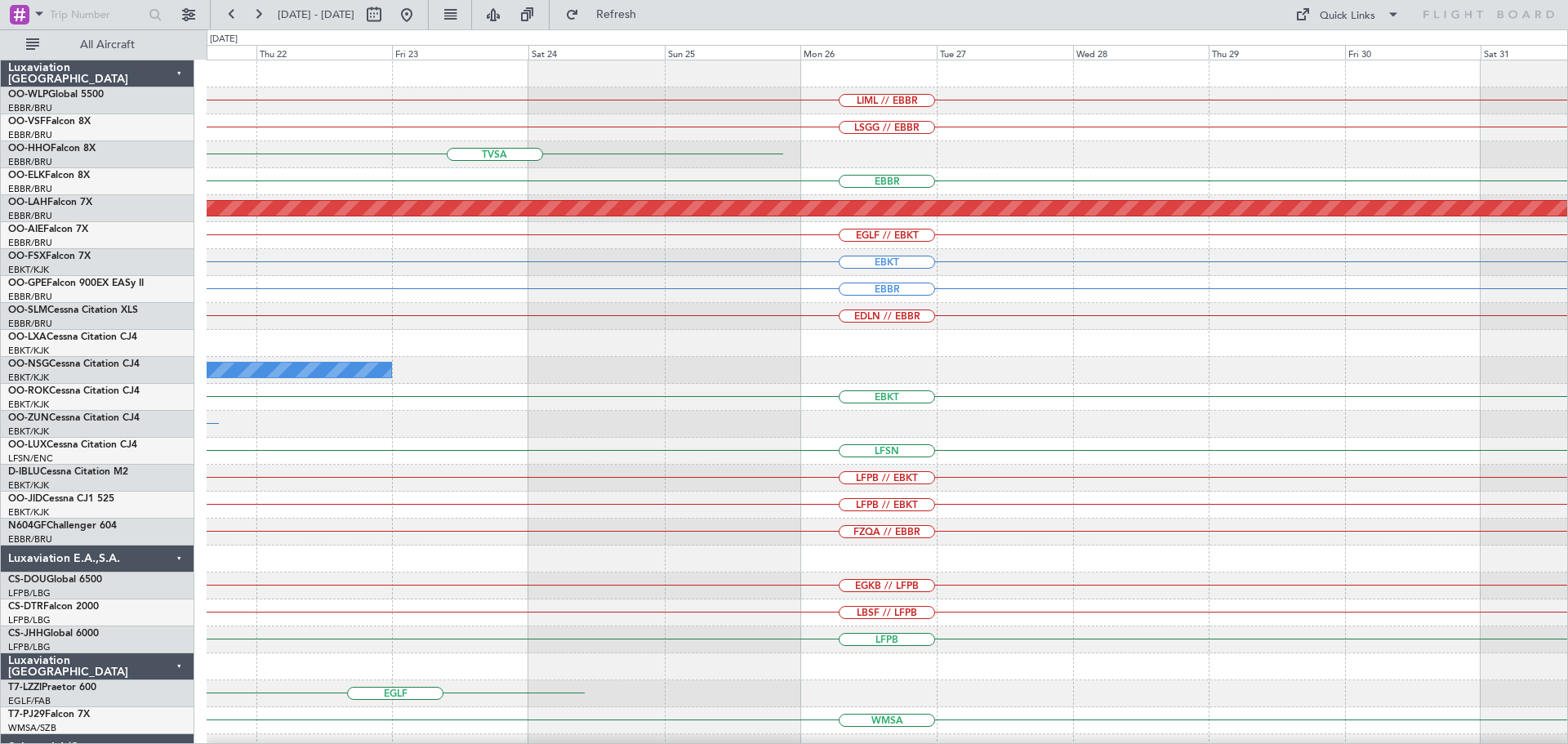
click at [681, 525] on div "LIML // EBBR LSGG // EBBR TVSA EBBR Planned Maint Alton-st Louis (St Louis Regl…" at bounding box center [887, 532] width 1361 height 943
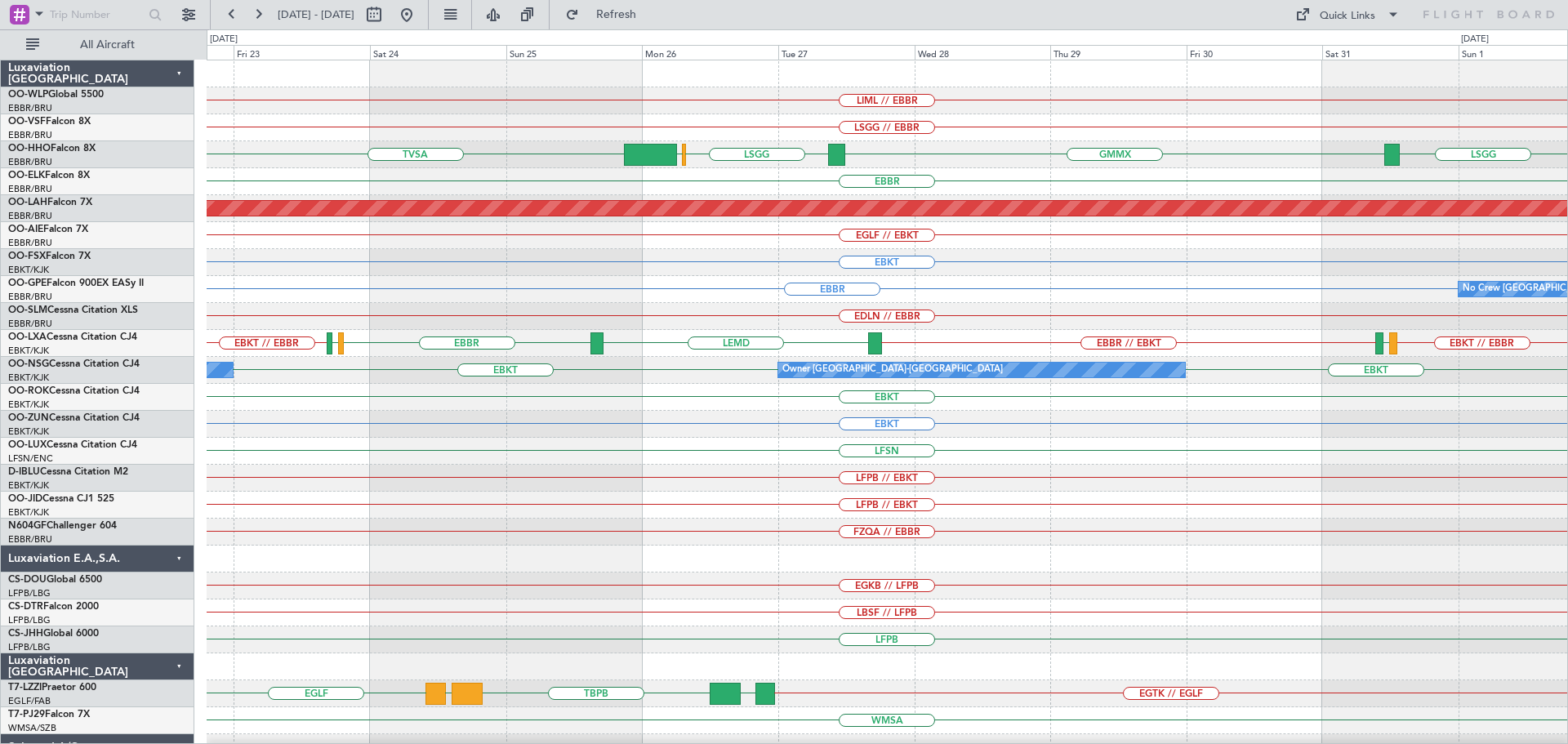
click at [574, 472] on div "LIML // EBBR LSGG // EBBR TVSA GMMX LSGG LSGG LIMC EBBR Planned Maint Alton-st …" at bounding box center [887, 532] width 1361 height 943
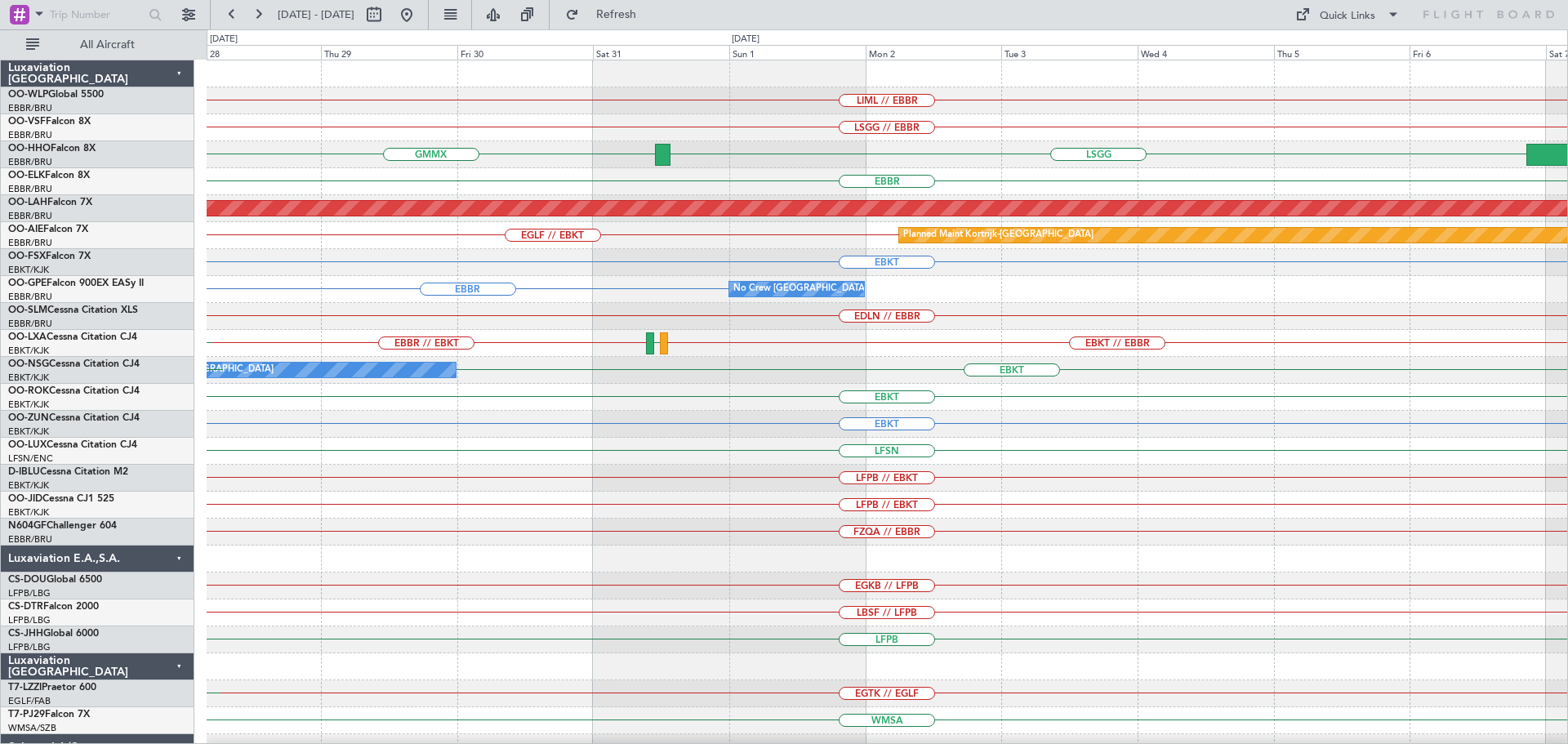
click at [534, 540] on div "LIML // EBBR LSGG // EBBR GMMX LSGG LIMC LSGG TVSA EBBR Planned Maint Alton-st …" at bounding box center [887, 532] width 1361 height 943
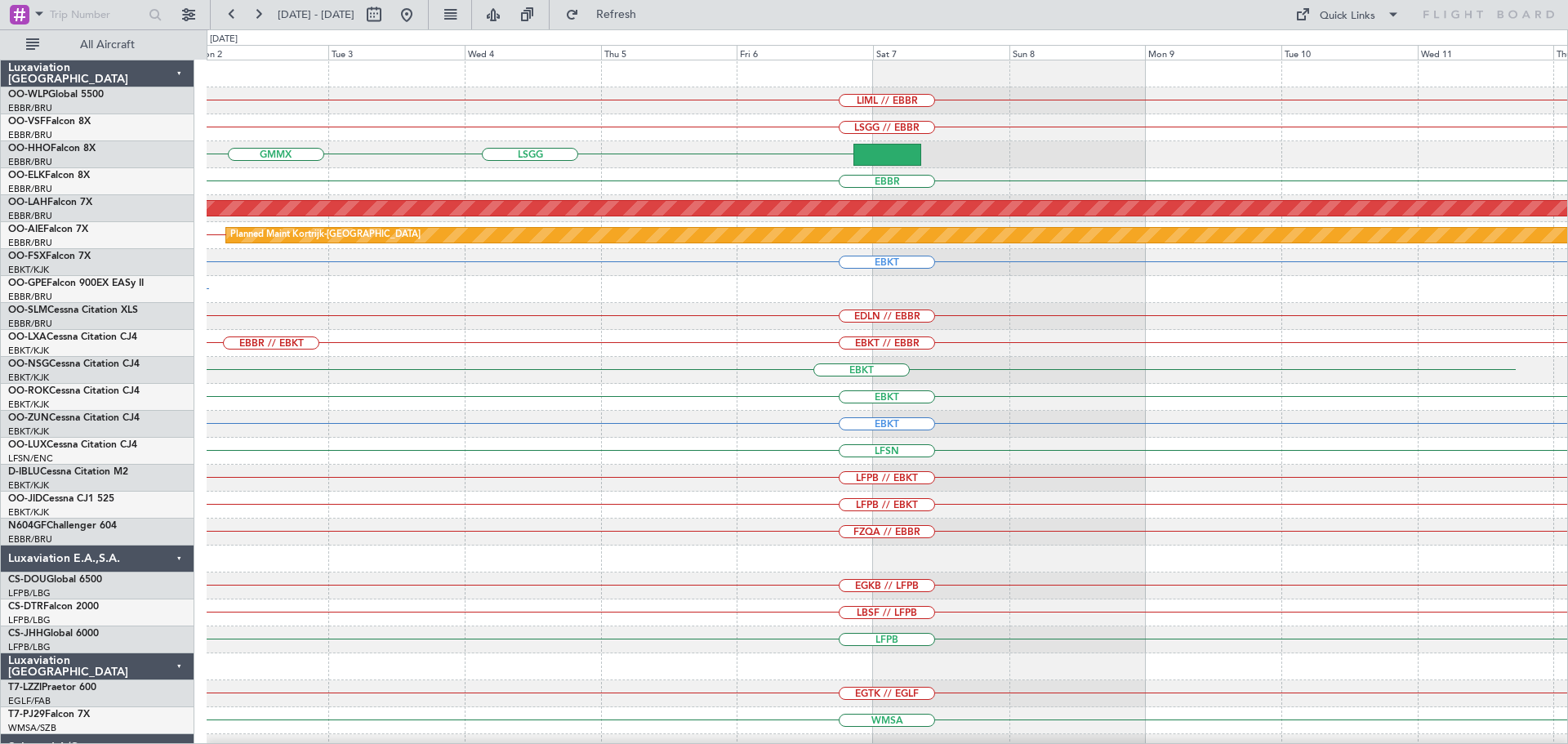
click at [495, 569] on div "LIML // EBBR LSGG // EBBR LSGG GMMX EBBR Planned Maint Alton-st Louis (St Louis…" at bounding box center [887, 532] width 1361 height 943
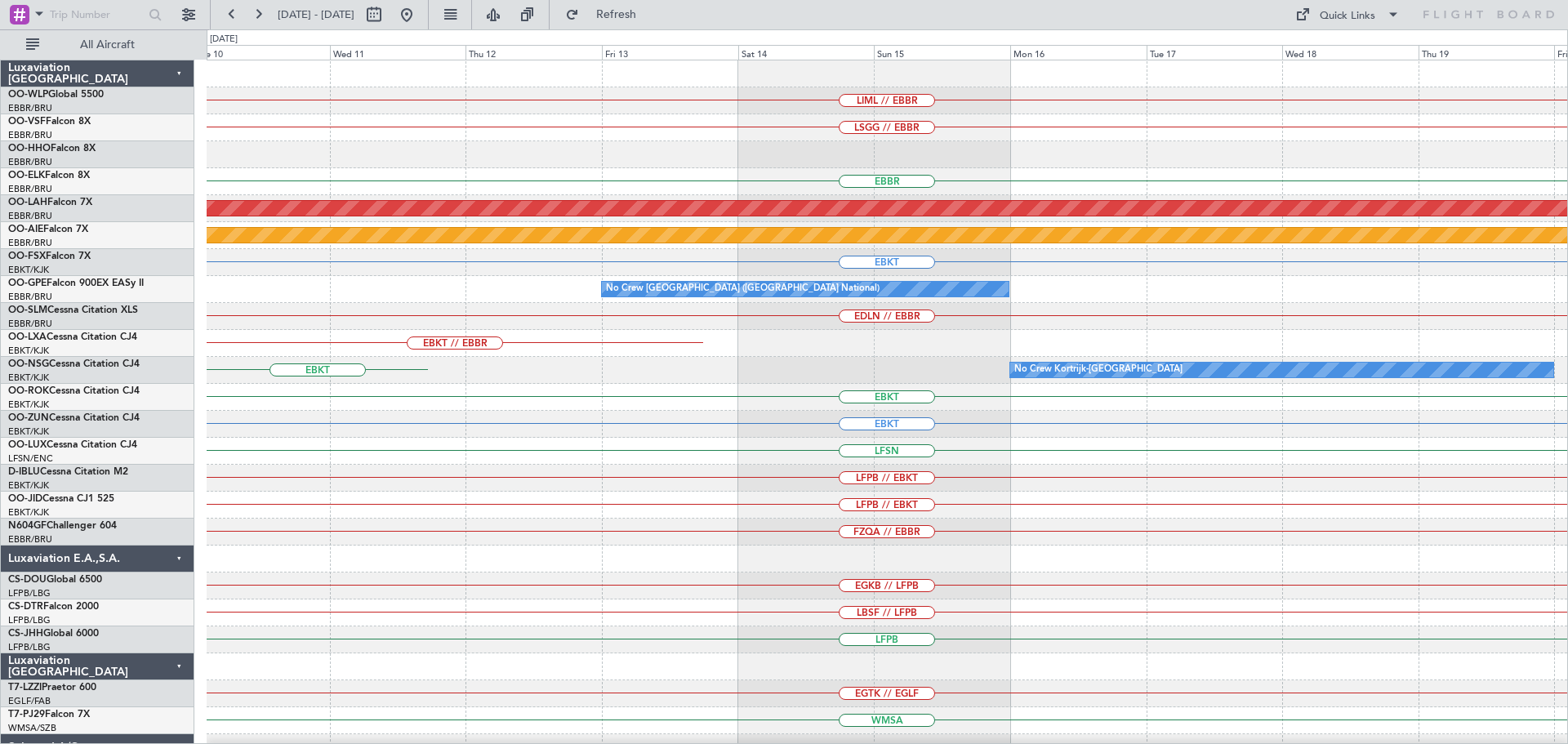
click at [302, 569] on div "LIML // EBBR LSGG // EBBR EBBR Planned Maint Alton-st Louis (St Louis Regl) Pla…" at bounding box center [887, 532] width 1361 height 943
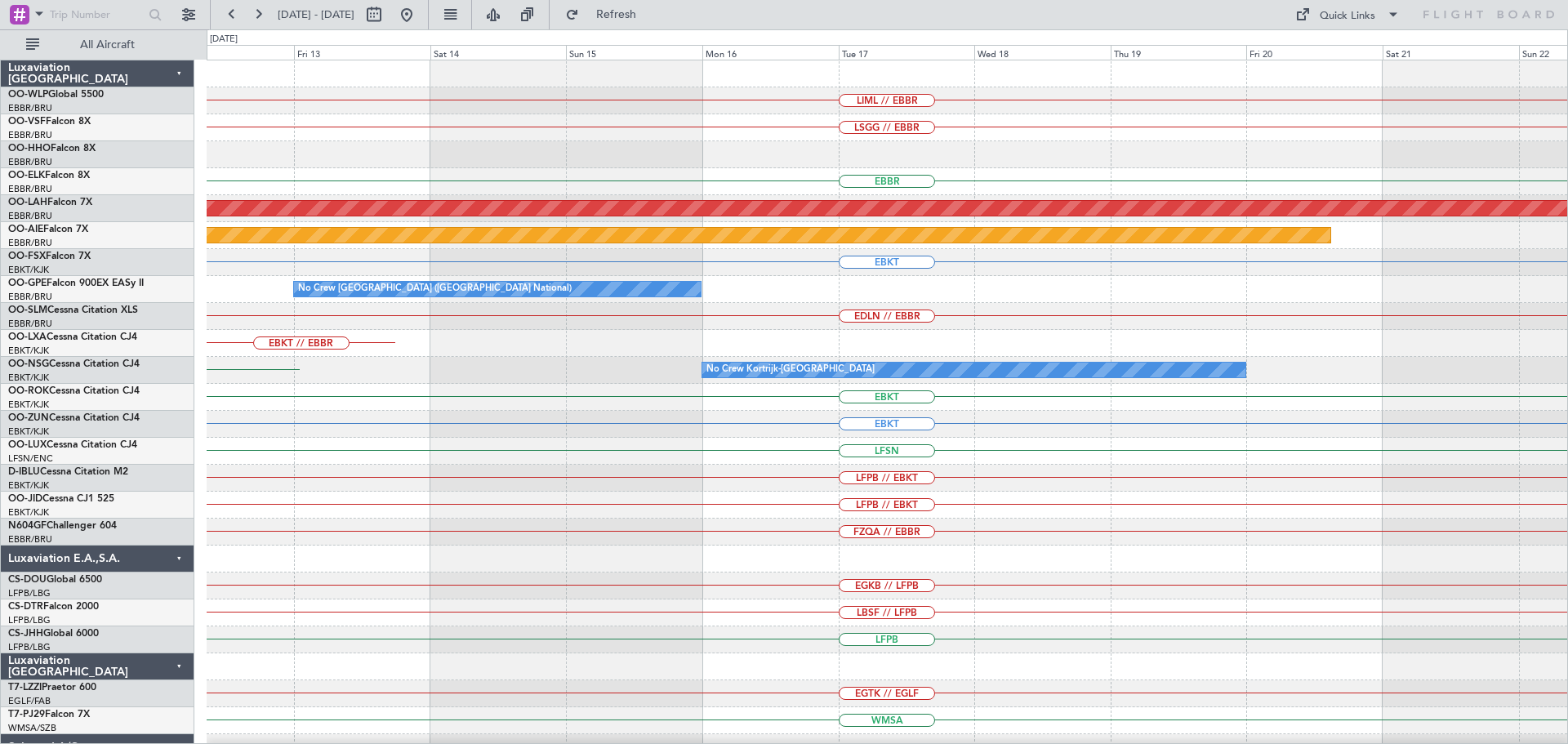
click at [404, 610] on div "LIML // EBBR LSGG // EBBR EBBR Planned Maint Alton-st Louis (St Louis Regl) Pla…" at bounding box center [887, 532] width 1361 height 943
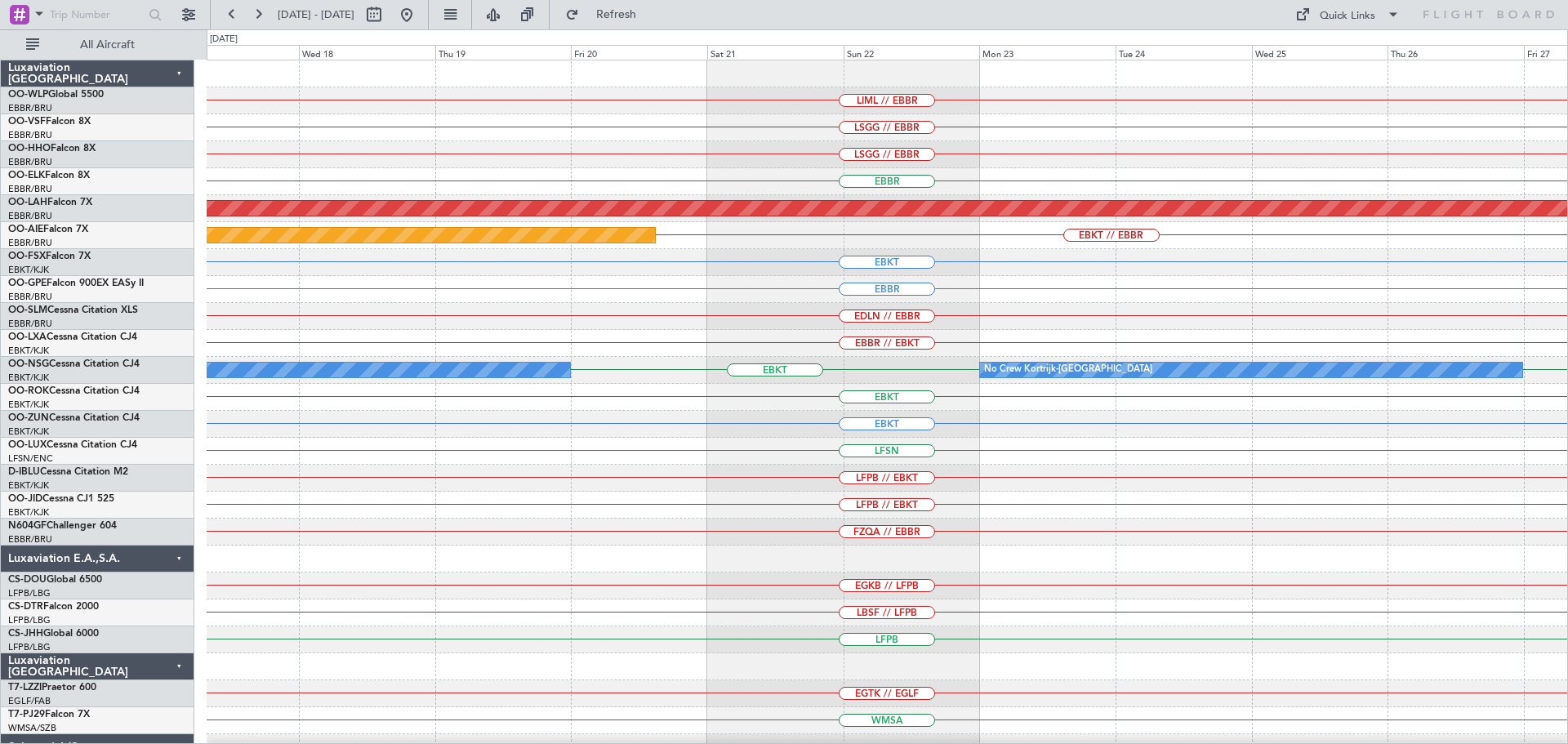
click at [749, 340] on div "EBBR // EBKT" at bounding box center [887, 343] width 1361 height 27
click at [642, 12] on span "Refresh" at bounding box center [617, 14] width 69 height 12
click at [419, 12] on button at bounding box center [407, 15] width 27 height 27
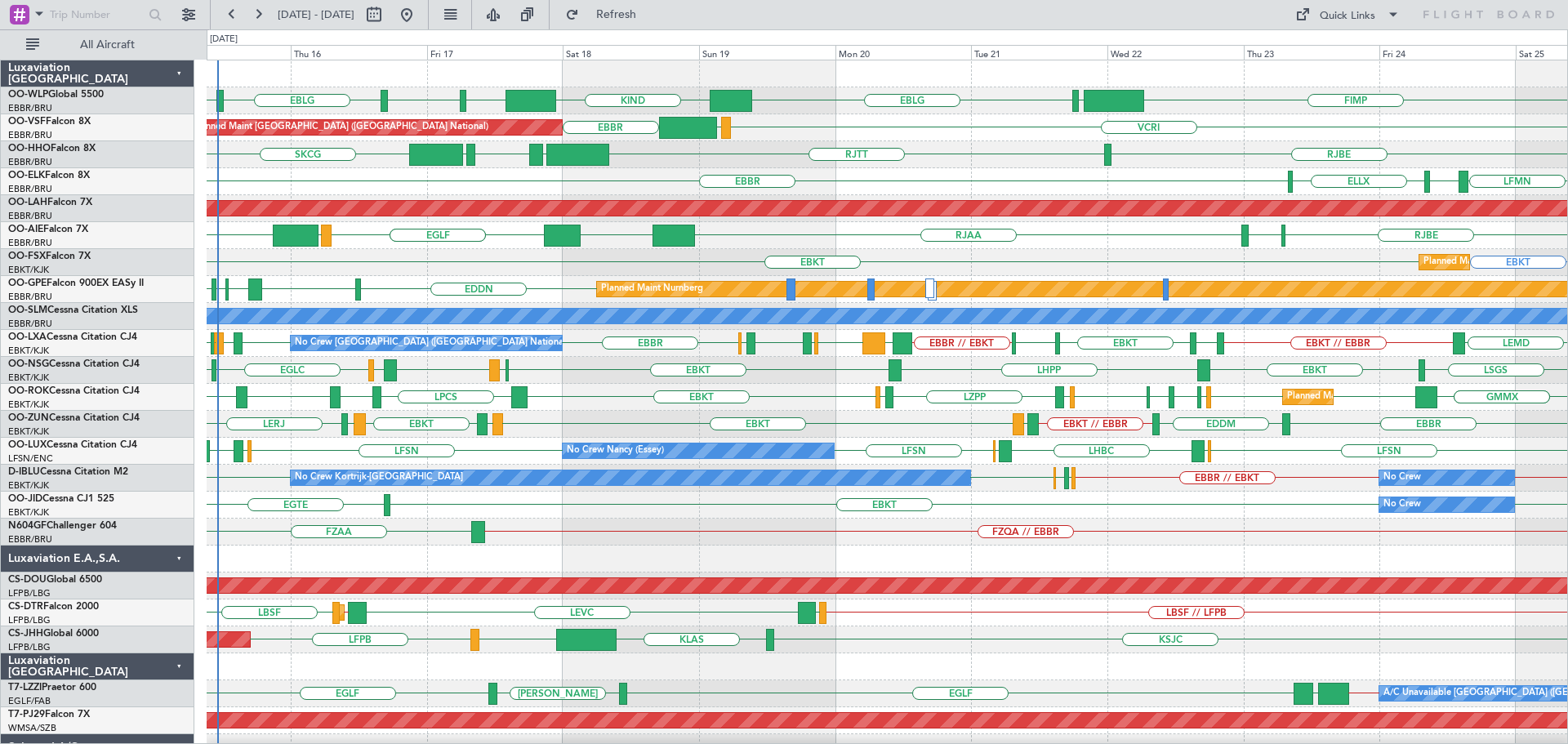
click at [872, 154] on div "RJBE [GEOGRAPHIC_DATA] LROP [GEOGRAPHIC_DATA] EGGD SKCG" at bounding box center [887, 155] width 1361 height 27
click at [1065, 234] on div "EGLF LOWS KTEB RJAA UZSS [GEOGRAPHIC_DATA] RJOB" at bounding box center [887, 235] width 1361 height 27
click at [419, 369] on div "LFML EGPH EGLC EBKT LSGS EBKT LHPP EBKT EGLC" at bounding box center [887, 370] width 1361 height 27
click at [443, 368] on div "LFML EGPH EGLC EBKT LSGS EBKT LHPP EBKT EGLC" at bounding box center [887, 370] width 1361 height 27
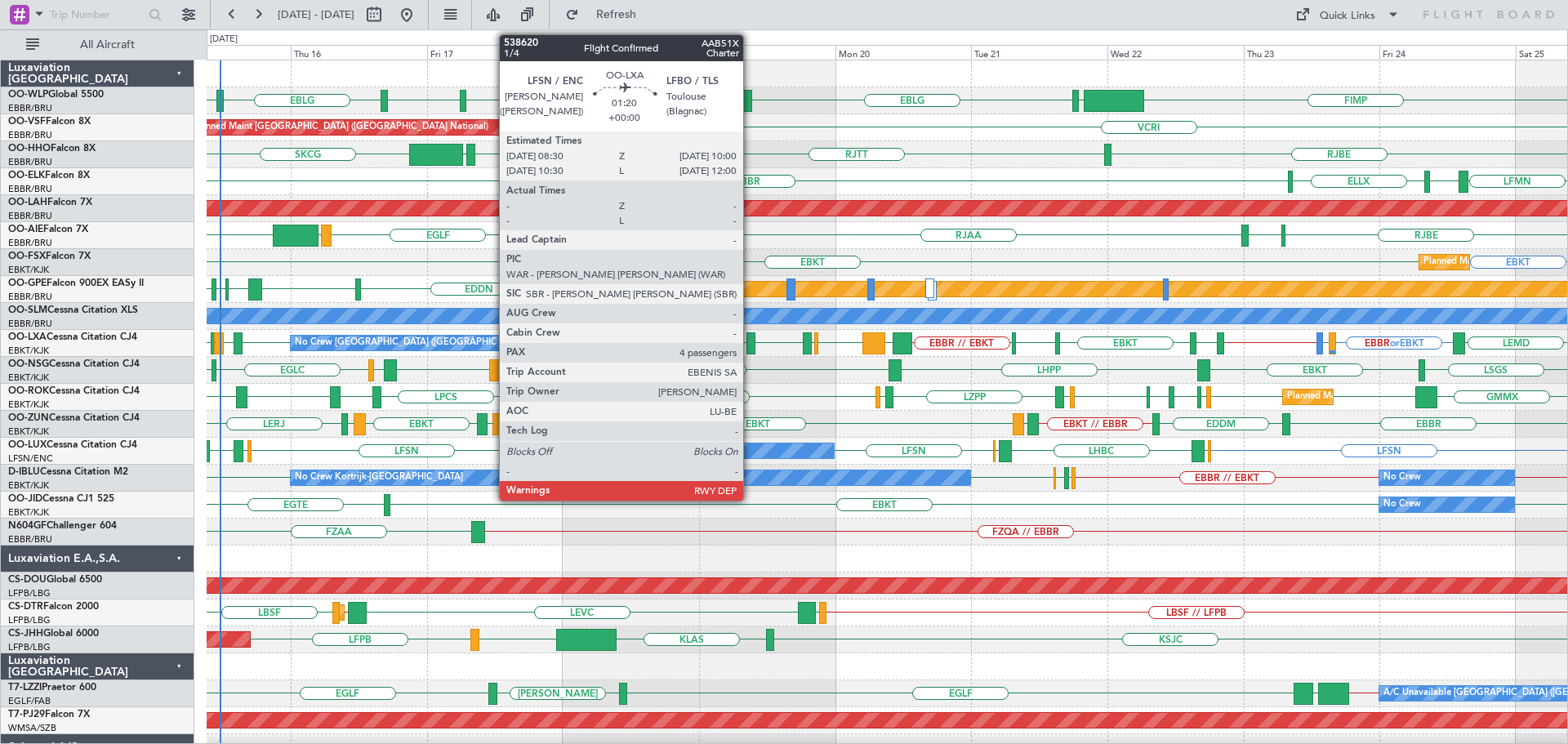
click at [750, 338] on div at bounding box center [751, 343] width 9 height 22
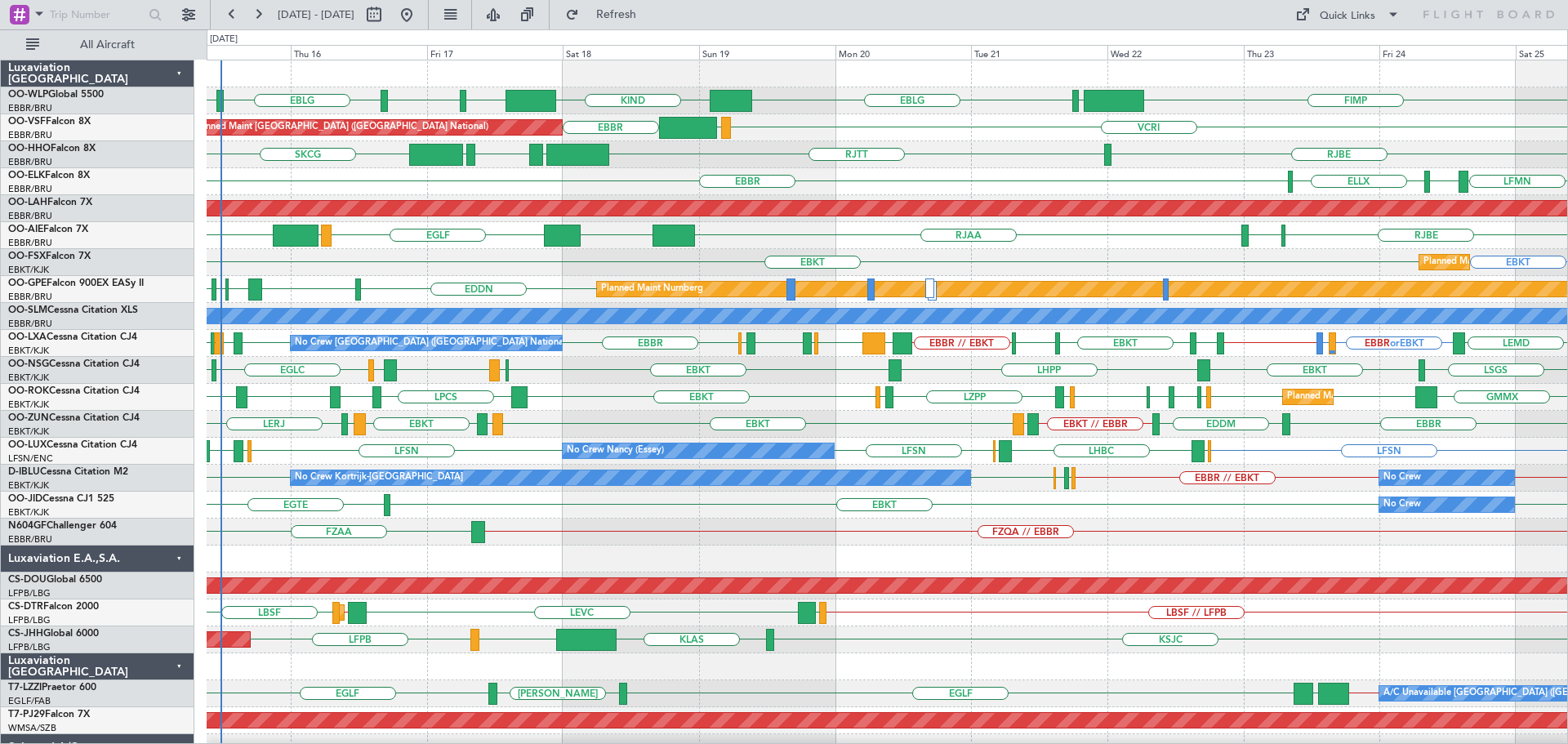
click at [609, 77] on div at bounding box center [887, 73] width 1361 height 27
click at [818, 138] on div "VCRI VRMU [GEOGRAPHIC_DATA] Planned Maint [GEOGRAPHIC_DATA] ([GEOGRAPHIC_DATA])" at bounding box center [887, 127] width 1361 height 27
click at [645, 6] on button "Refresh" at bounding box center [606, 15] width 98 height 27
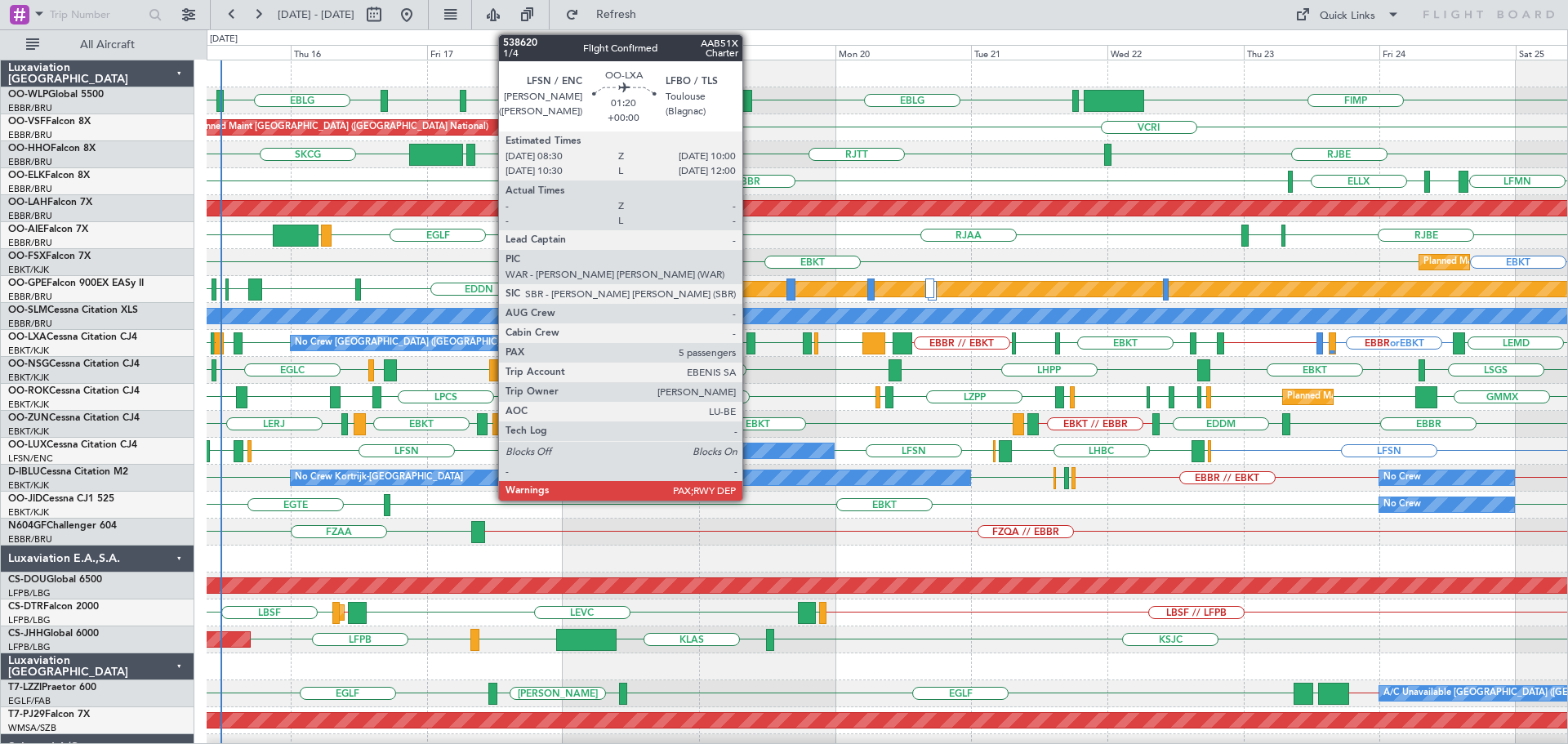
click at [749, 336] on div at bounding box center [751, 343] width 9 height 22
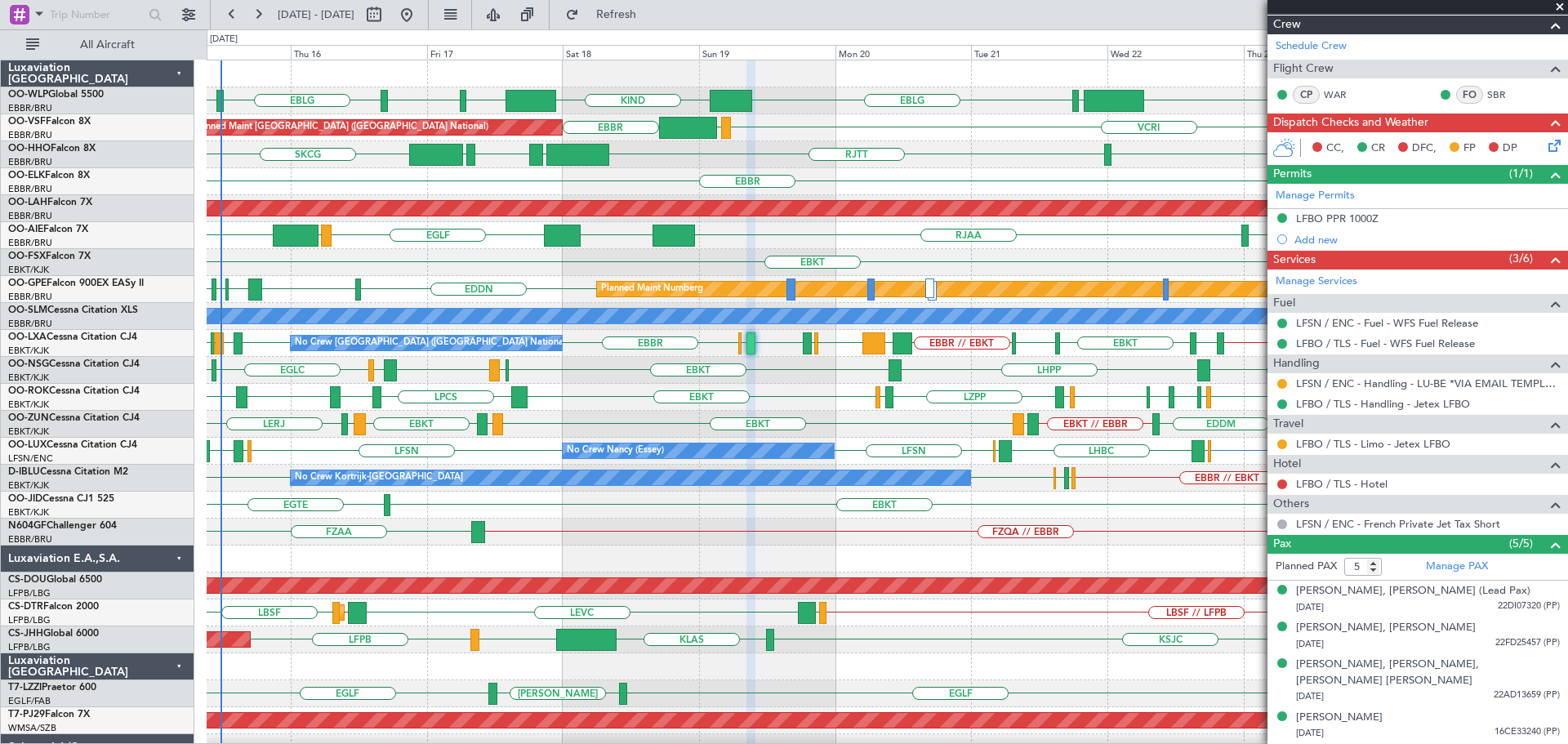
scroll to position [265, 0]
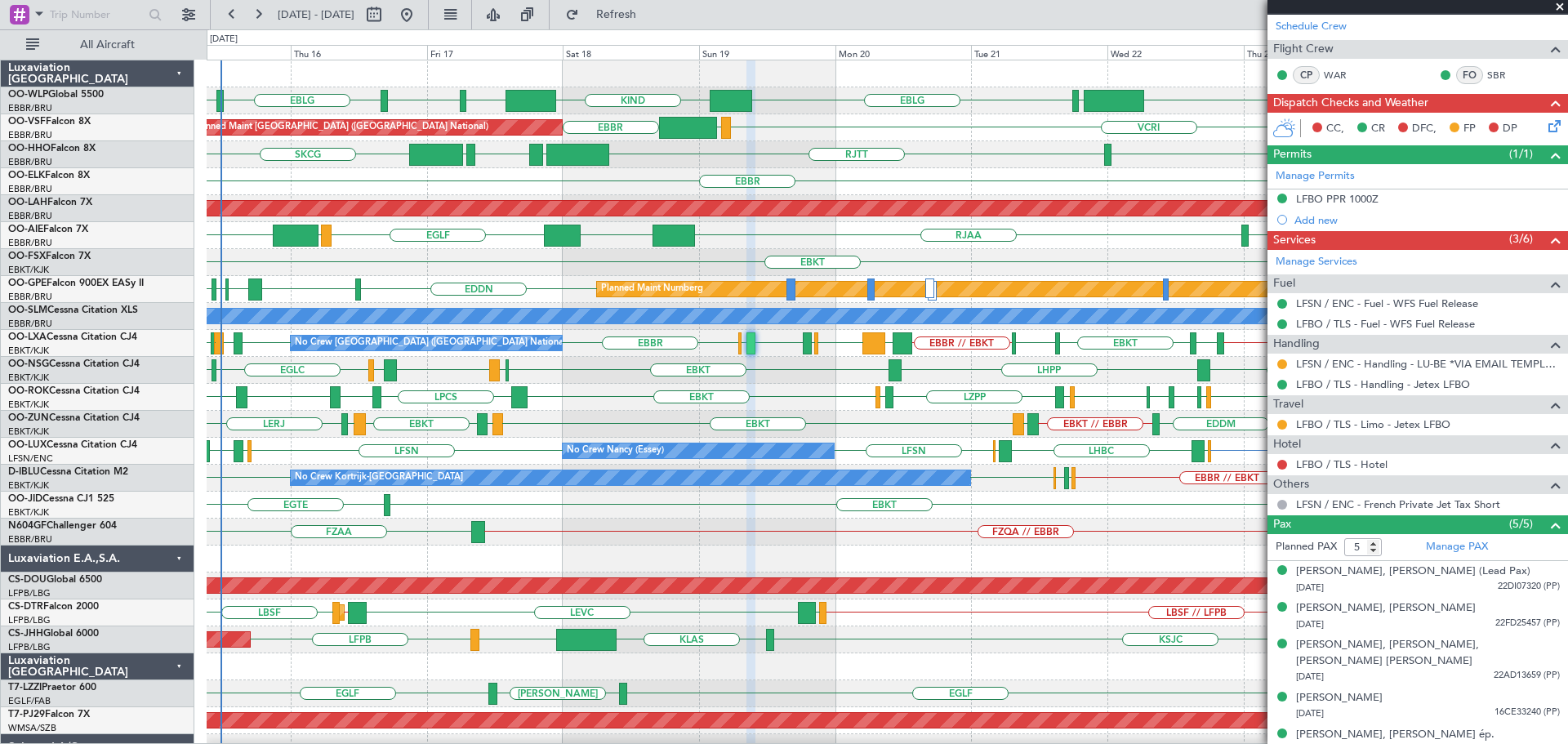
click at [935, 253] on div "EBKT EBKT Planned Maint [GEOGRAPHIC_DATA]-[GEOGRAPHIC_DATA]" at bounding box center [887, 262] width 1361 height 27
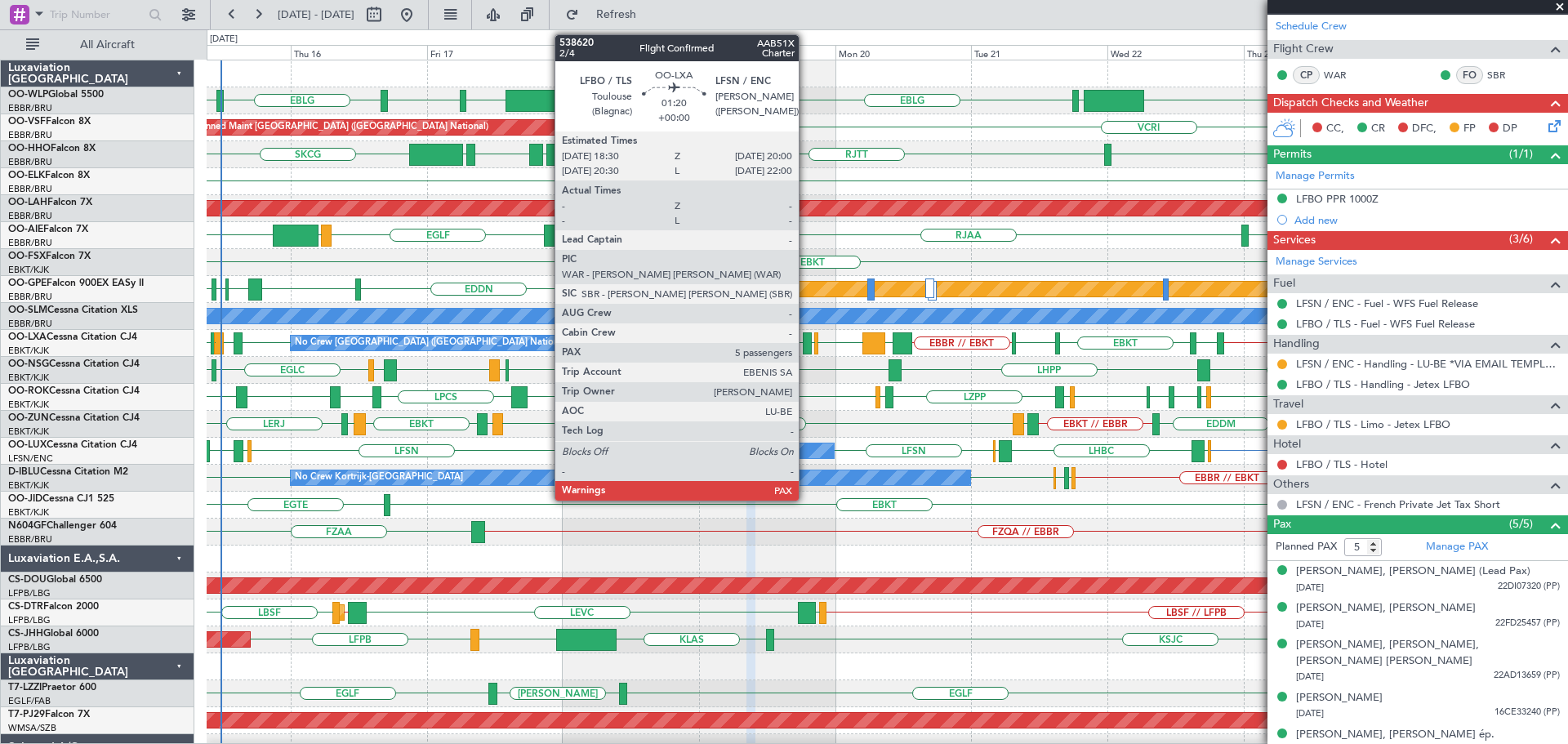
click at [806, 336] on div at bounding box center [807, 343] width 9 height 22
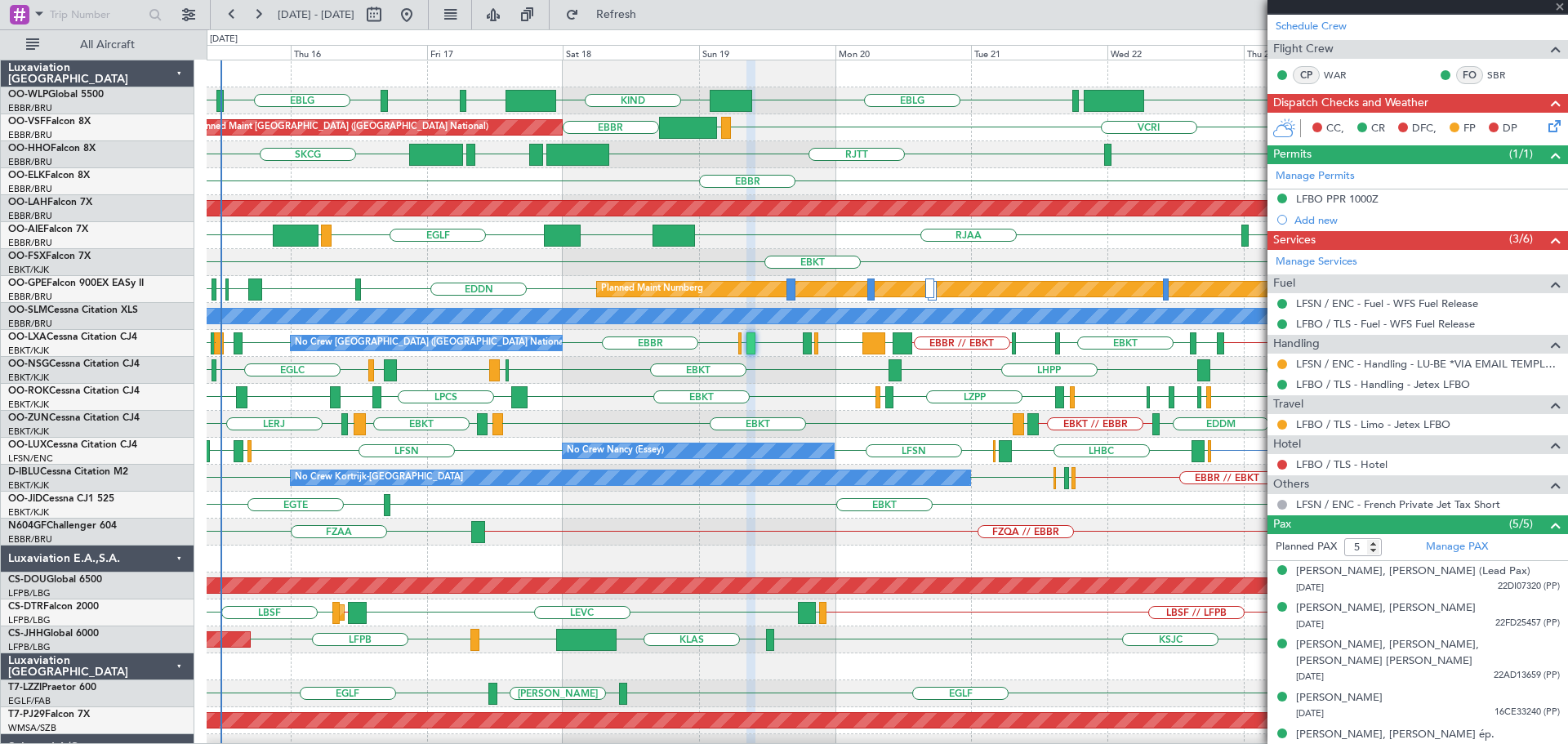
scroll to position [0, 0]
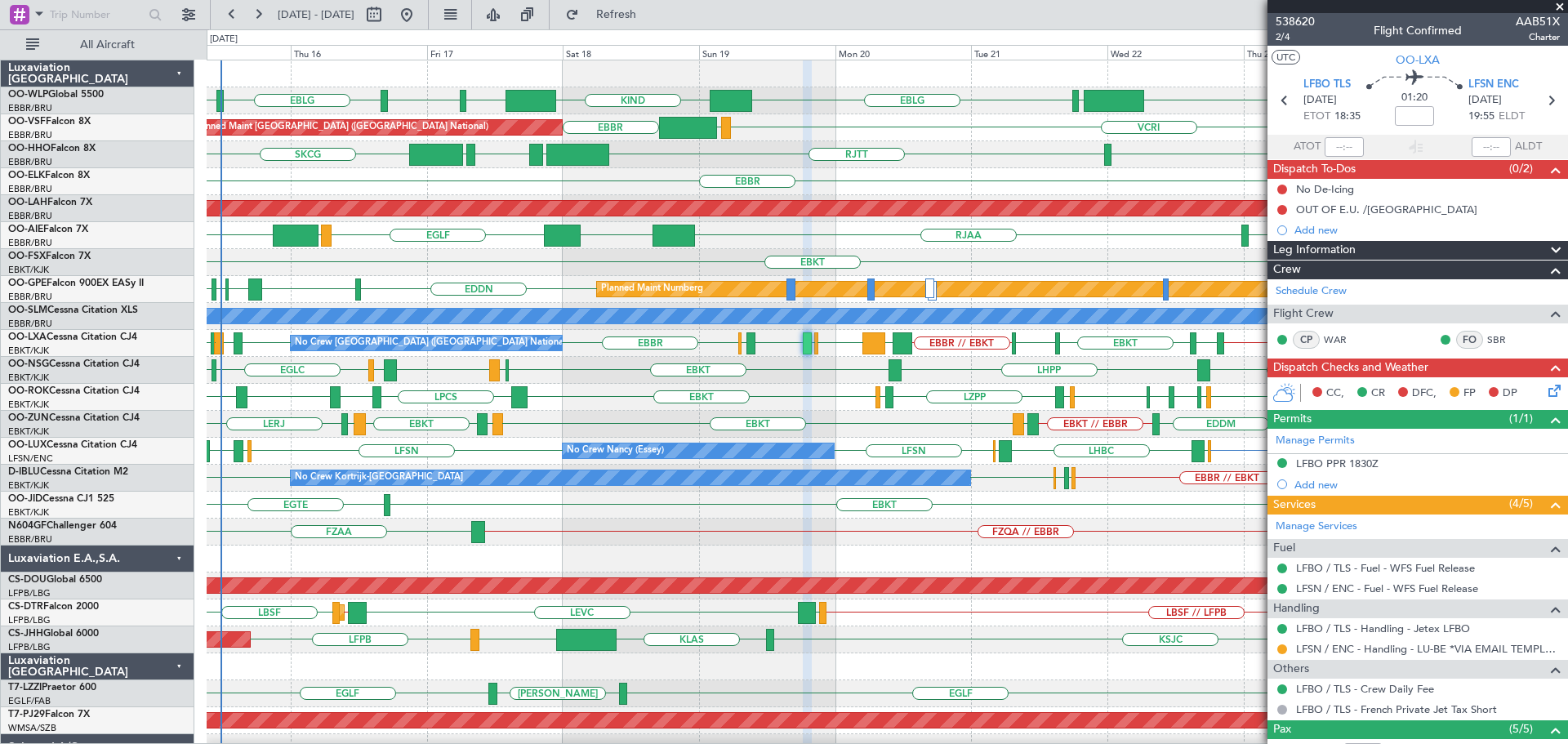
click at [788, 358] on div "LHPP EBKT [GEOGRAPHIC_DATA] LFML EGPH [GEOGRAPHIC_DATA] EBKT LSGS EBKT" at bounding box center [887, 370] width 1361 height 27
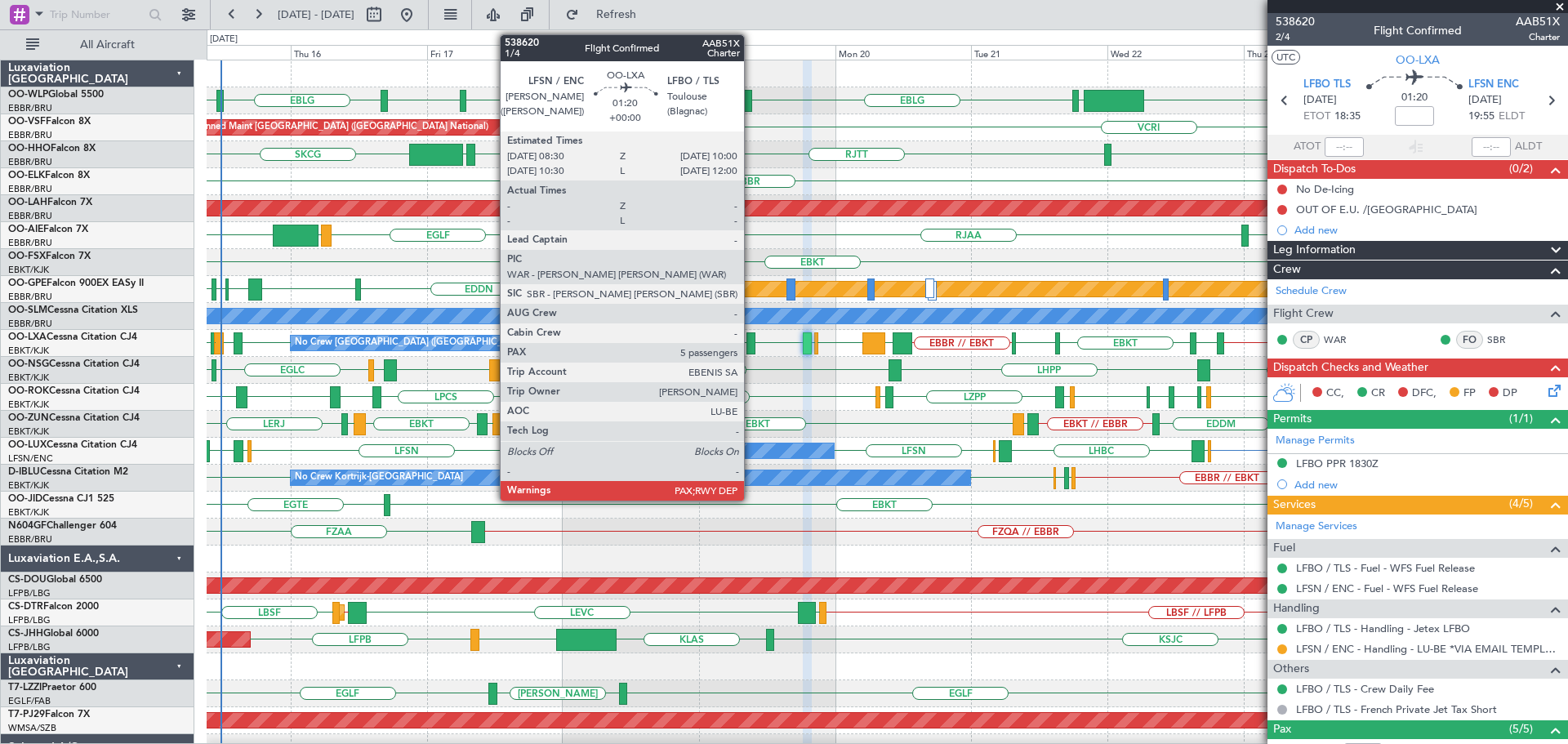
click at [751, 341] on div at bounding box center [751, 343] width 9 height 22
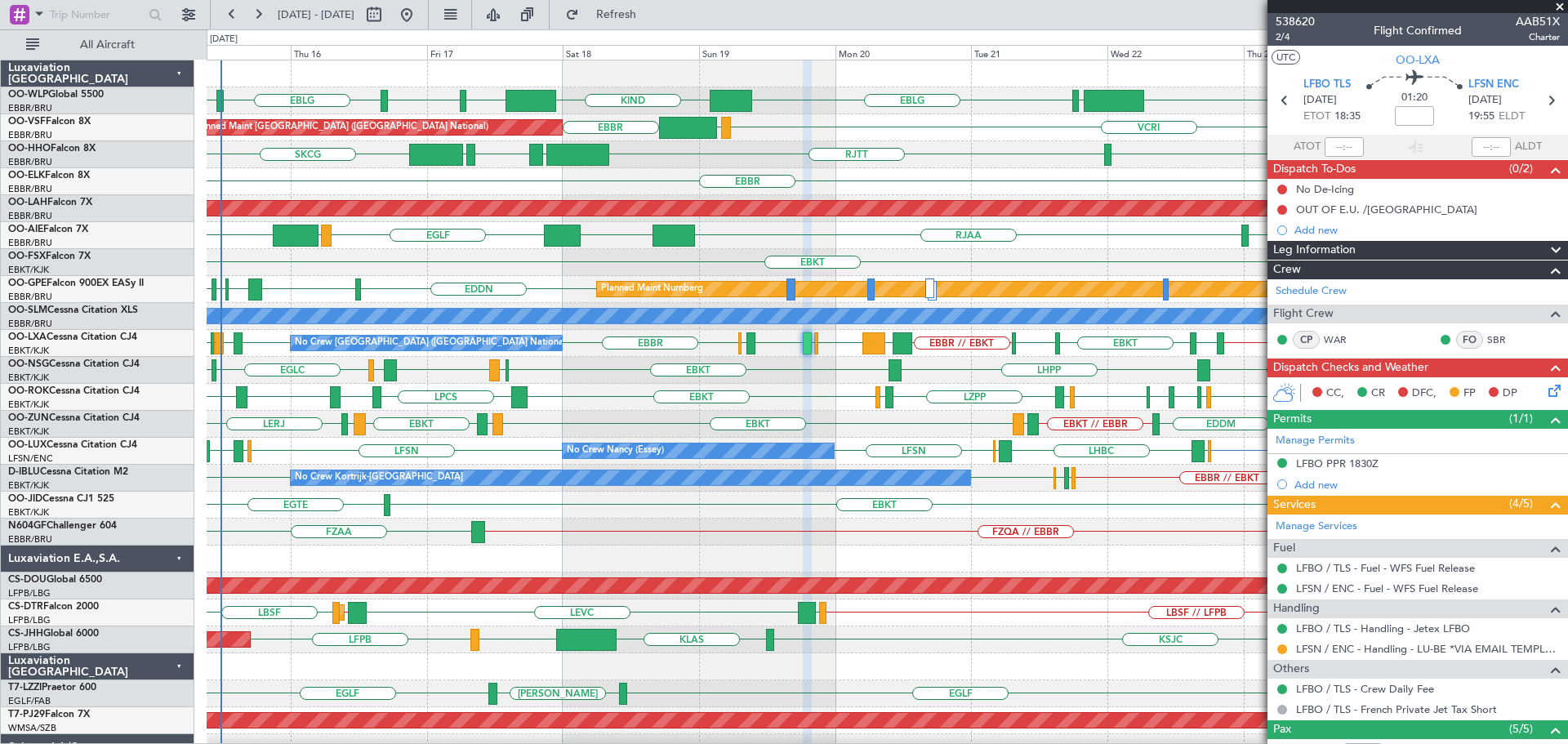
click at [735, 256] on div "EBKT EBKT Planned Maint [GEOGRAPHIC_DATA]-[GEOGRAPHIC_DATA]" at bounding box center [887, 262] width 1361 height 27
click at [486, 249] on div "RJAA UZSS [GEOGRAPHIC_DATA] LOWS KTEB [GEOGRAPHIC_DATA] RJOB" at bounding box center [887, 235] width 1361 height 27
click at [1558, 4] on span at bounding box center [1559, 7] width 16 height 15
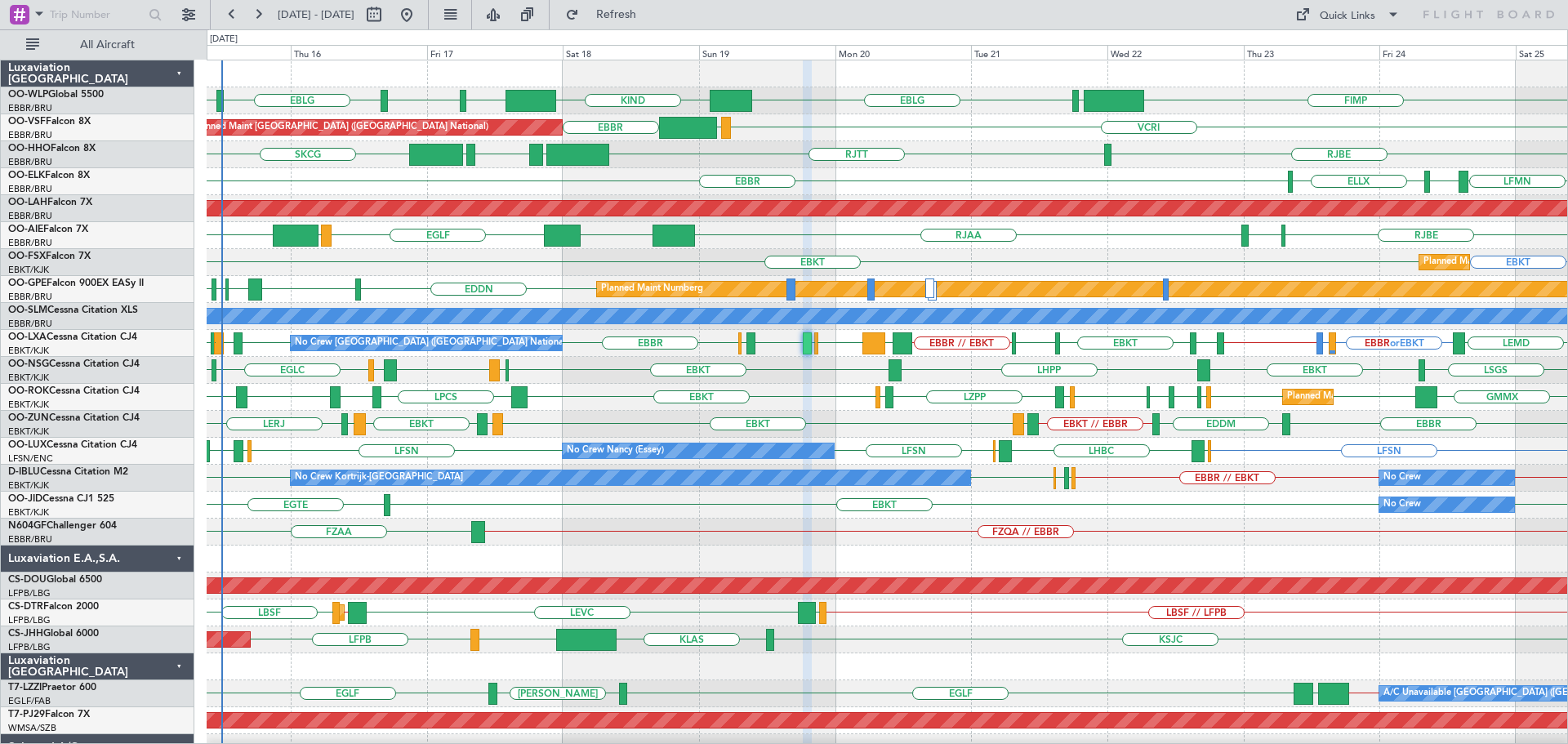
type input "0"
click at [645, 247] on div "EGLF LOWS KTEB RJAA UZSS [GEOGRAPHIC_DATA] RJOB" at bounding box center [887, 235] width 1361 height 27
click at [334, 590] on div "FIMP LIML EBLG KIND EBLG LIML EBLG LIML VCRI VRMU [GEOGRAPHIC_DATA] Planned Mai…" at bounding box center [887, 558] width 1361 height 997
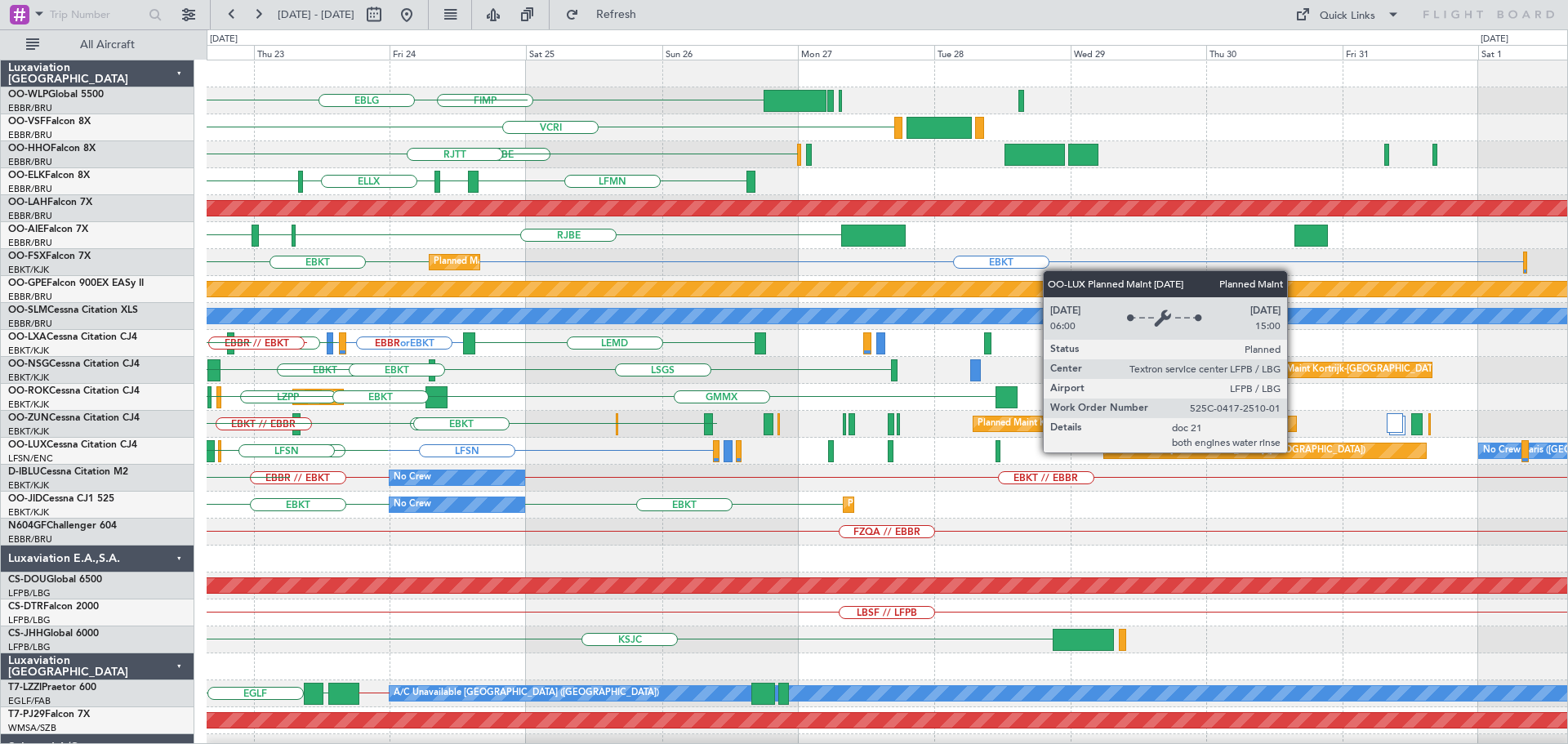
click at [508, 570] on div "FIMP LIML EBLG VCRI [GEOGRAPHIC_DATA] [GEOGRAPHIC_DATA] [GEOGRAPHIC_DATA] LFMN …" at bounding box center [887, 558] width 1361 height 997
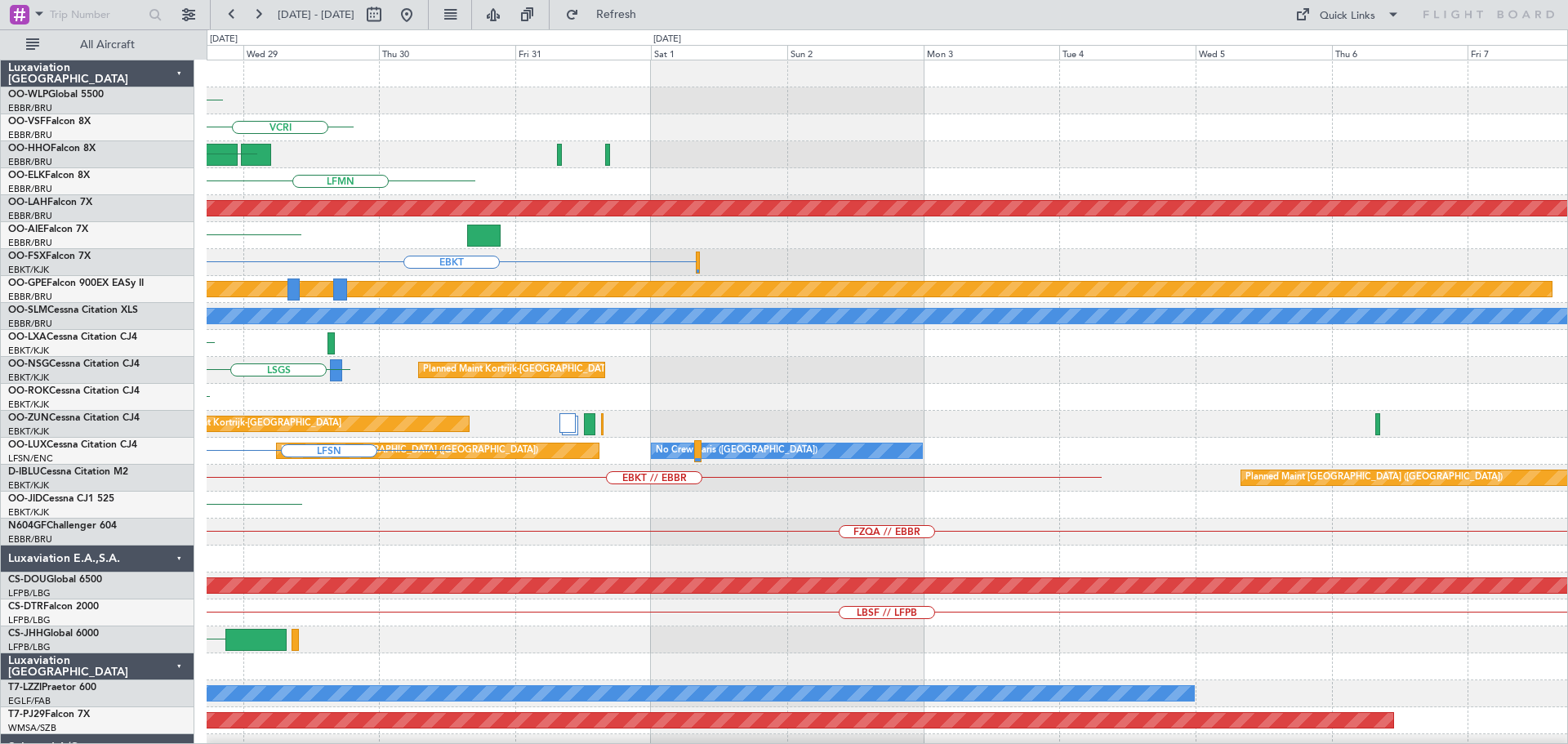
click at [591, 569] on div "FIMP VCRI [GEOGRAPHIC_DATA] LFMN Planned [GEOGRAPHIC_DATA][PERSON_NAME]-[GEOGRA…" at bounding box center [887, 558] width 1361 height 997
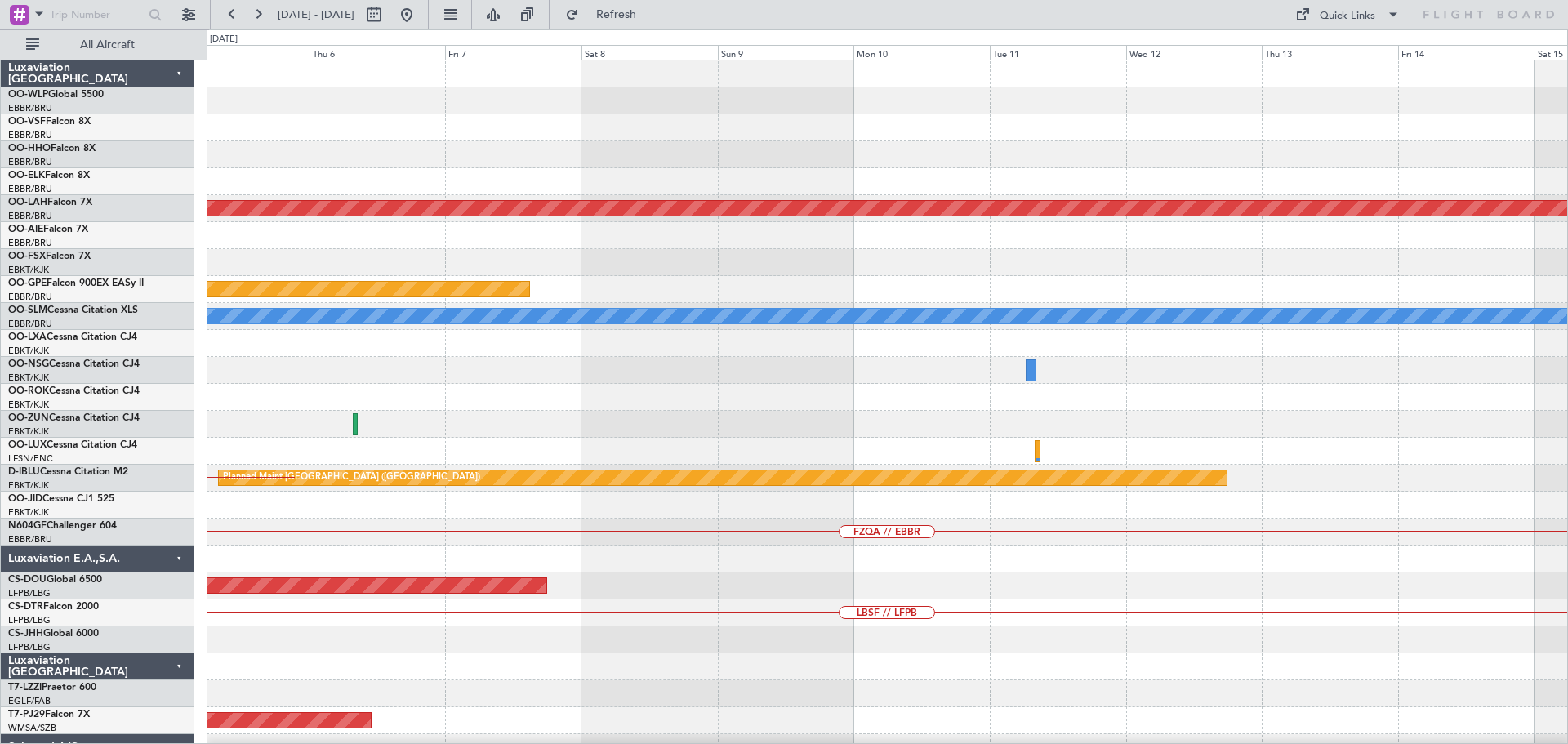
click at [465, 592] on div "Planned Maint [PERSON_NAME]-[GEOGRAPHIC_DATA][PERSON_NAME] ([GEOGRAPHIC_DATA][P…" at bounding box center [887, 558] width 1361 height 997
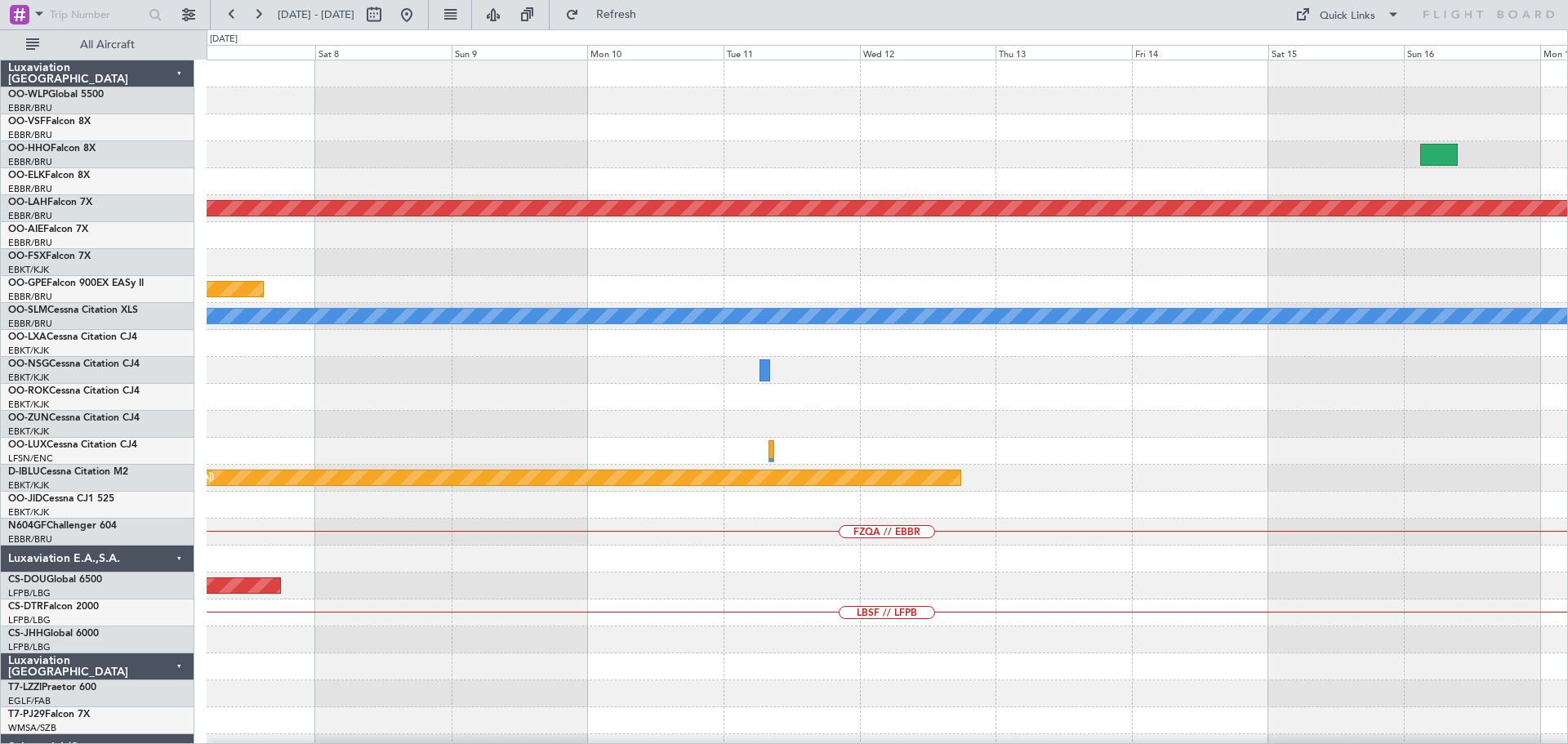
click at [442, 572] on div "Planned Maint [PERSON_NAME]-[GEOGRAPHIC_DATA][PERSON_NAME] ([GEOGRAPHIC_DATA][P…" at bounding box center [887, 558] width 1361 height 997
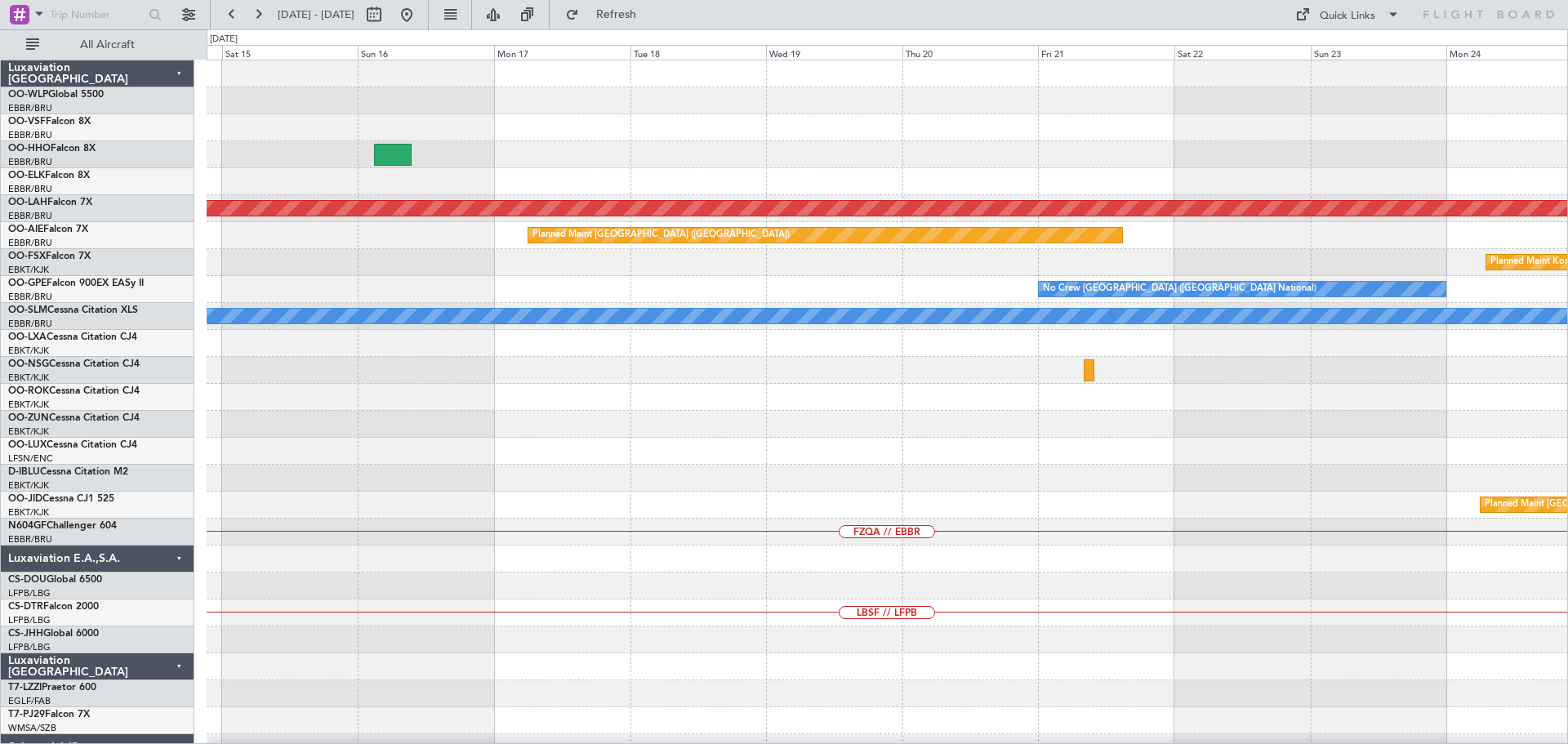
click at [519, 624] on div "Planned Maint Geneva (Cointrin) Planned [GEOGRAPHIC_DATA][PERSON_NAME]-[GEOGRAP…" at bounding box center [887, 558] width 1361 height 997
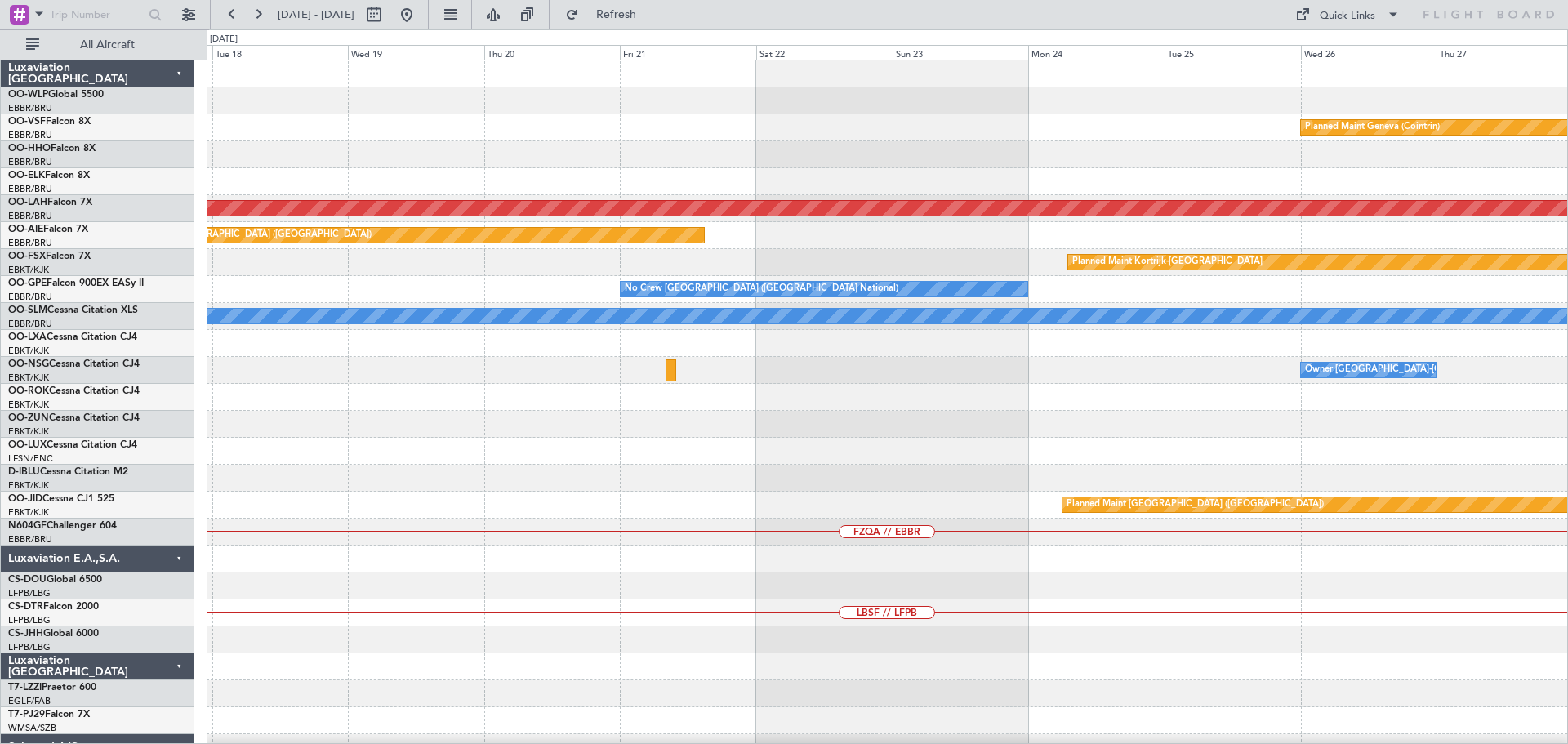
click at [577, 630] on div "Planned Maint Geneva (Cointrin) Planned [GEOGRAPHIC_DATA][PERSON_NAME]-[GEOGRAP…" at bounding box center [887, 558] width 1361 height 997
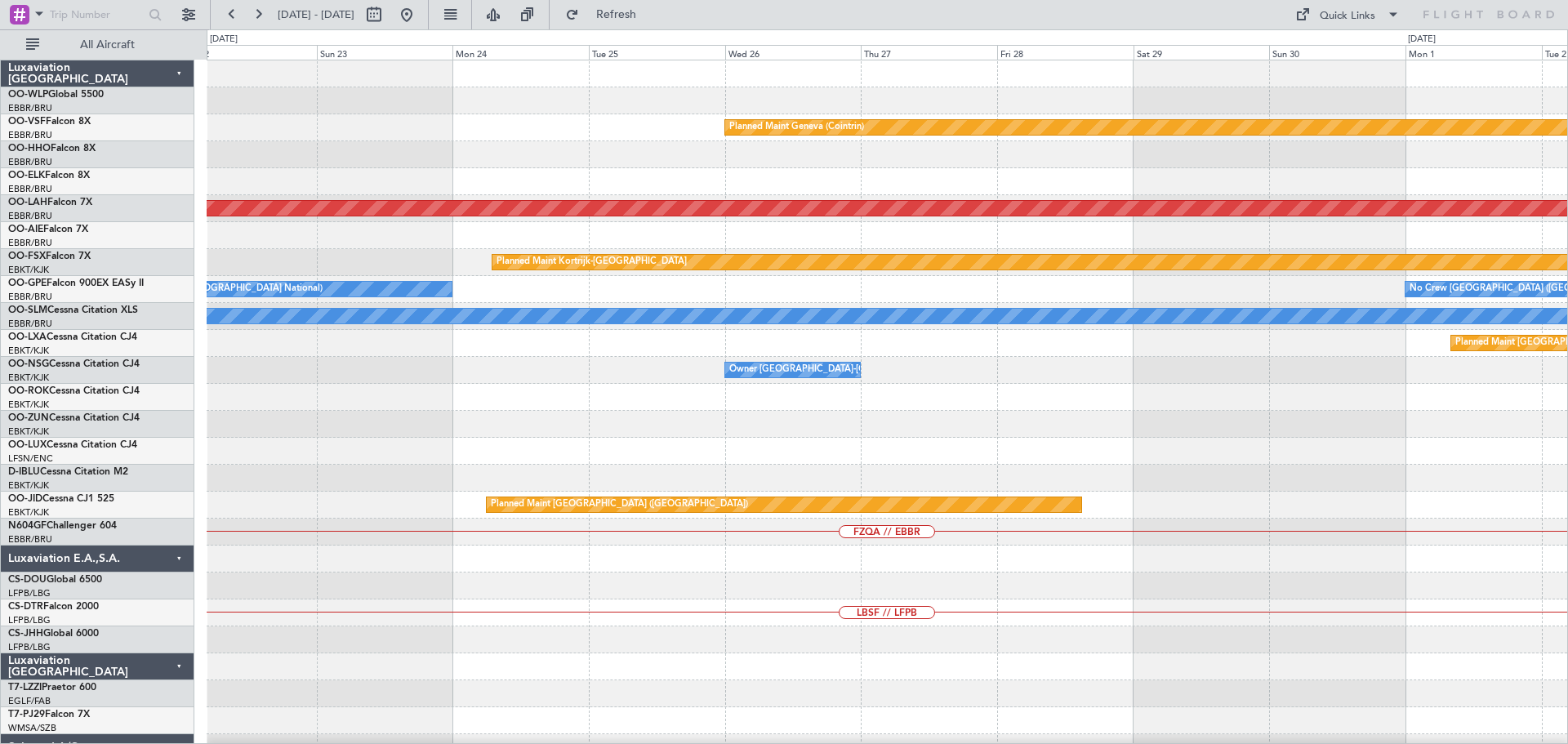
click at [638, 690] on div "Planned Maint Geneva (Cointrin) Planned [GEOGRAPHIC_DATA][PERSON_NAME]-[GEOGRAP…" at bounding box center [887, 558] width 1361 height 997
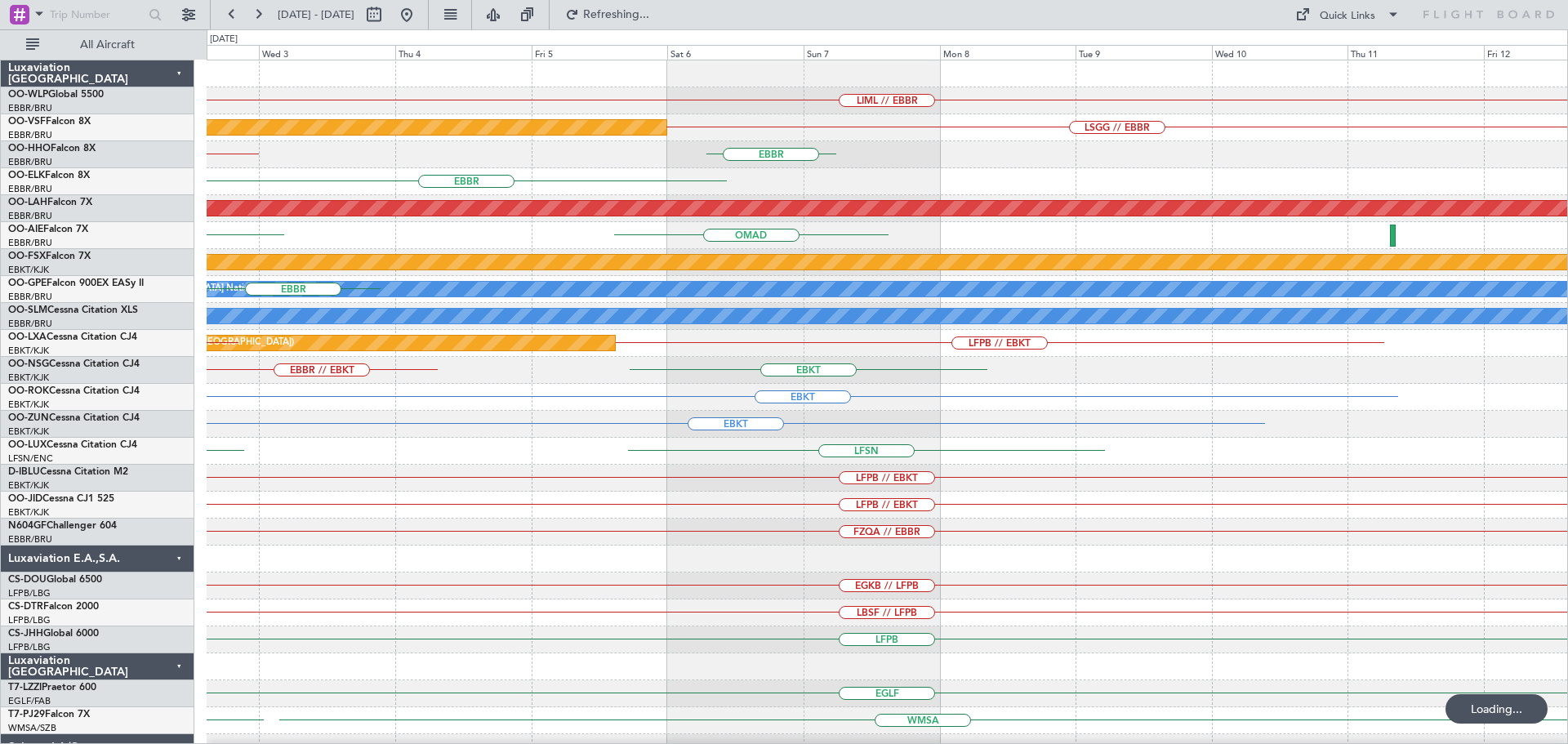
click at [535, 743] on html "[DATE] - [DATE] Refreshing... Quick Links All Aircraft LIML // EBBR Planned Mai…" at bounding box center [784, 372] width 1568 height 744
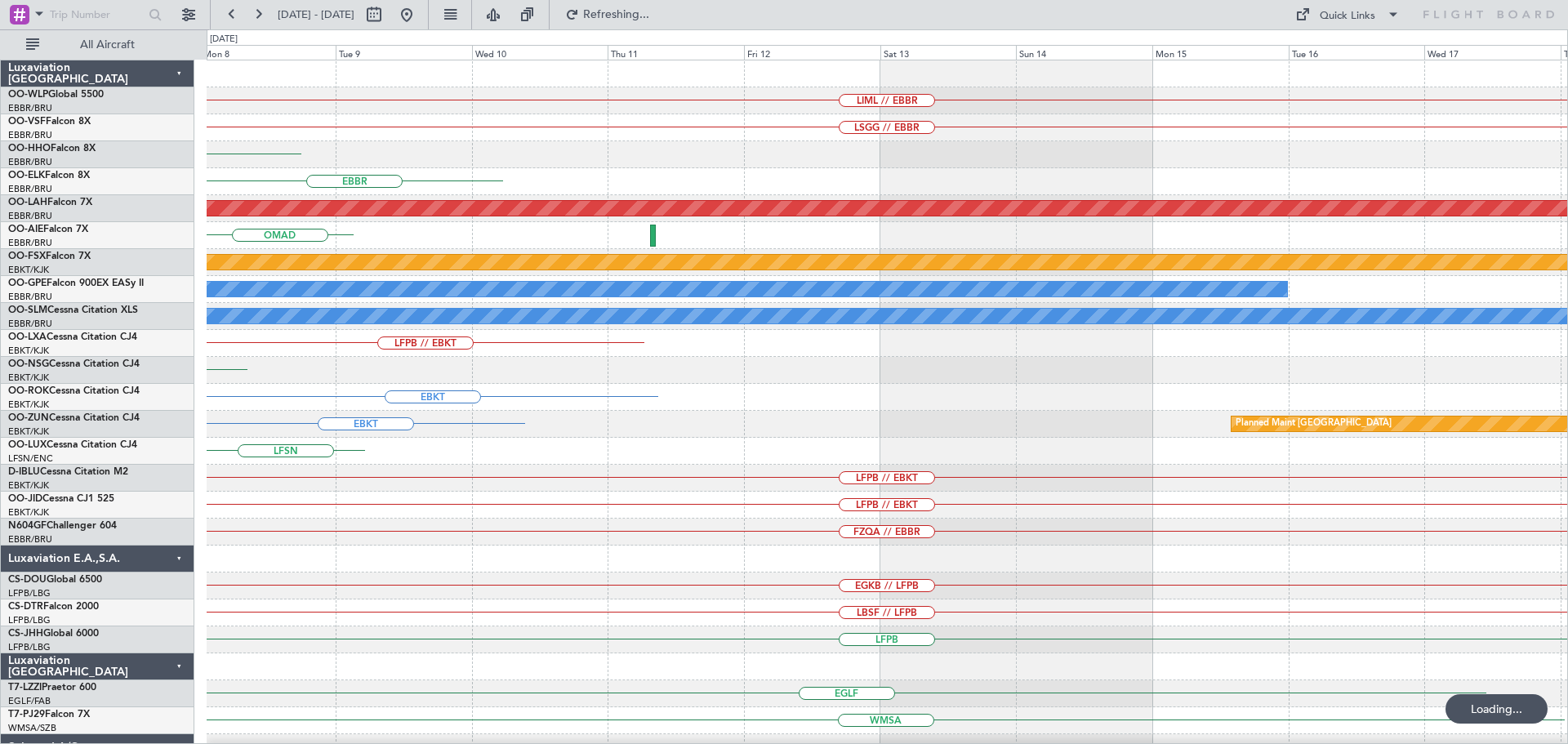
click at [547, 743] on html "[DATE] - [DATE] Refreshing... Quick Links All Aircraft LIML // EBBR LSGG // EBB…" at bounding box center [784, 372] width 1568 height 744
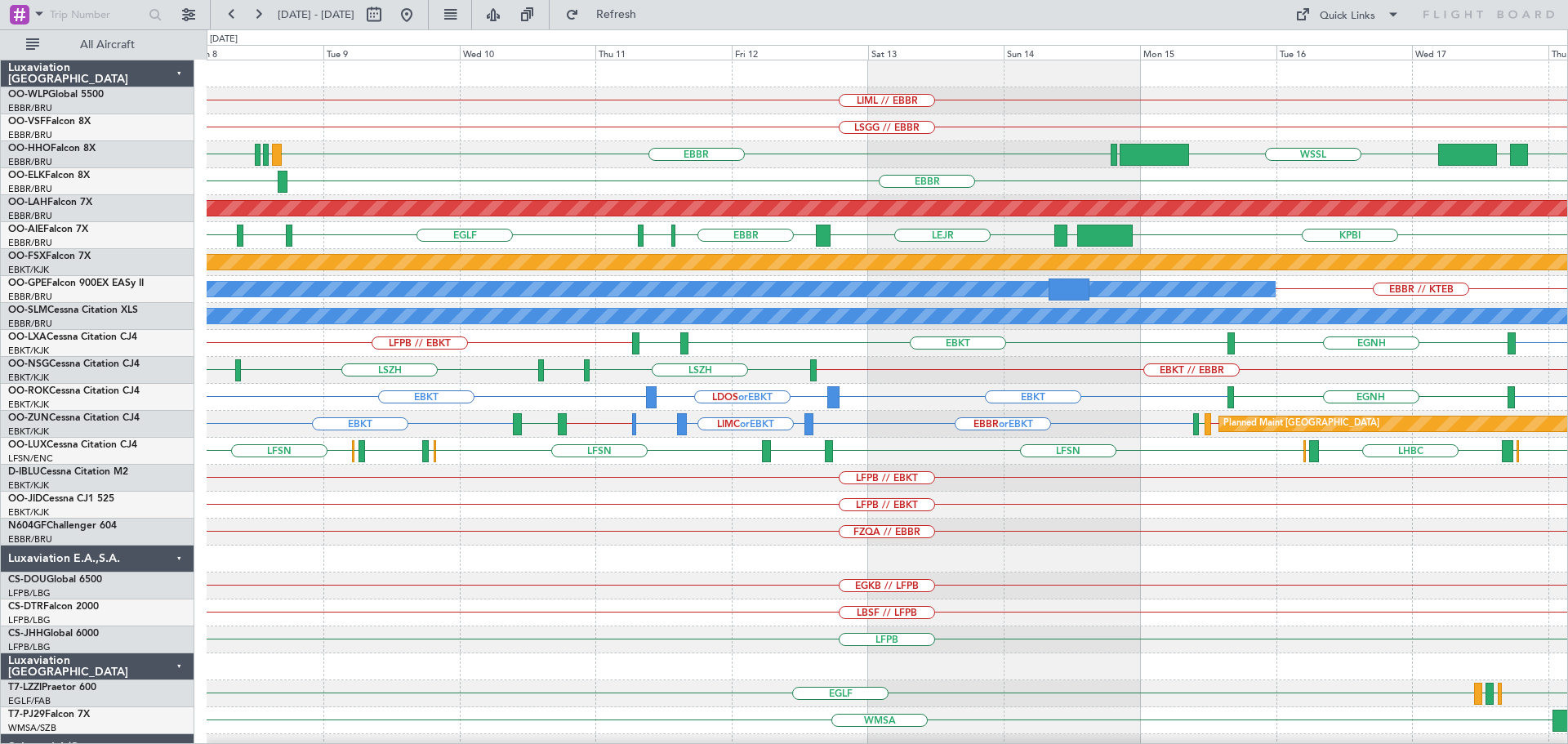
click at [697, 481] on div "LFPB // EBKT" at bounding box center [887, 478] width 1361 height 27
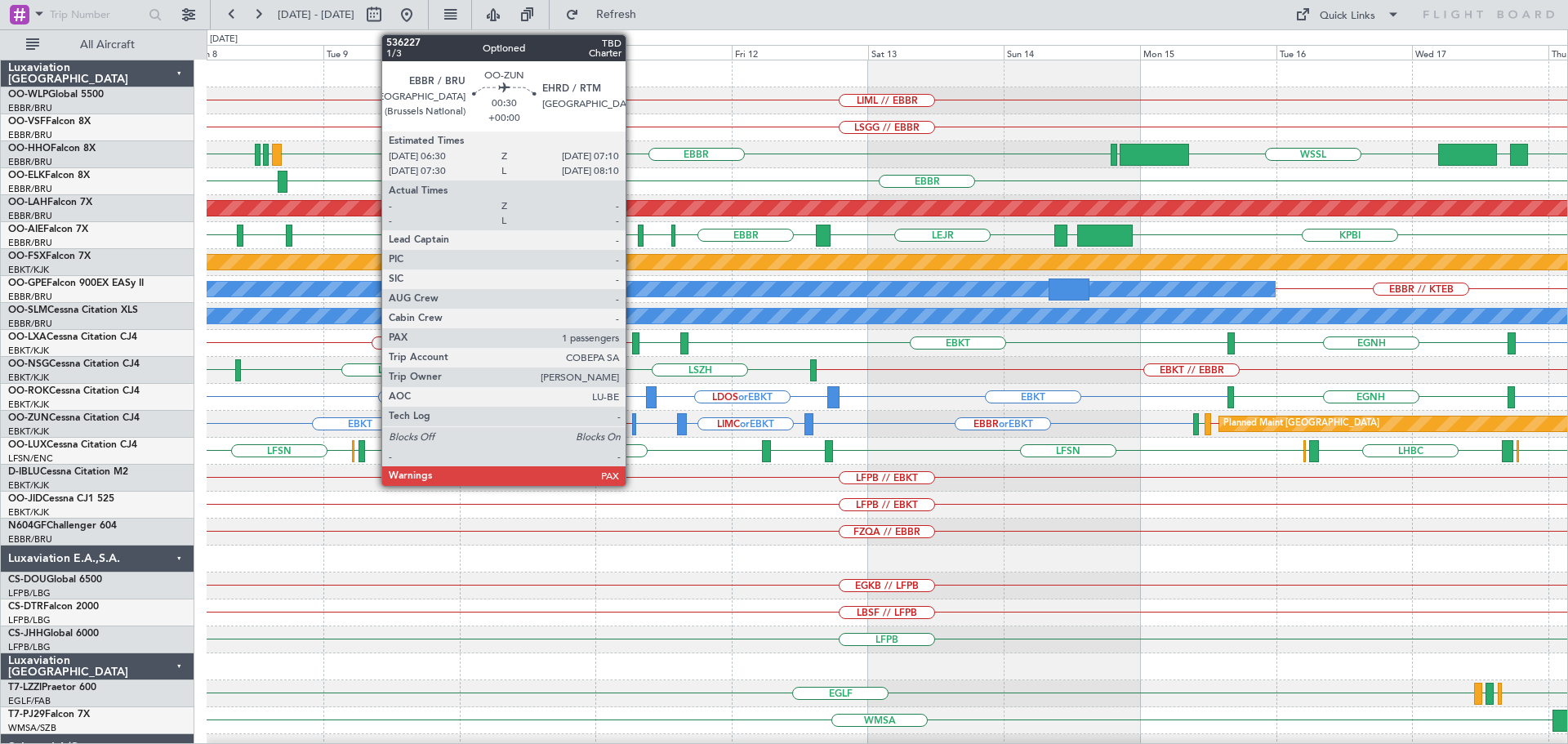
click at [633, 421] on div at bounding box center [634, 424] width 4 height 22
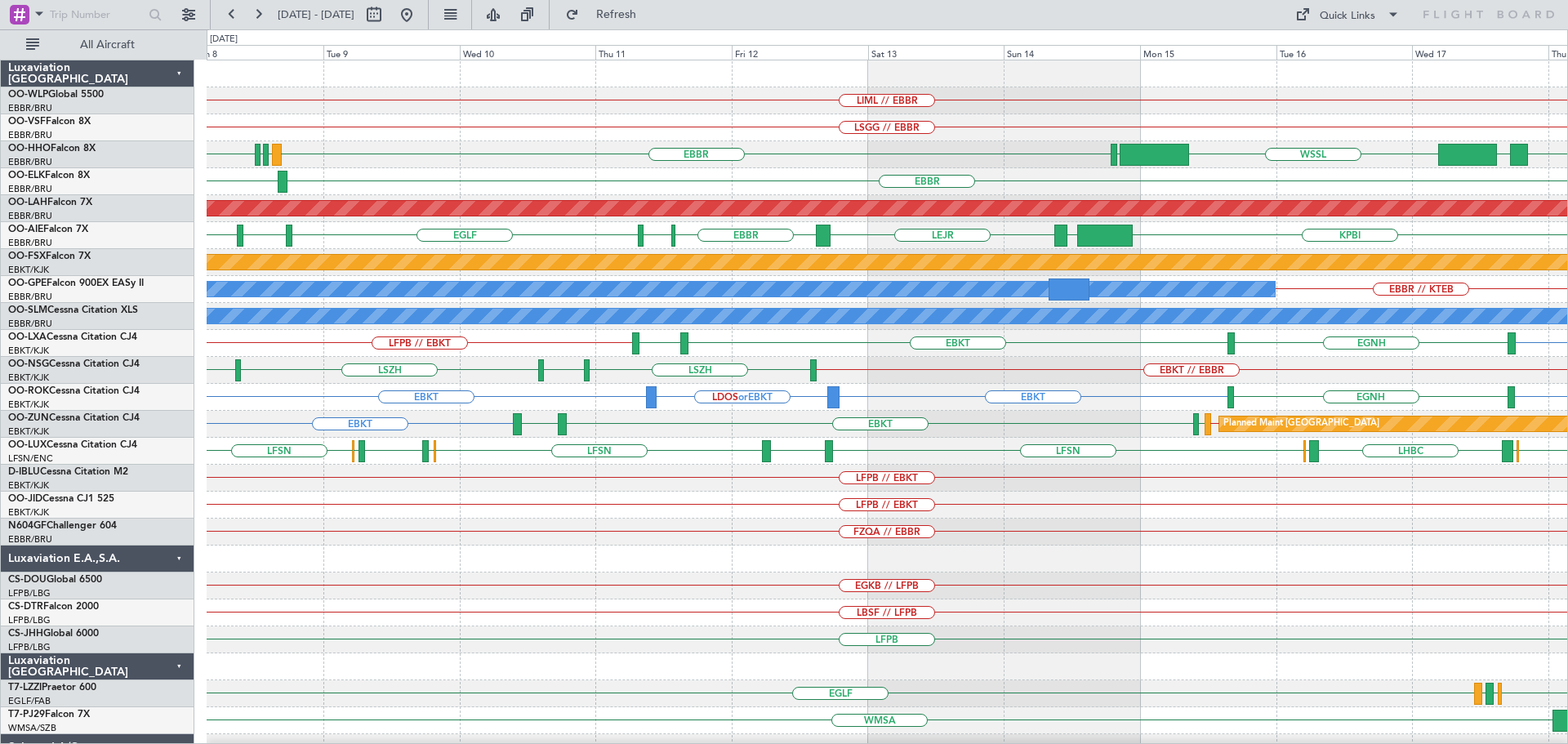
click at [726, 114] on div "LSGG // EBBR Planned Maint Geneva ([GEOGRAPHIC_DATA])" at bounding box center [887, 127] width 1361 height 27
click at [651, 20] on span "Refresh" at bounding box center [617, 14] width 69 height 12
click at [694, 534] on div "FZQA // EBBR" at bounding box center [887, 532] width 1361 height 27
click at [419, 12] on button at bounding box center [407, 15] width 27 height 27
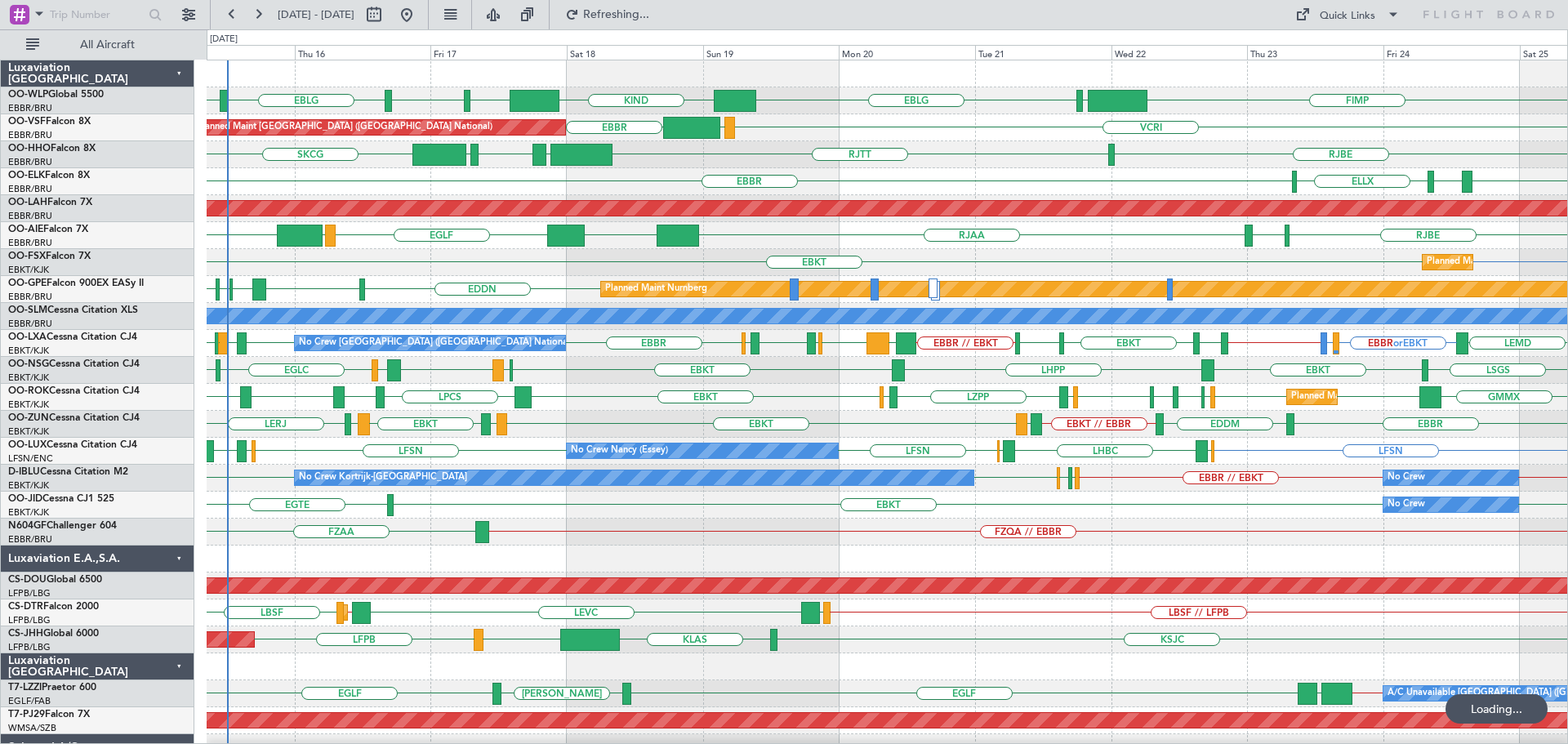
click at [556, 450] on div "FIMP EBLG LIML EBLG KIND LIML EBLG LIML Planned Maint [GEOGRAPHIC_DATA] ([GEOGR…" at bounding box center [887, 571] width 1361 height 1024
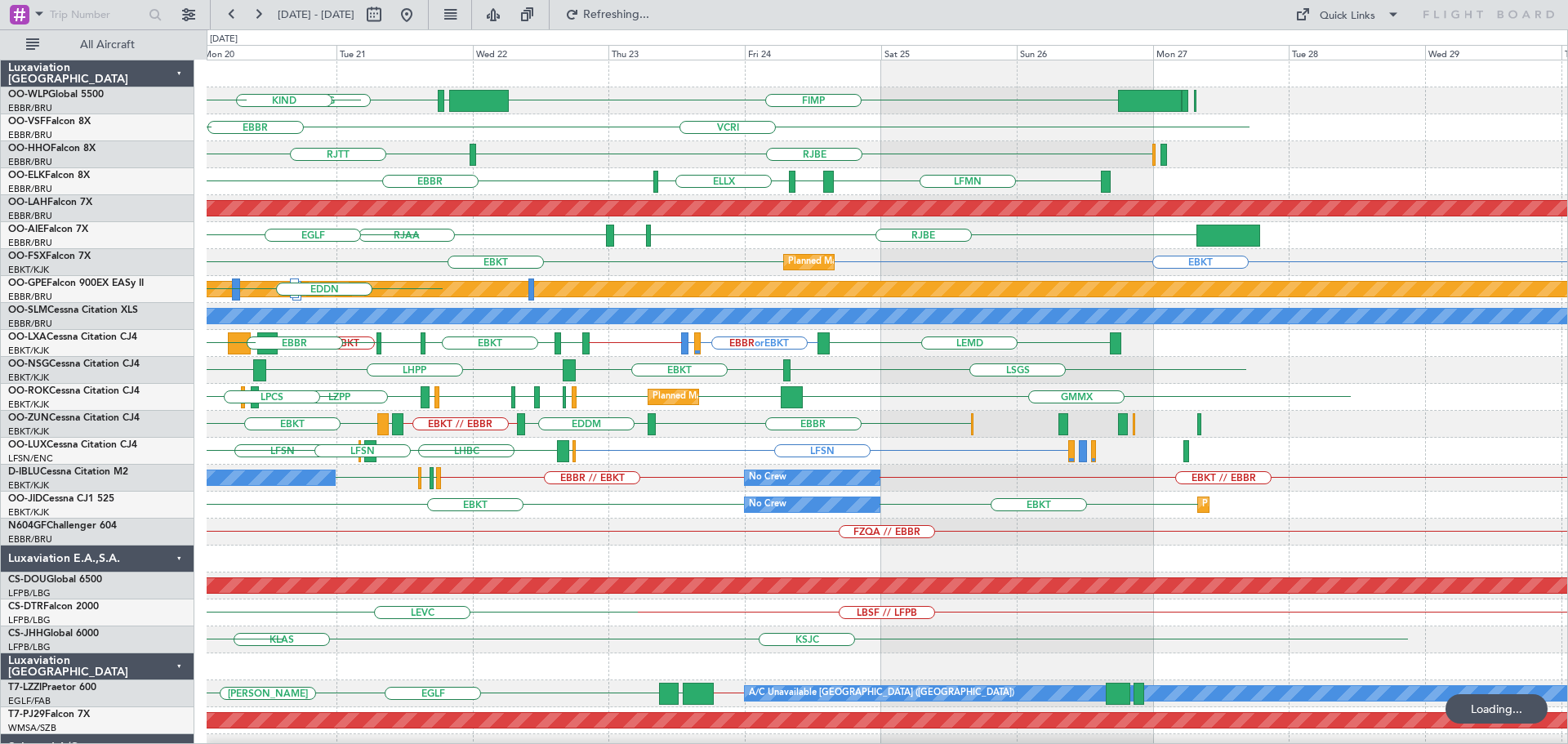
click at [416, 448] on div "FIMP LIML EBLG KIND EBLG VCRI [GEOGRAPHIC_DATA] VRMU Planned Maint [GEOGRAPHIC_…" at bounding box center [887, 558] width 1361 height 997
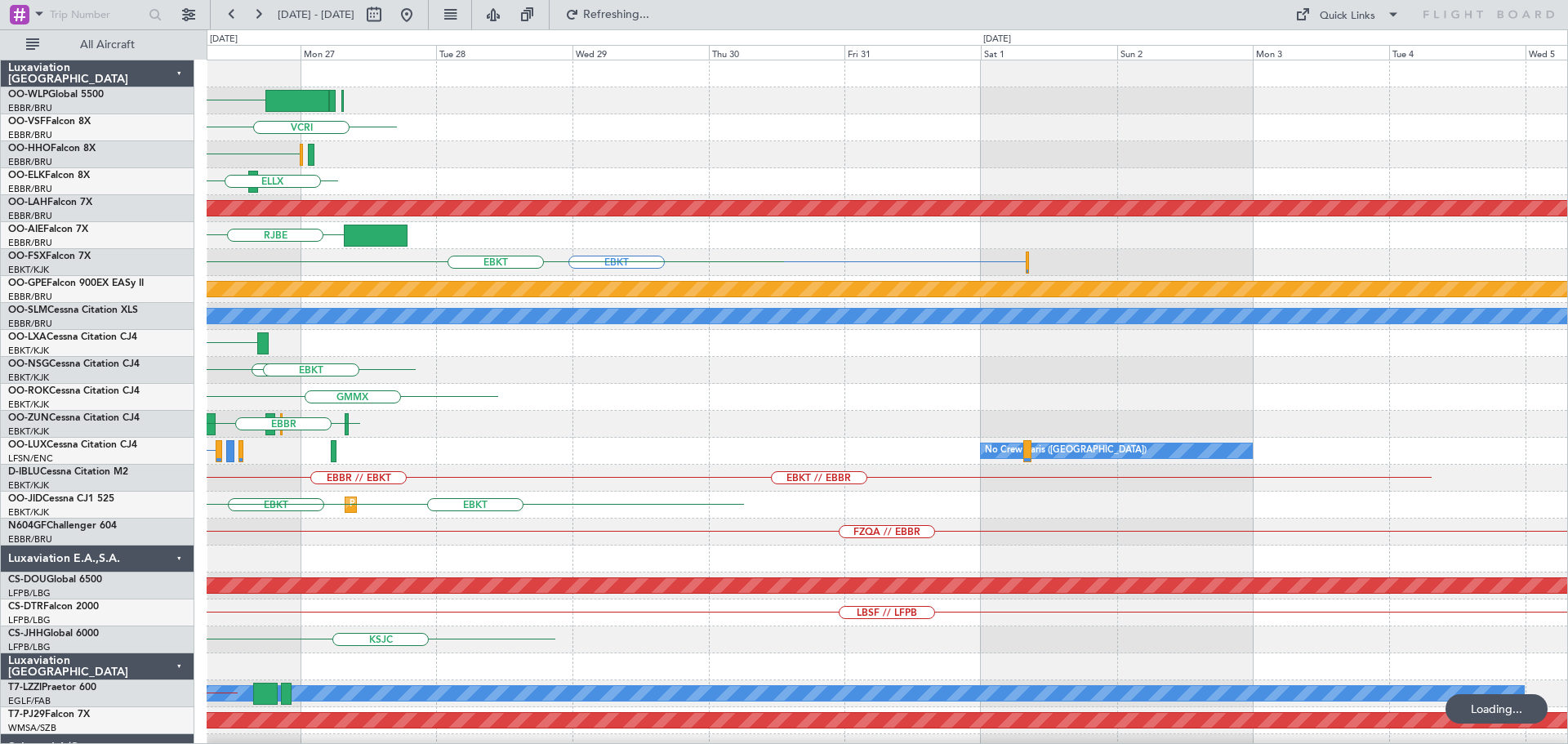
click at [513, 438] on div "LFSN No Crew [GEOGRAPHIC_DATA] ([GEOGRAPHIC_DATA])" at bounding box center [887, 451] width 1361 height 27
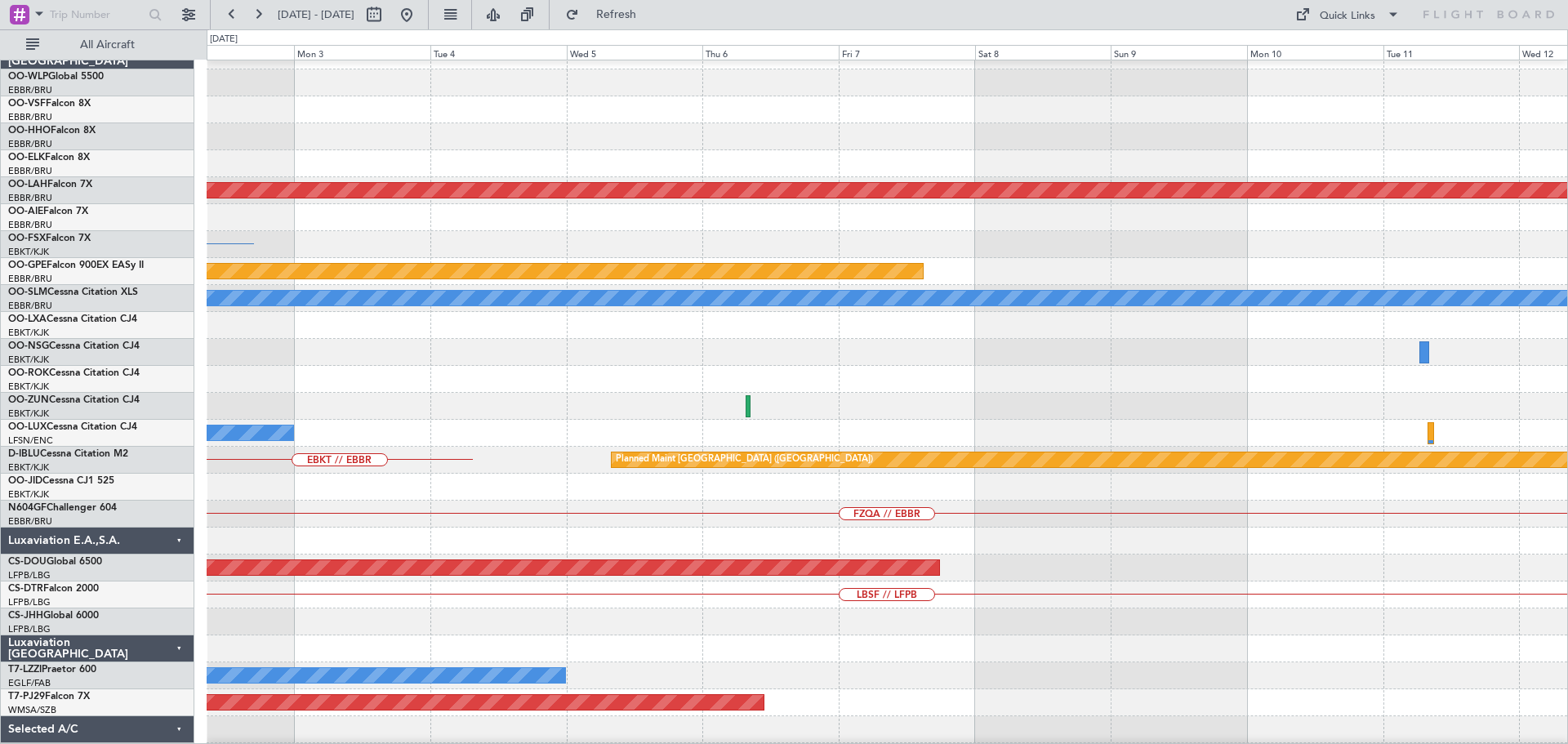
click at [503, 410] on div at bounding box center [887, 406] width 1361 height 27
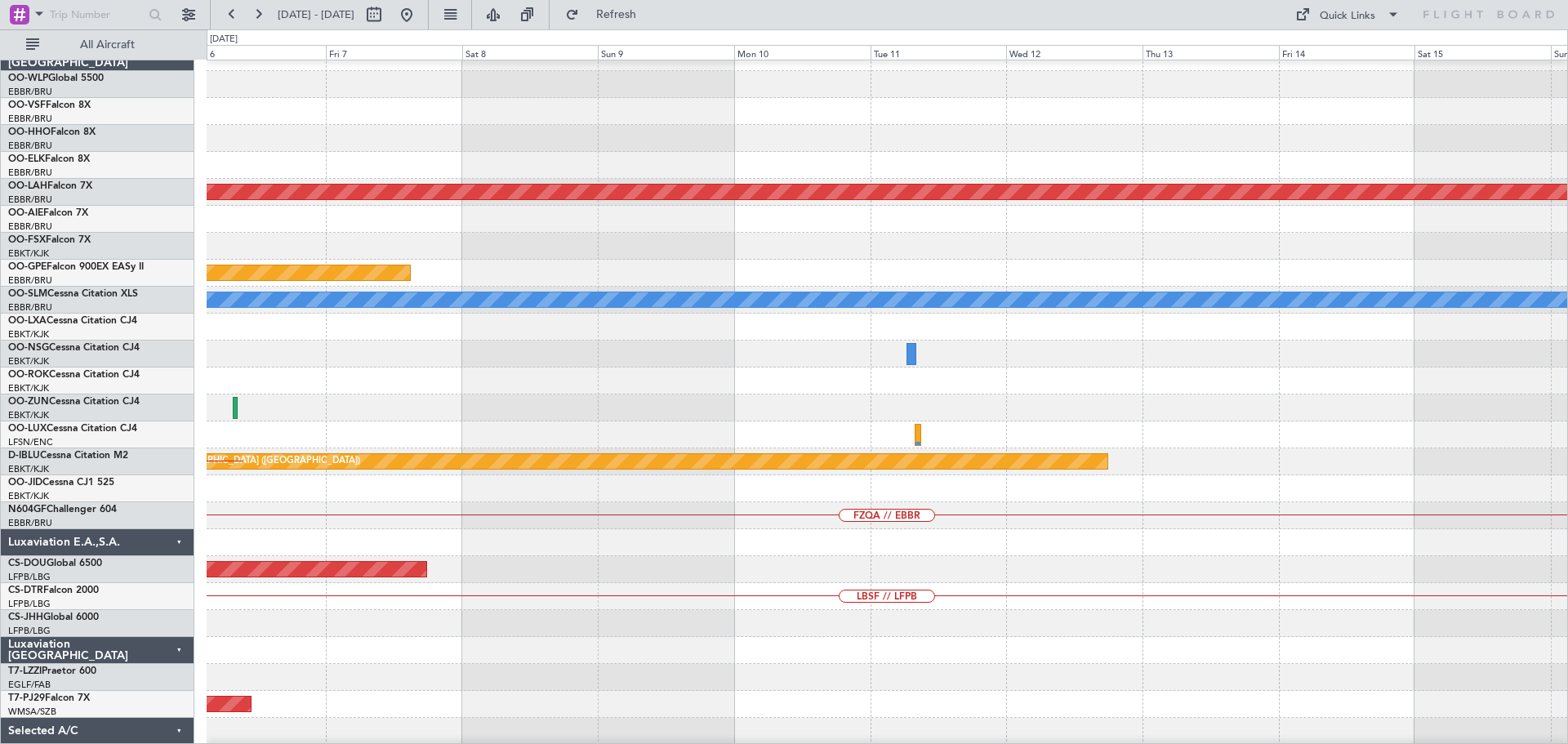
click at [404, 507] on div "Planned Maint [PERSON_NAME]-[GEOGRAPHIC_DATA][PERSON_NAME] ([GEOGRAPHIC_DATA][P…" at bounding box center [887, 542] width 1361 height 997
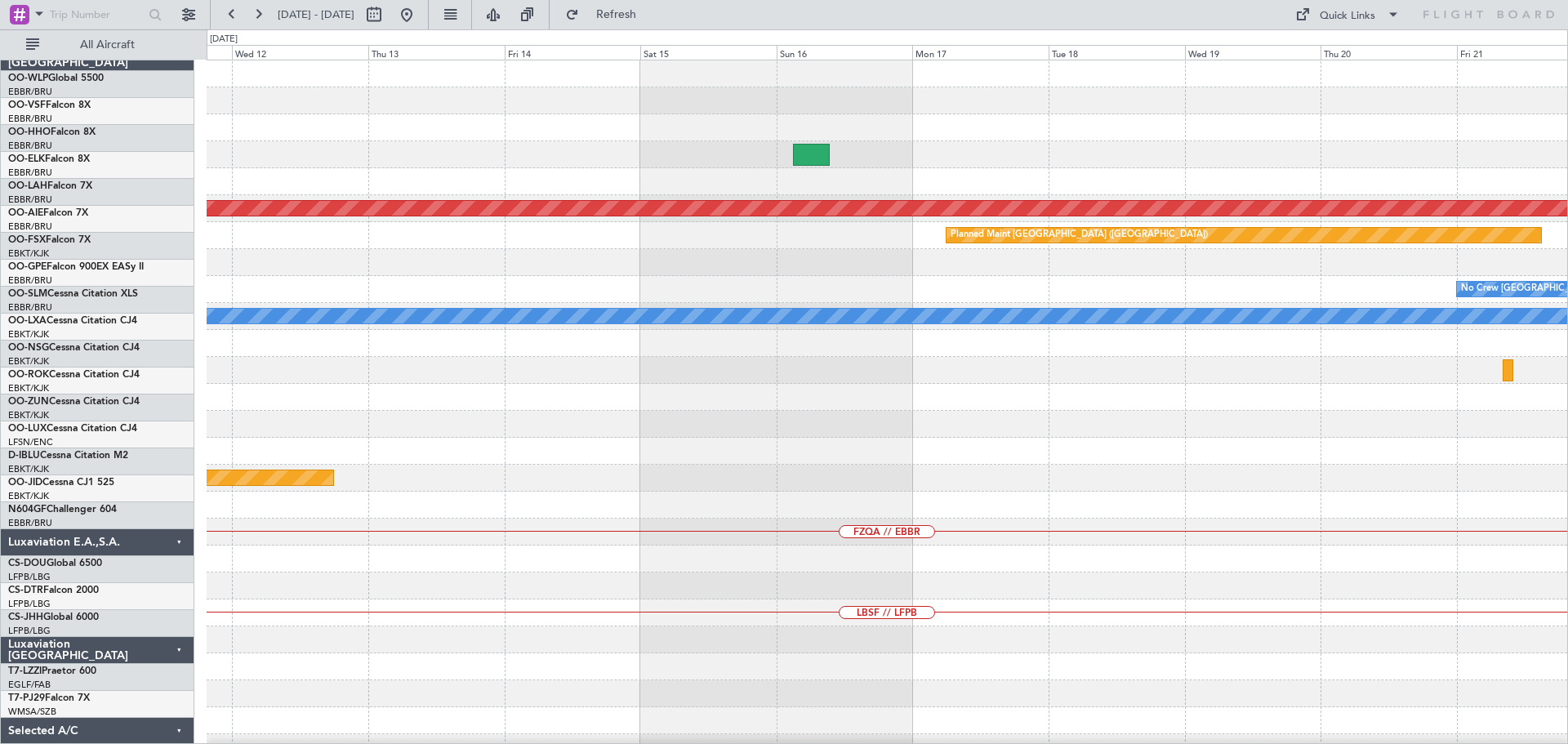
scroll to position [0, 0]
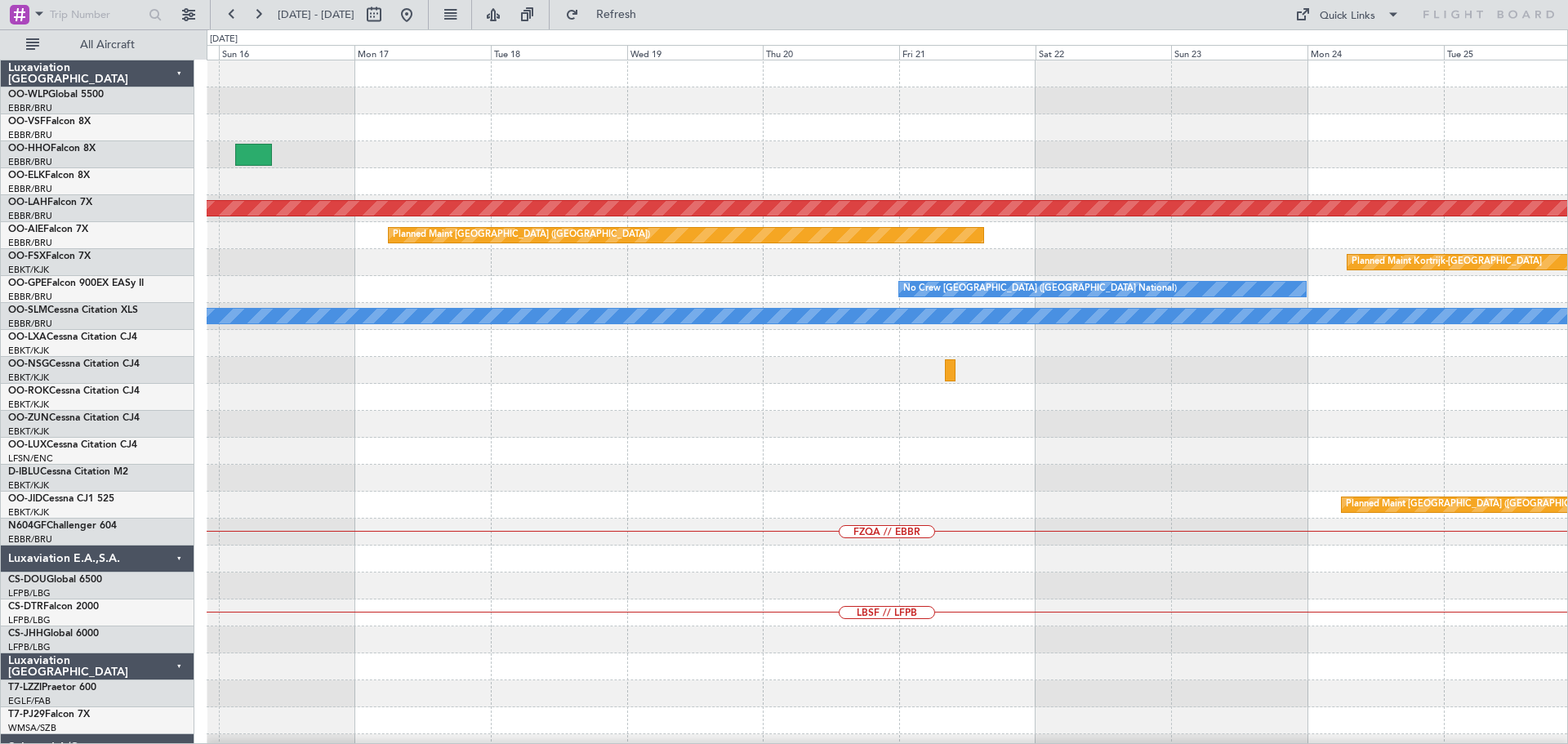
click at [931, 509] on div "Planned Maint Geneva (Cointrin) Planned [GEOGRAPHIC_DATA][PERSON_NAME]-[GEOGRAP…" at bounding box center [887, 558] width 1361 height 997
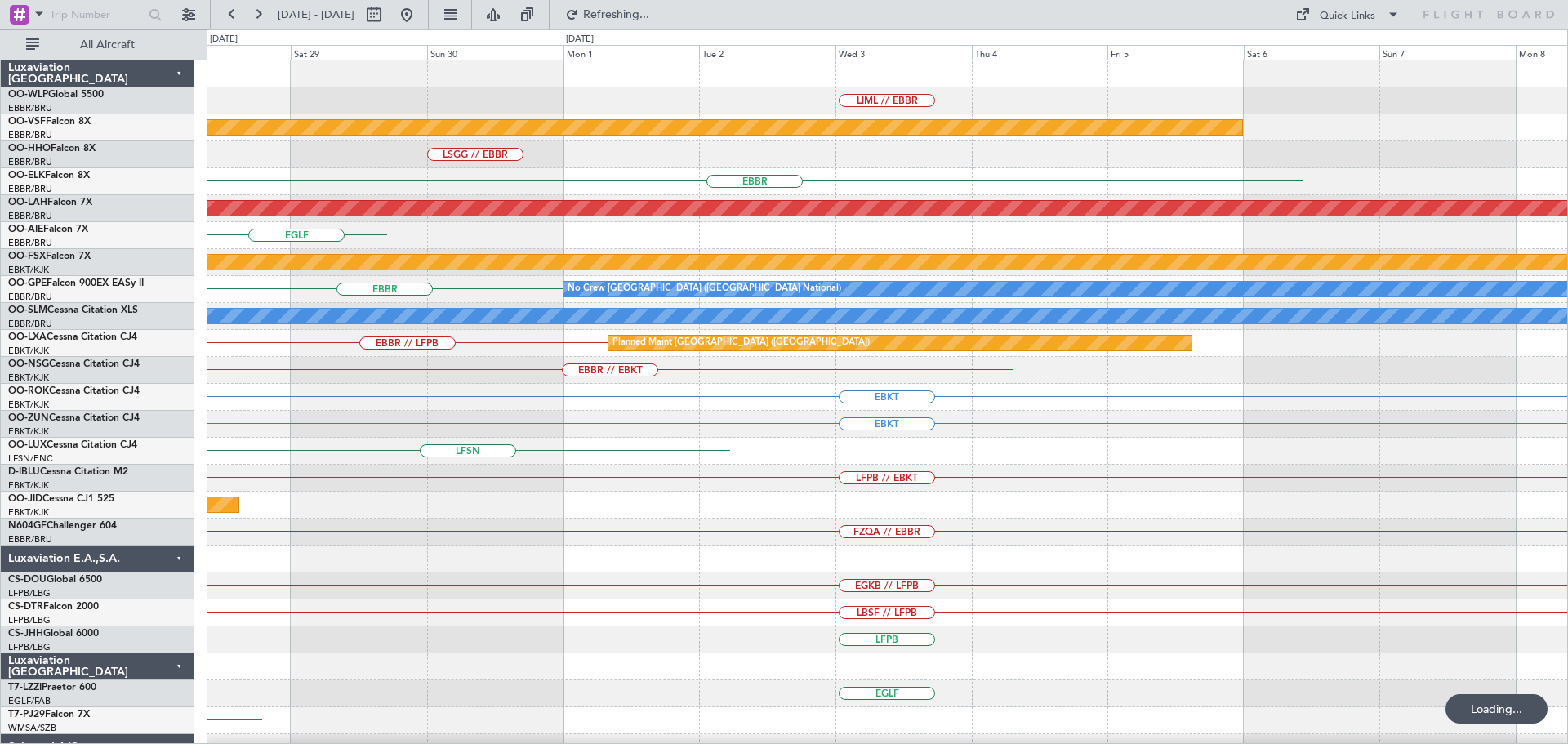
click at [642, 516] on div "LIML // EBBR Planned Maint Geneva ([GEOGRAPHIC_DATA]) LSGG // EBBR [GEOGRAPHIC_…" at bounding box center [887, 504] width 1361 height 889
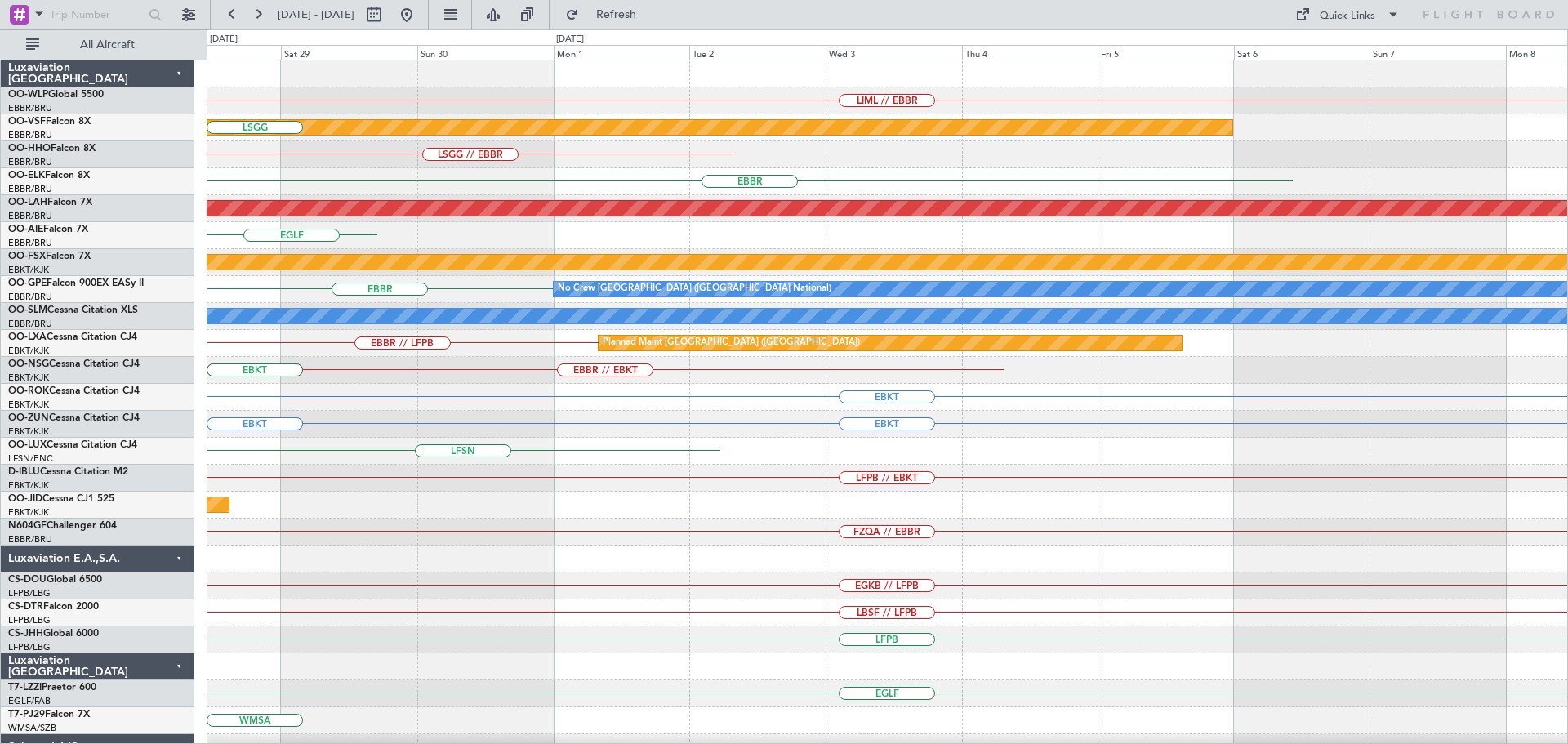
click at [804, 563] on div "LIML // EBBR Planned Maint Geneva ([GEOGRAPHIC_DATA]) [GEOGRAPHIC_DATA] LSGG //…" at bounding box center [887, 504] width 1361 height 889
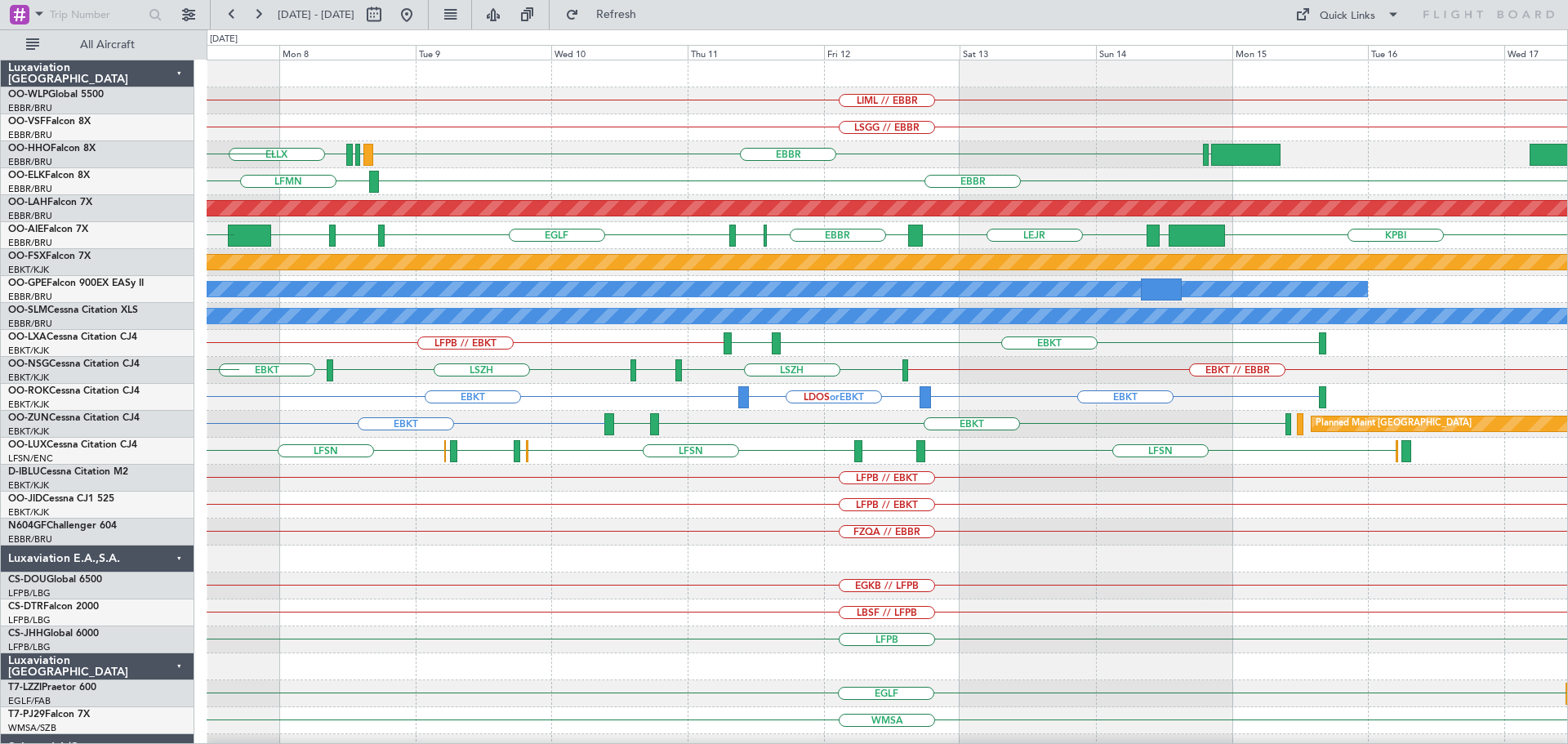
click at [818, 524] on div "LIML // EBBR LSGG // EBBR Planned Maint Geneva ([GEOGRAPHIC_DATA]) [GEOGRAPHIC_…" at bounding box center [887, 504] width 1361 height 889
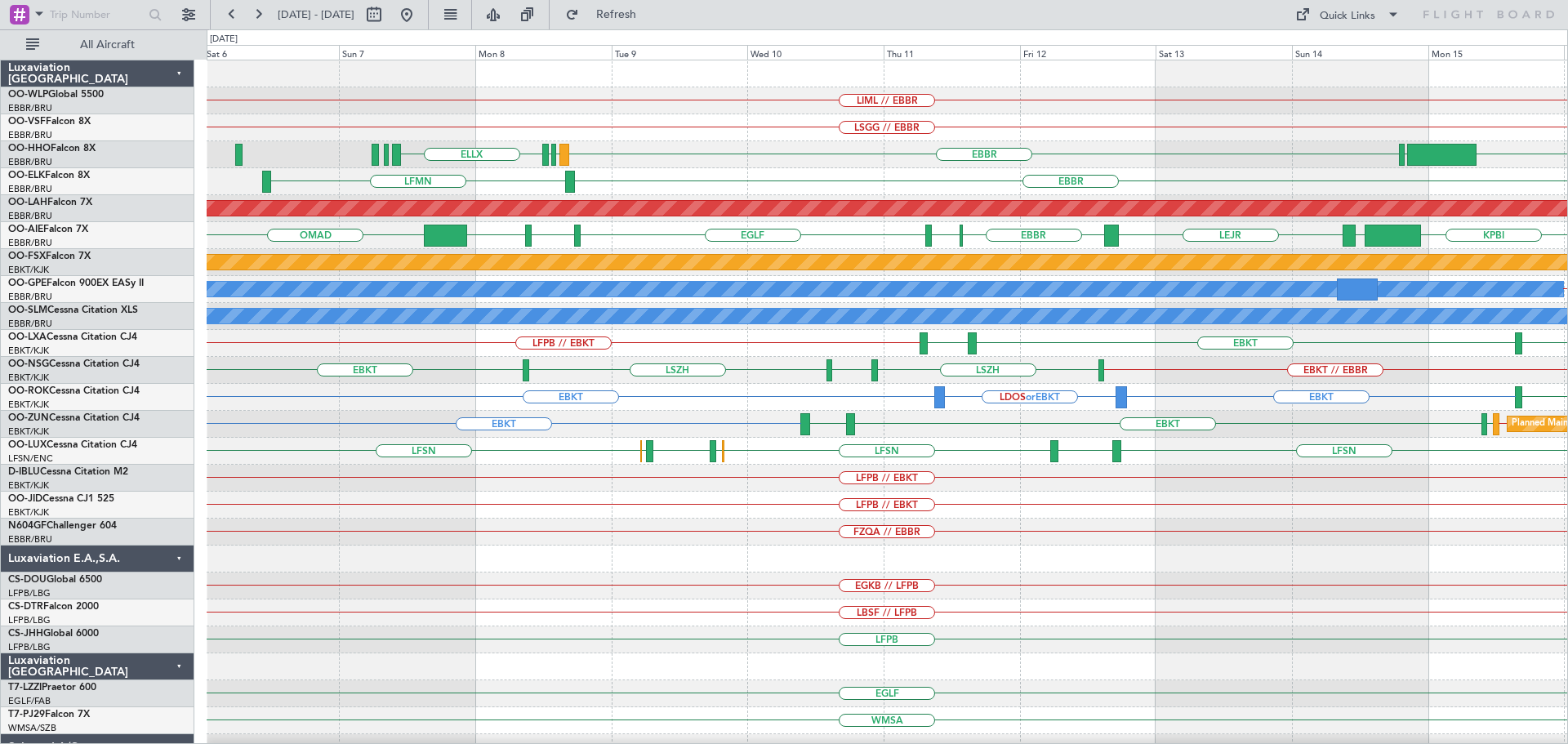
click at [639, 592] on div "LIML // EBBR LSGG // EBBR Planned Maint Geneva ([GEOGRAPHIC_DATA]) WSSL [GEOGRA…" at bounding box center [887, 504] width 1361 height 889
click at [419, 11] on button at bounding box center [407, 15] width 27 height 27
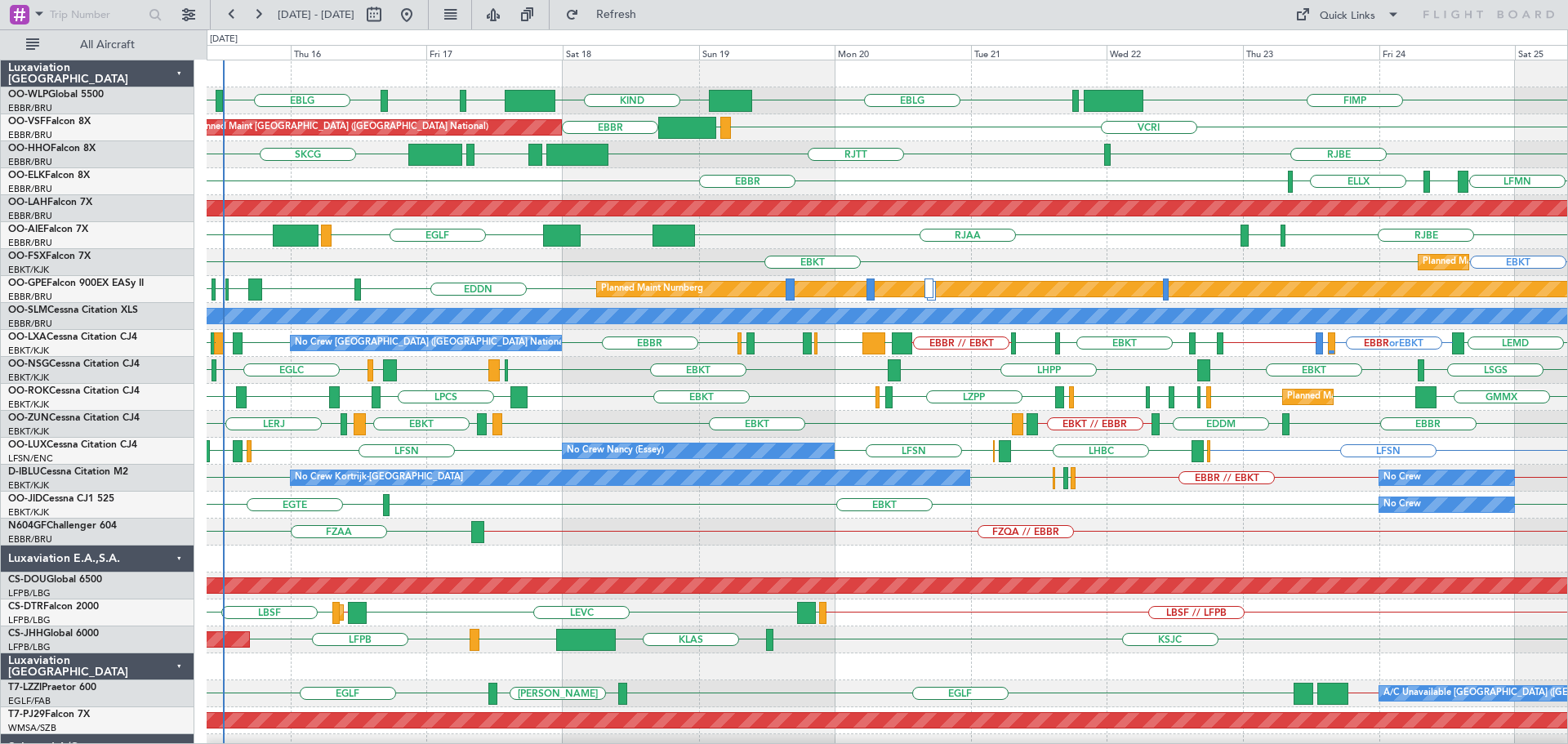
click at [937, 154] on div "RJBE [GEOGRAPHIC_DATA] LROP [GEOGRAPHIC_DATA] EGGD SKCG" at bounding box center [887, 155] width 1361 height 27
click at [939, 154] on div "RJBE [GEOGRAPHIC_DATA] LROP [GEOGRAPHIC_DATA] EGGD SKCG" at bounding box center [887, 155] width 1361 height 27
click at [1111, 468] on div "FIMP LIML EBLG KIND EBLG LIML EBLG LIML VCRI VRMU [GEOGRAPHIC_DATA] Planned Mai…" at bounding box center [887, 558] width 1361 height 997
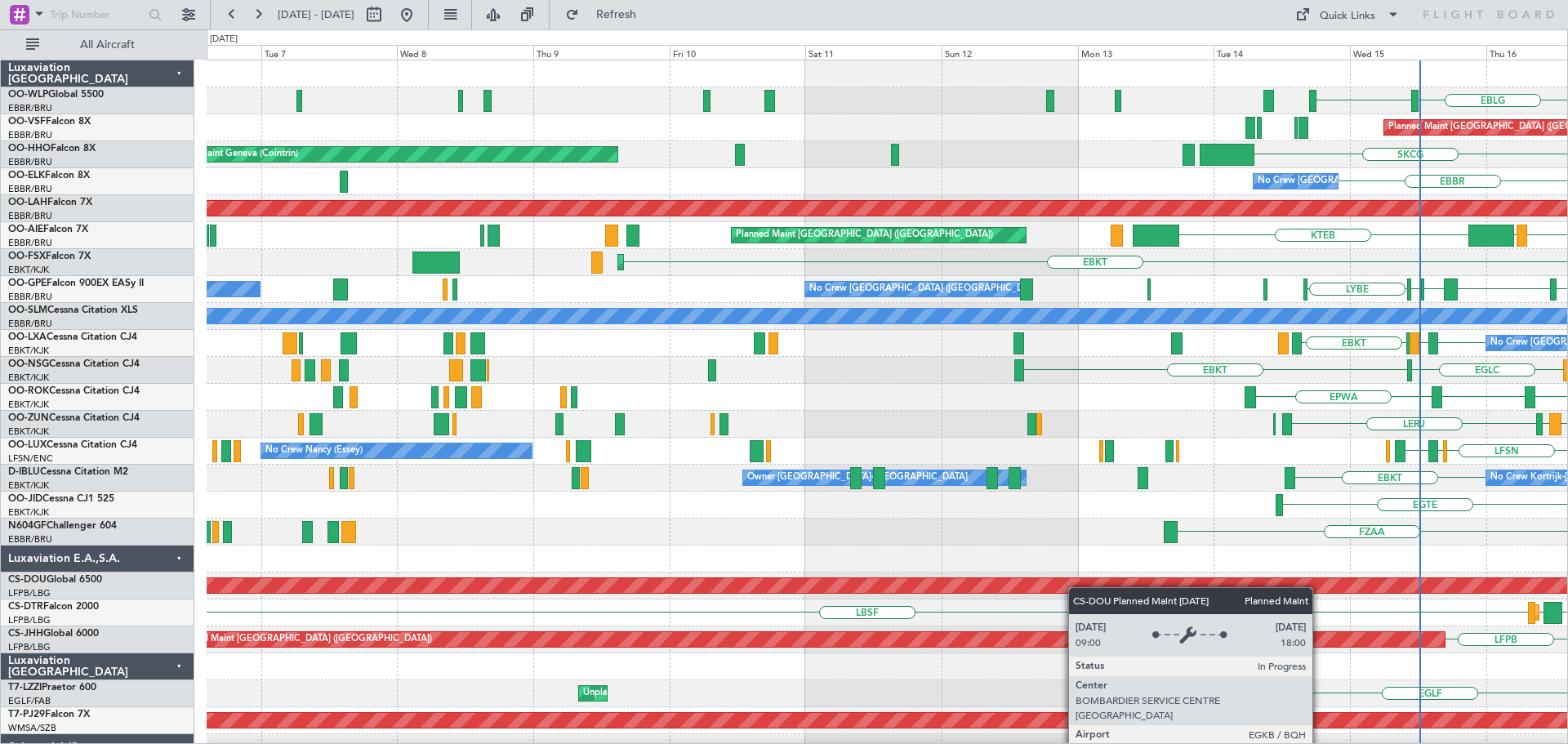
click at [1101, 589] on div "EBLG LIML LIML EBLG KIND Planned Maint [GEOGRAPHIC_DATA] ([GEOGRAPHIC_DATA]) [G…" at bounding box center [887, 558] width 1361 height 997
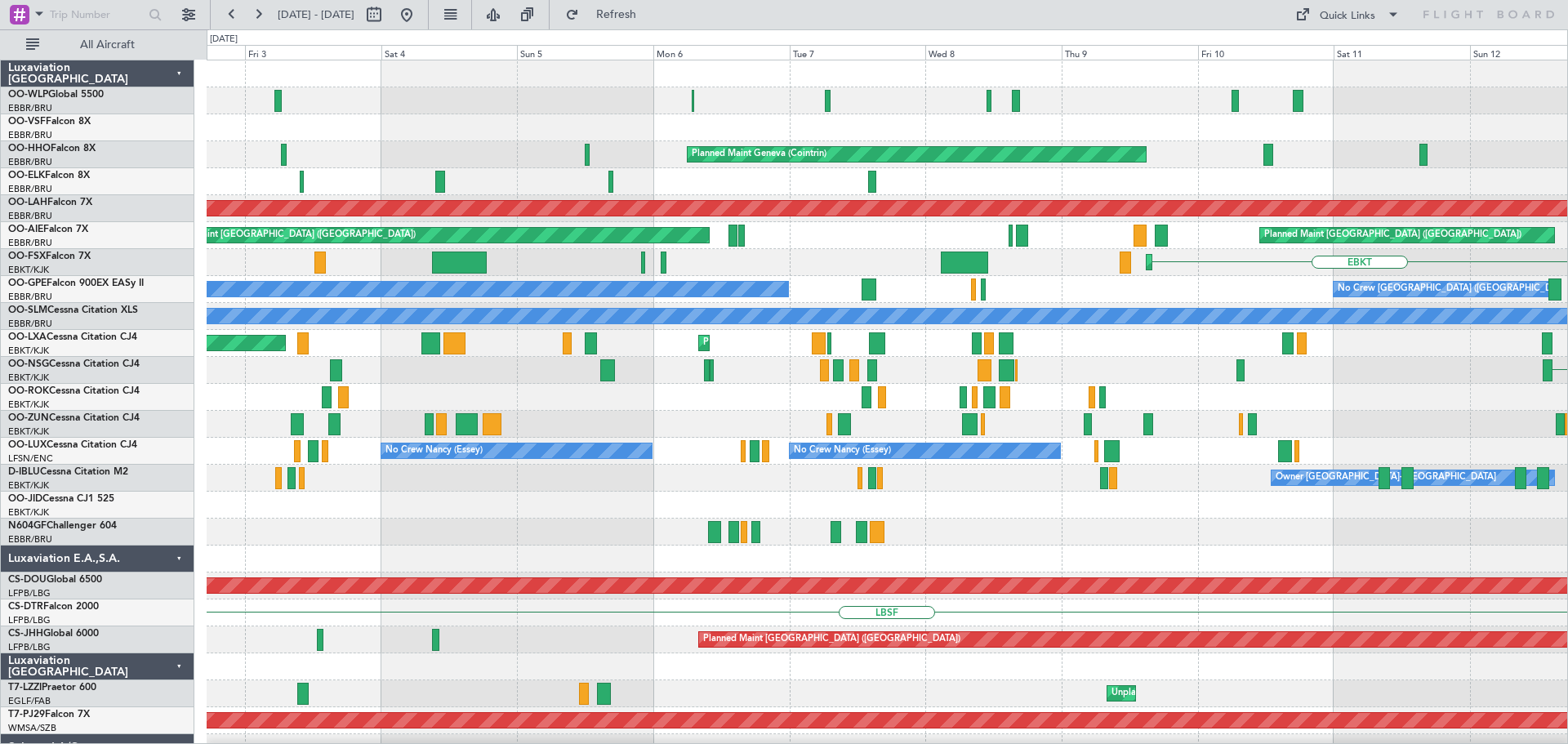
click at [1048, 649] on div "Planned Maint Milan (Linate) LIML Planned Maint Geneva ([GEOGRAPHIC_DATA]) SKCG…" at bounding box center [887, 558] width 1361 height 997
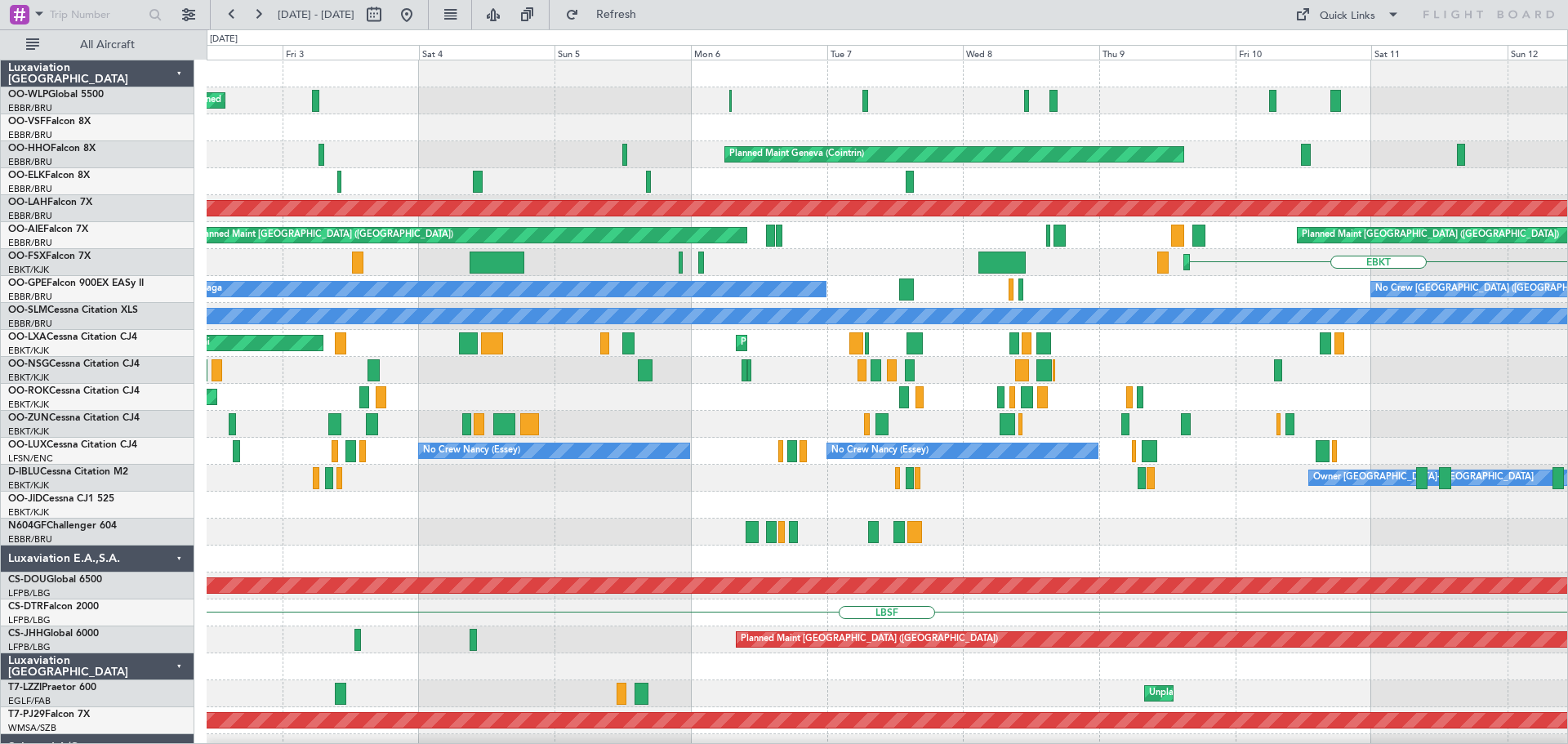
click at [1117, 693] on div "Planned Maint Milan (Linate) LIML Planned Maint Geneva ([GEOGRAPHIC_DATA]) SKCG…" at bounding box center [887, 558] width 1361 height 997
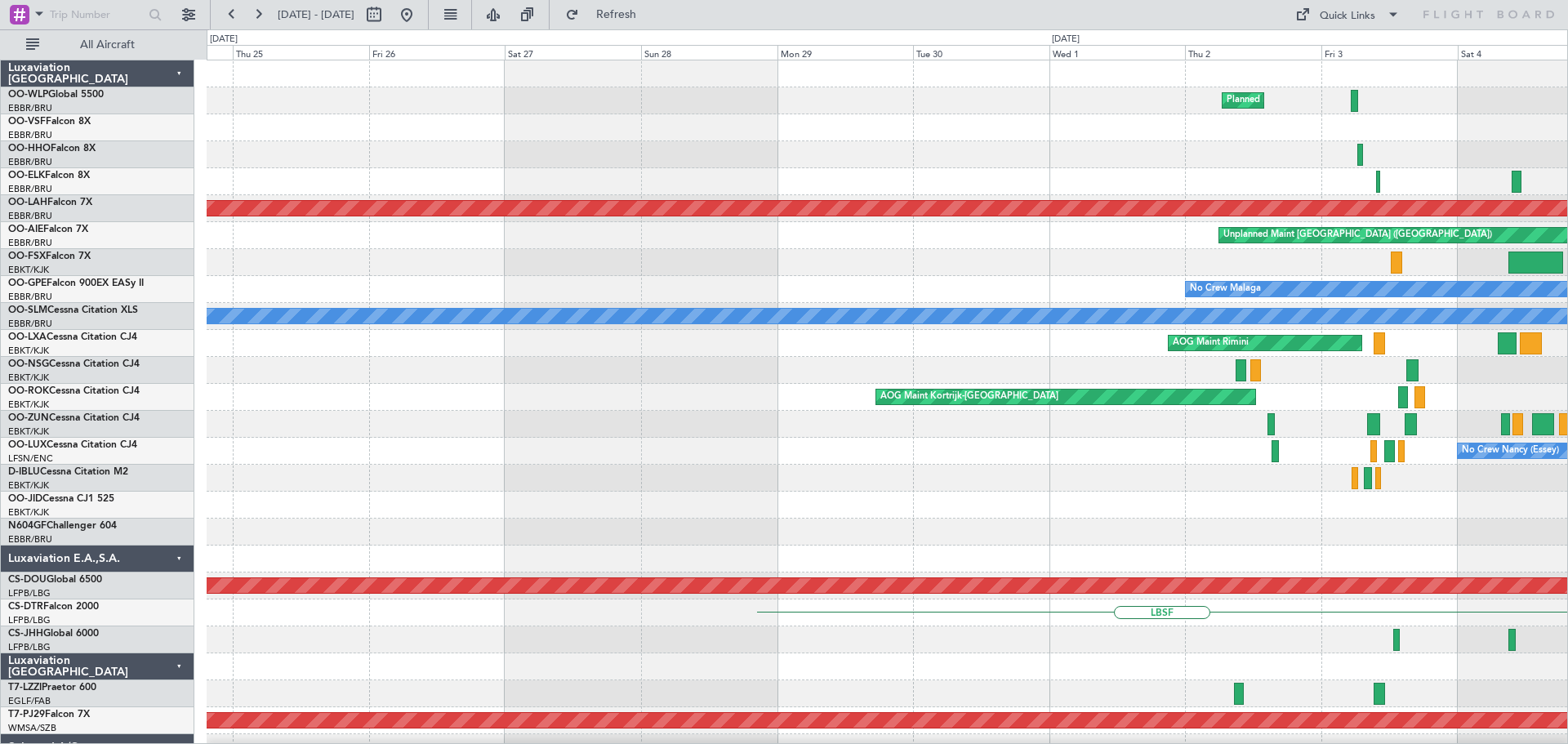
click at [857, 651] on div "Planned Maint Milan (Linate) Planned Maint Geneva ([GEOGRAPHIC_DATA]) Planned […" at bounding box center [887, 558] width 1361 height 997
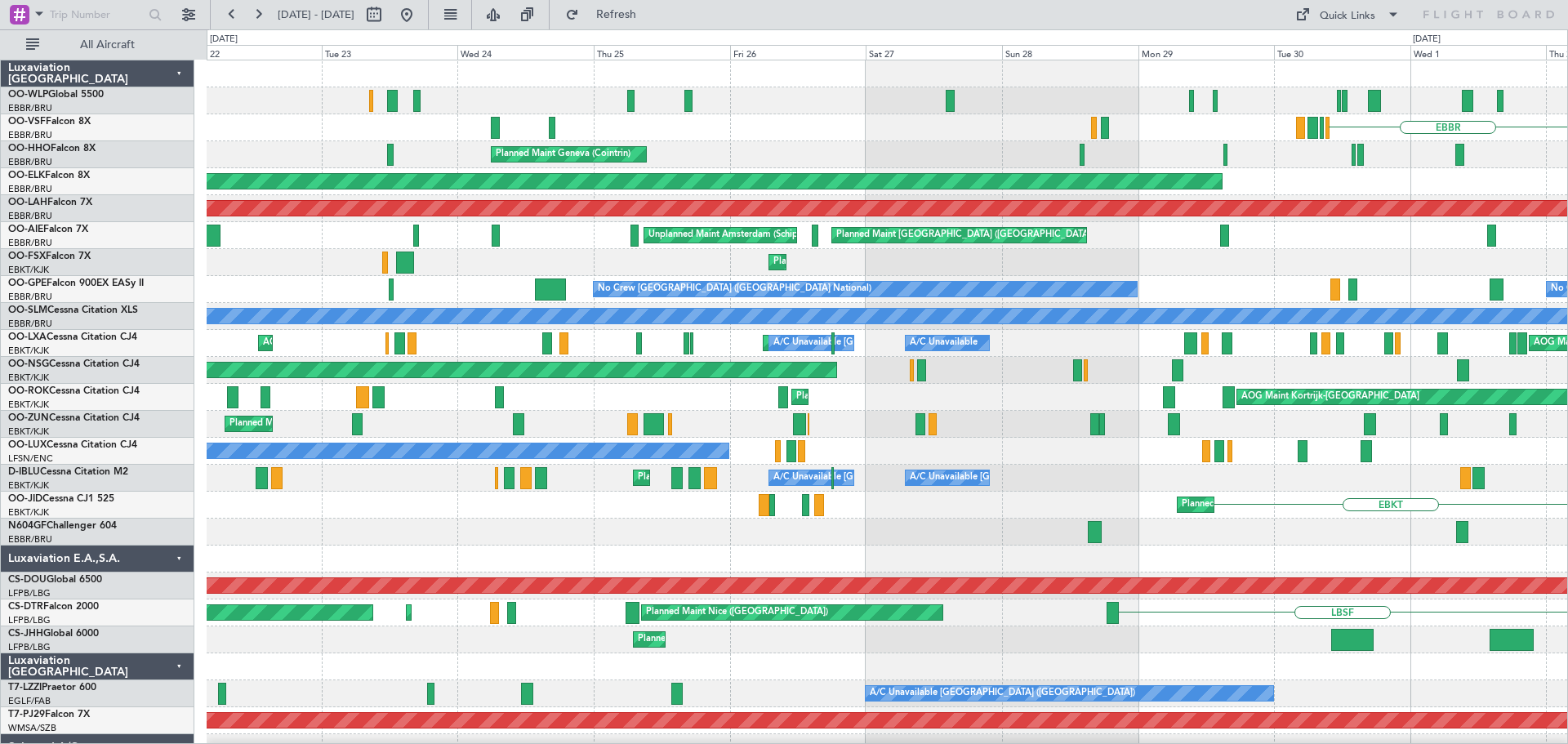
click at [991, 572] on div "Planned Maint Milan (Linate) [GEOGRAPHIC_DATA] Planned Maint Geneva ([GEOGRAPHI…" at bounding box center [887, 558] width 1361 height 997
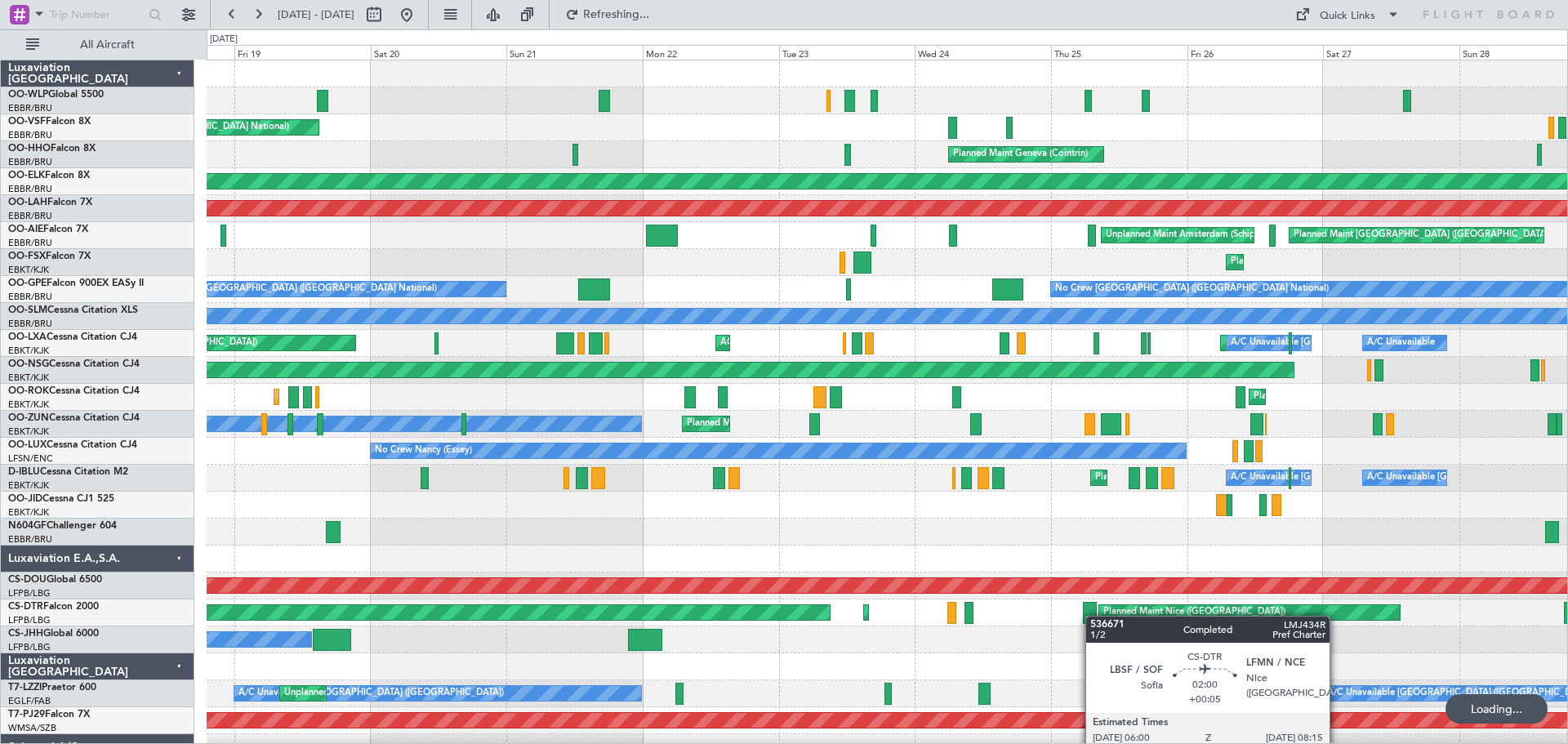
click at [1094, 616] on div "Planned Maint Liege AOG Maint [GEOGRAPHIC_DATA] ([GEOGRAPHIC_DATA]) [GEOGRAPHIC…" at bounding box center [887, 558] width 1361 height 997
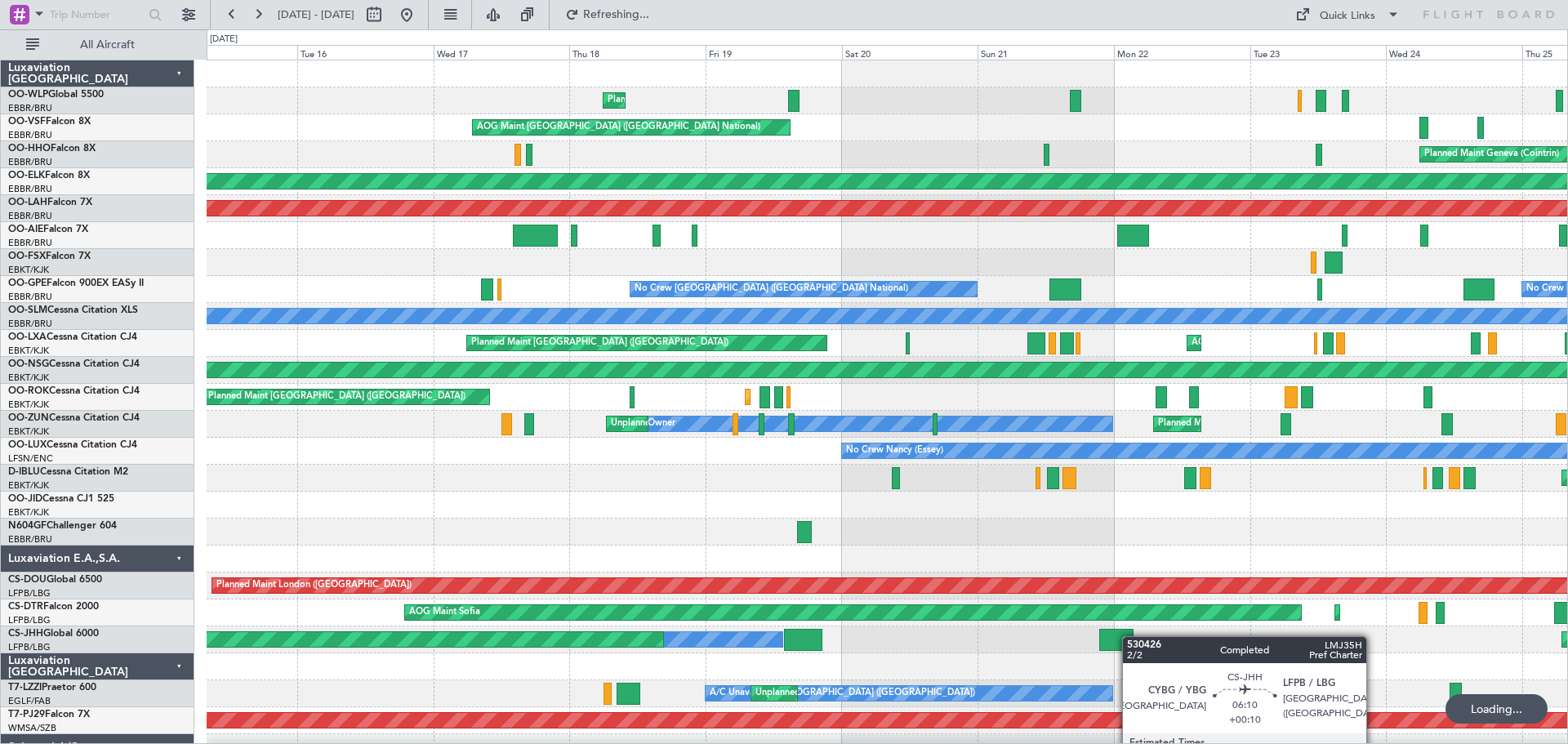
click at [1130, 636] on div "Planned Maint Liege AOG Maint [GEOGRAPHIC_DATA] ([GEOGRAPHIC_DATA]) Planned Mai…" at bounding box center [887, 558] width 1361 height 997
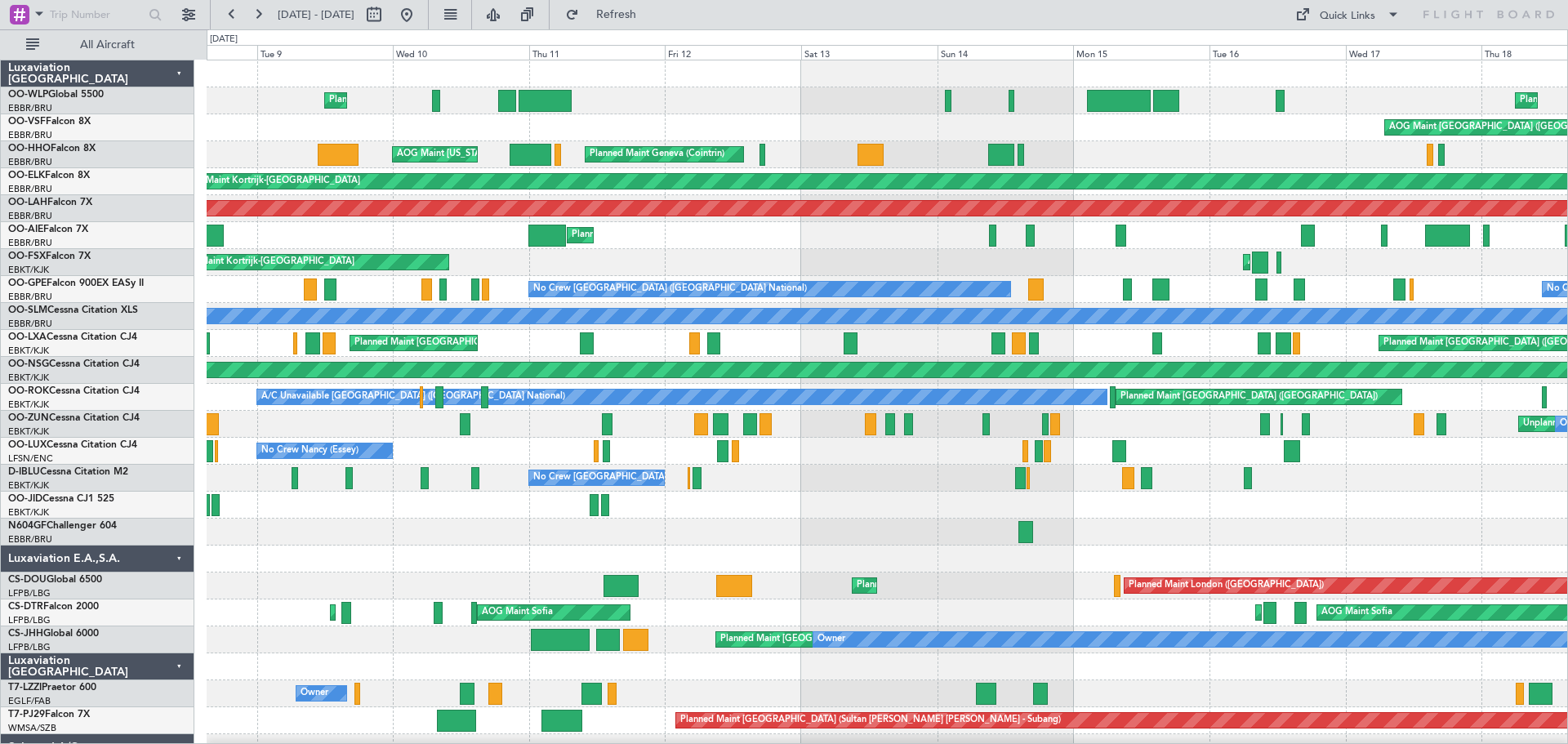
click at [1078, 504] on div "Planned Maint Liege Planned Maint Liege AOG Maint [GEOGRAPHIC_DATA] ([GEOGRAPHI…" at bounding box center [887, 545] width 1361 height 970
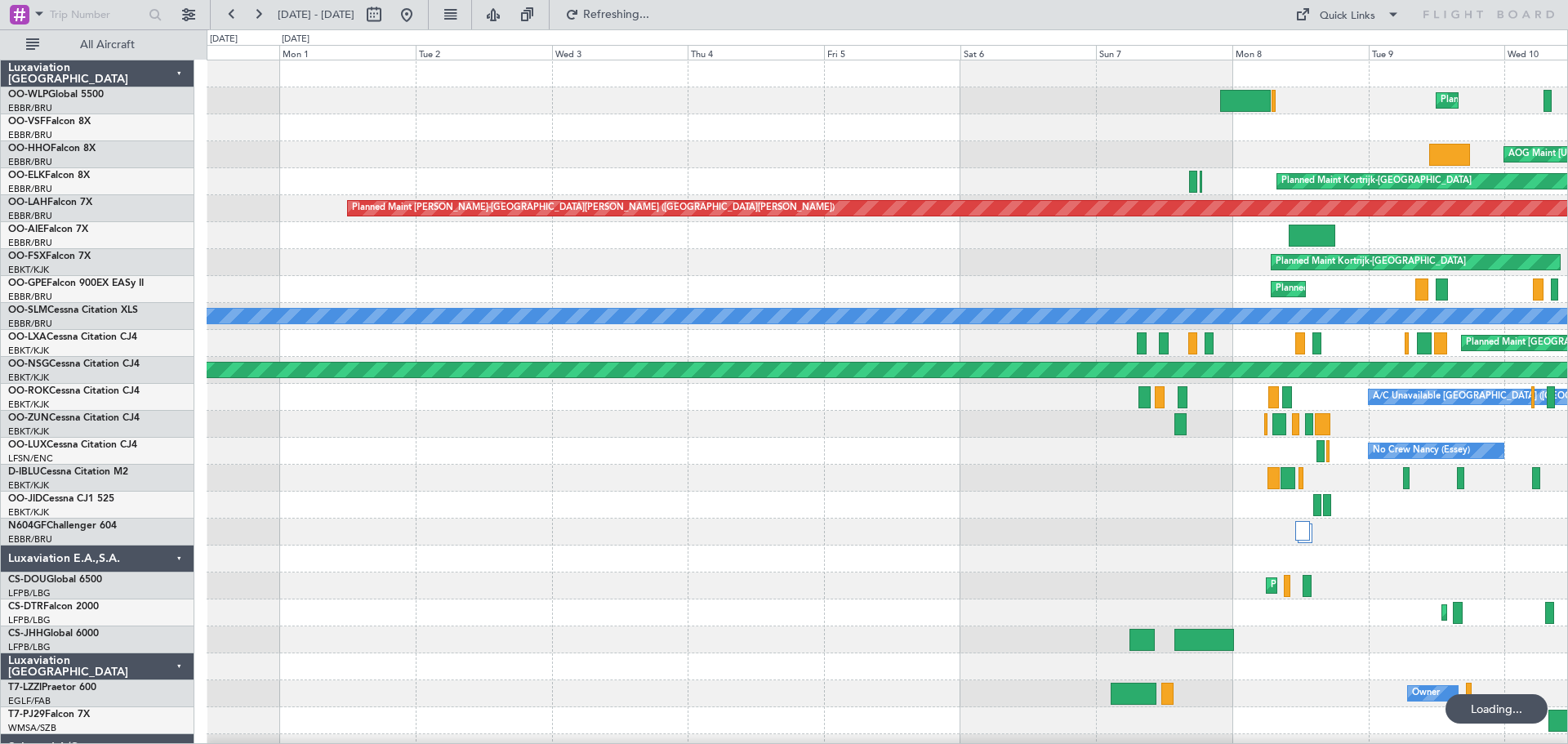
click at [1192, 619] on div "Planned Maint Liege AOG Maint [US_STATE] ([GEOGRAPHIC_DATA]) Planned Maint Gene…" at bounding box center [887, 586] width 1361 height 1051
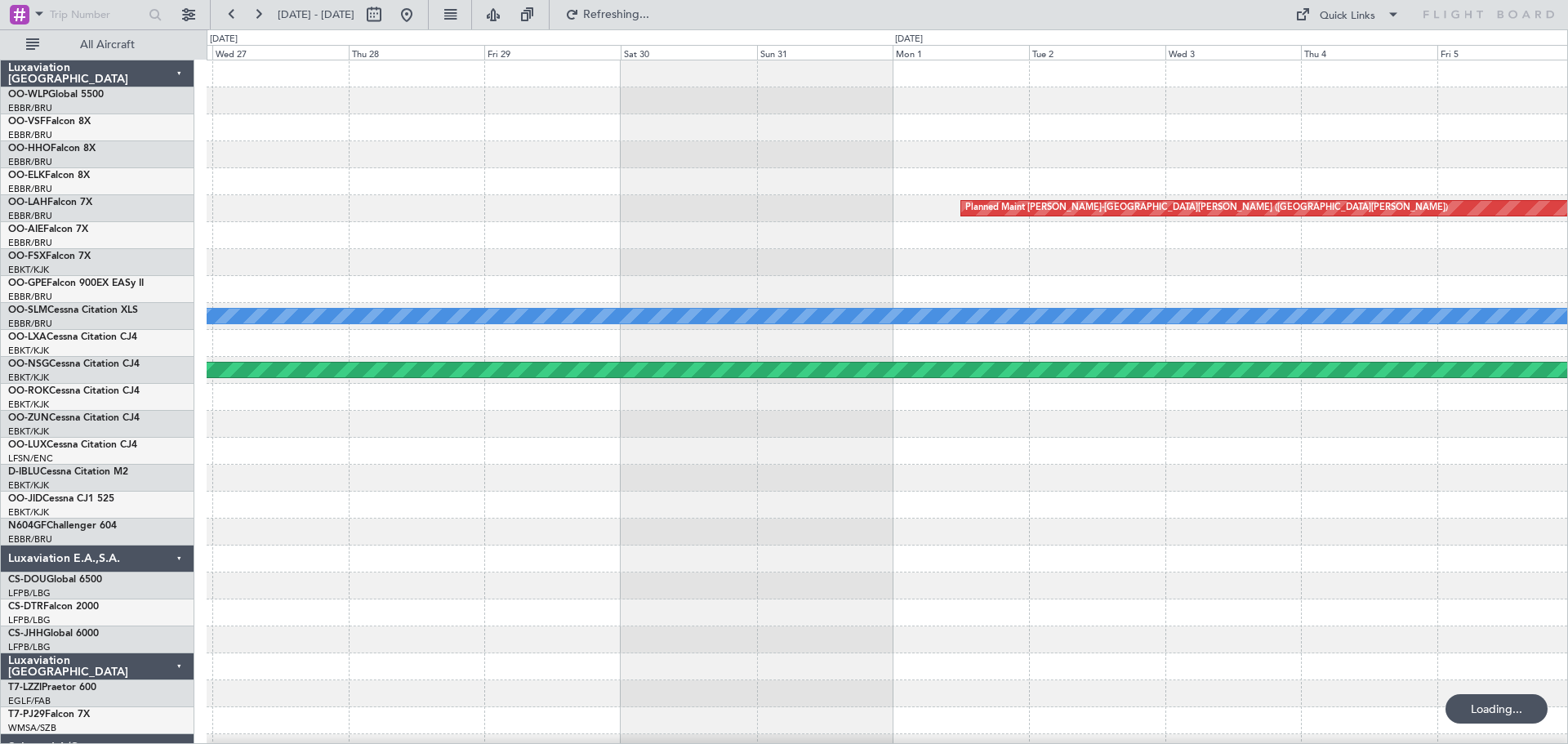
click at [1234, 703] on div "Planned Maint Kortrijk-[GEOGRAPHIC_DATA] Planned [GEOGRAPHIC_DATA][PERSON_NAME]…" at bounding box center [887, 586] width 1361 height 1051
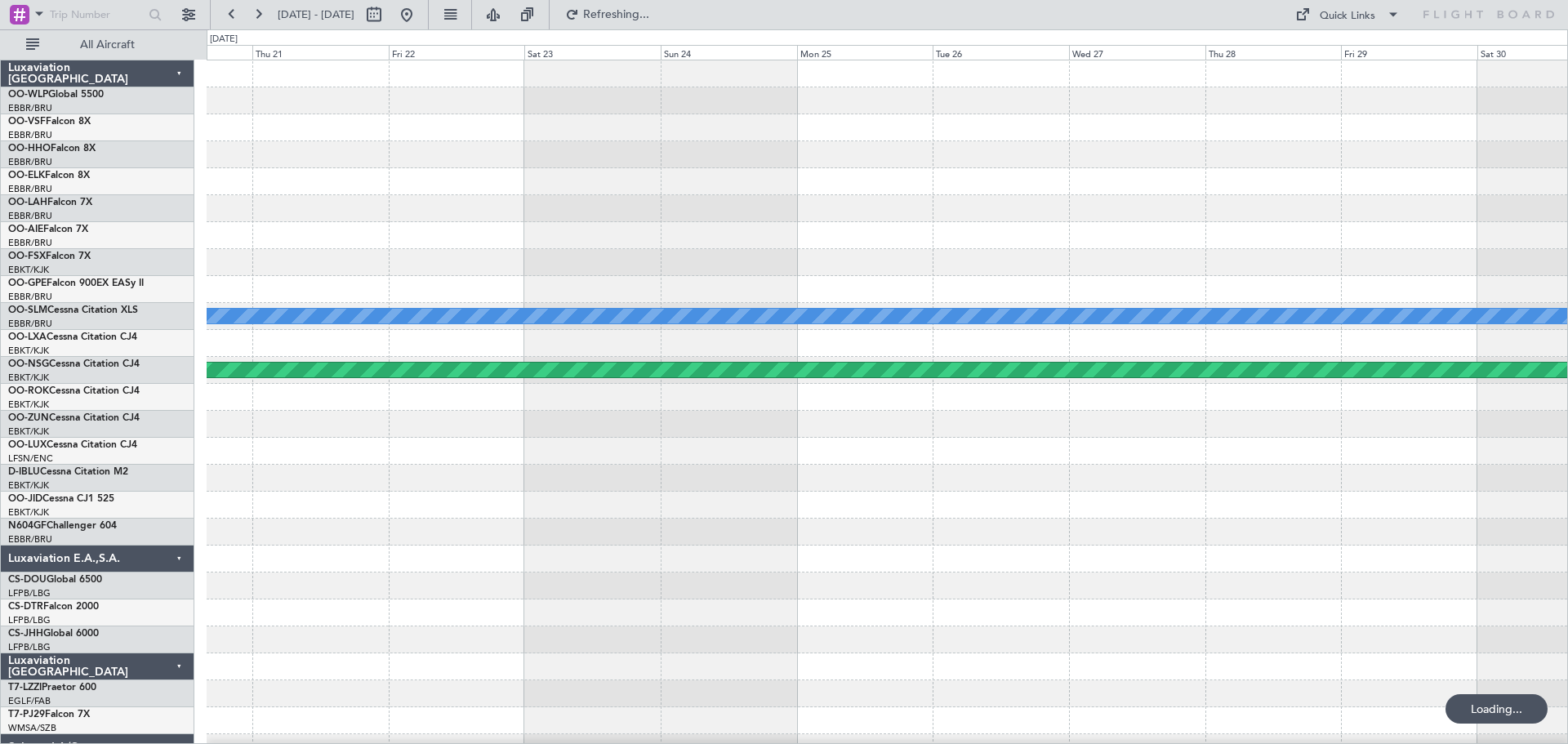
click at [1469, 717] on fb-flight-board "[DATE] - [DATE] Refreshing... Quick Links All Aircraft Planned [GEOGRAPHIC_DATA…" at bounding box center [784, 378] width 1568 height 732
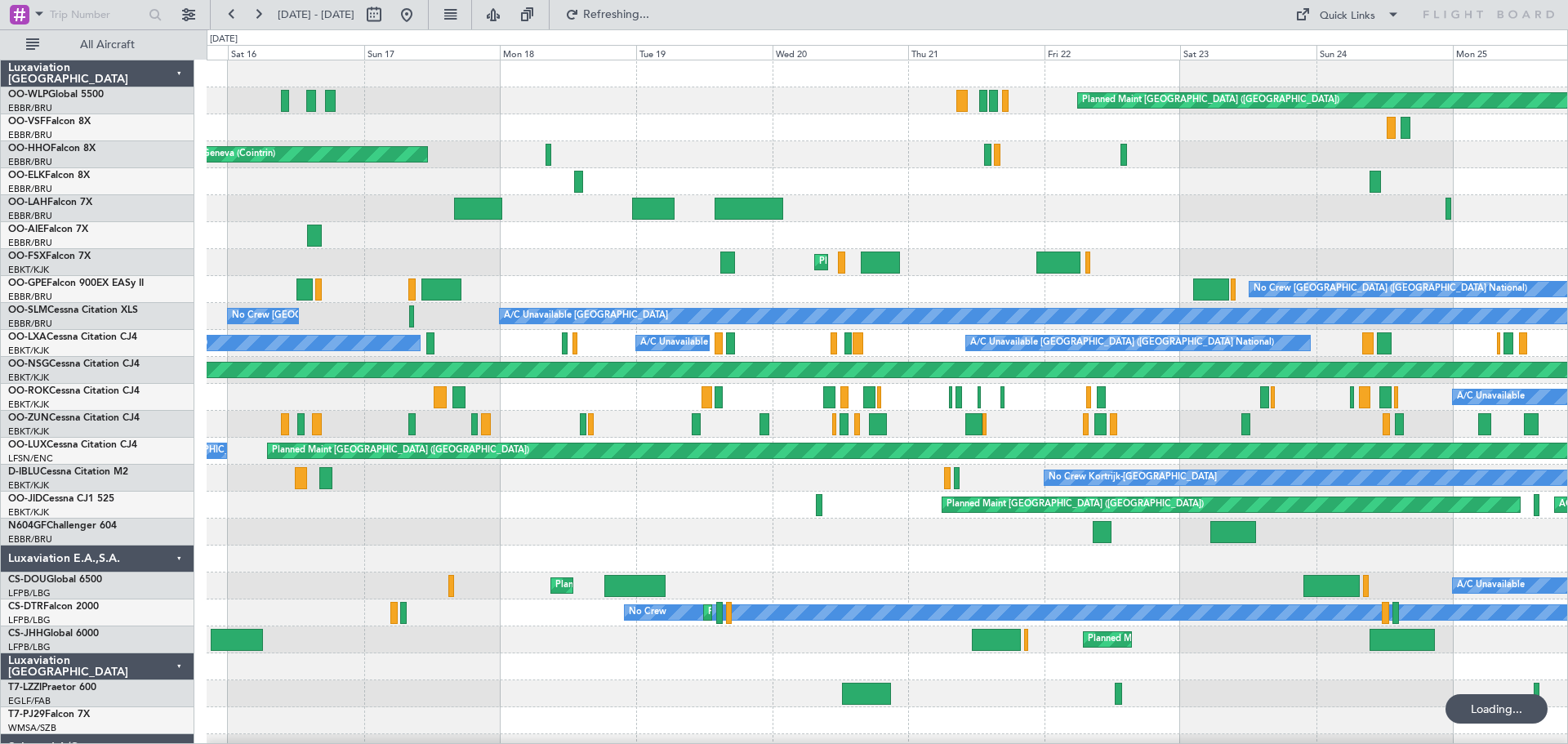
click at [818, 630] on div "Planned Maint [GEOGRAPHIC_DATA] ([GEOGRAPHIC_DATA]) AOG Maint Geneva ([GEOGRAPH…" at bounding box center [887, 532] width 1361 height 943
click at [419, 16] on button at bounding box center [407, 15] width 27 height 27
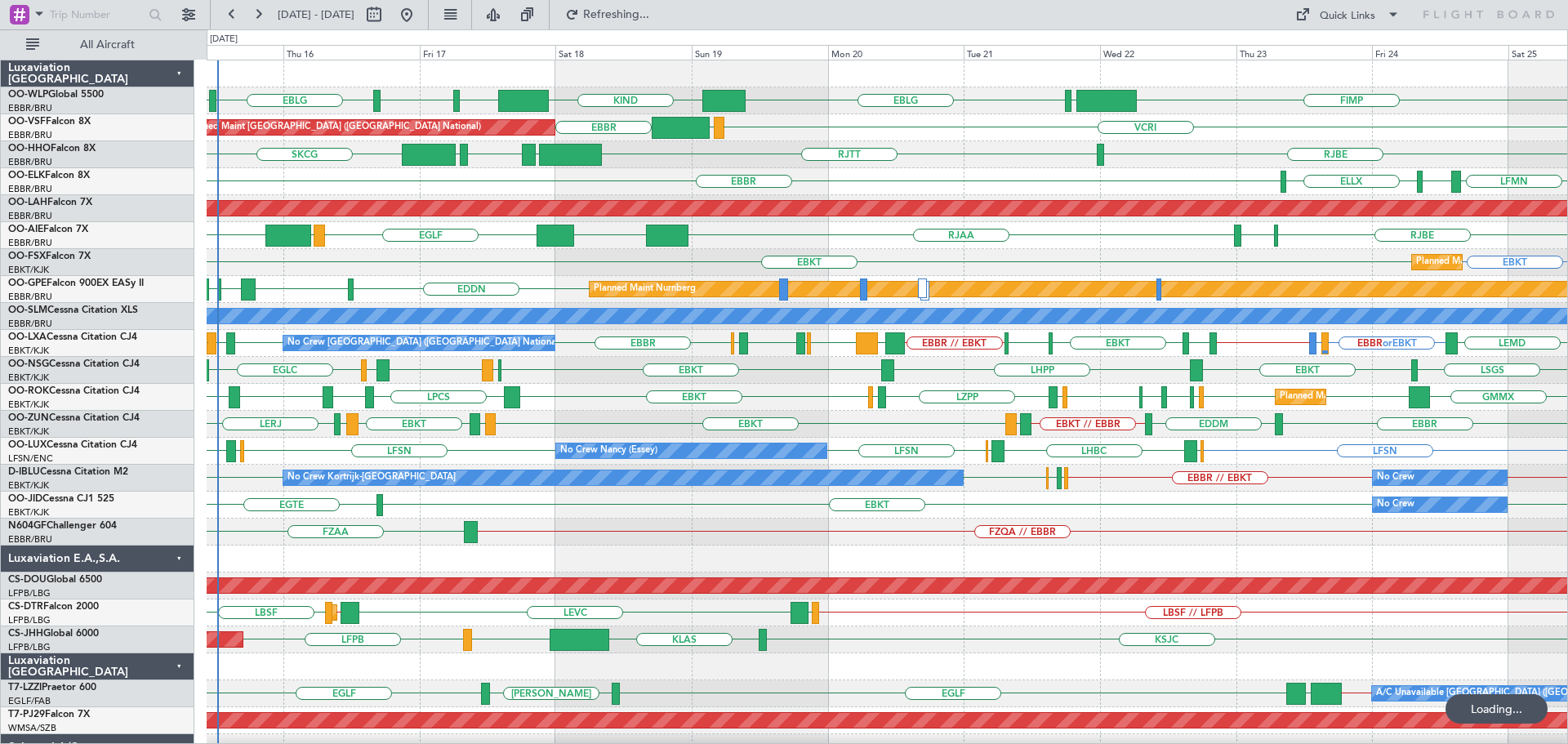
click at [737, 566] on div at bounding box center [887, 558] width 1361 height 27
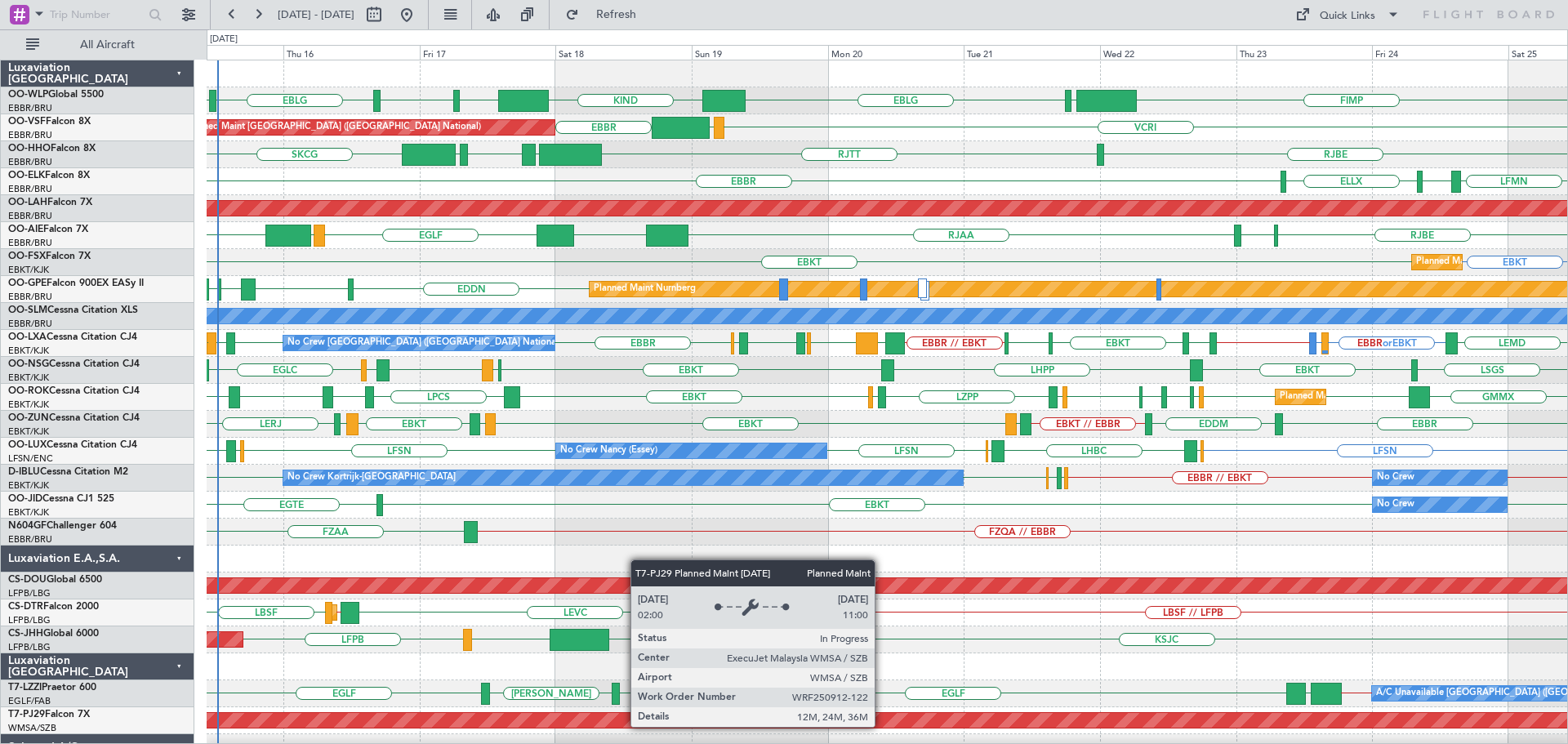
click at [916, 157] on div "RJBE [GEOGRAPHIC_DATA] LROP [GEOGRAPHIC_DATA] EGGD SKCG" at bounding box center [887, 155] width 1361 height 27
